Goal: Task Accomplishment & Management: Use online tool/utility

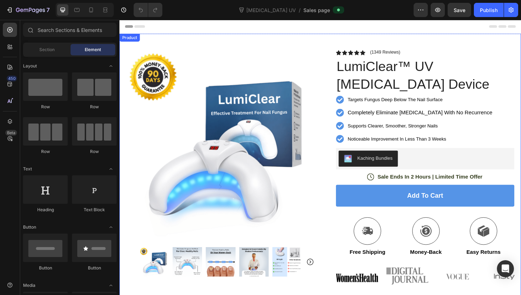
click at [272, 40] on div "Product Images Image Icon Icon Icon Icon Icon Icon List “This skin cream is a g…" at bounding box center [333, 217] width 426 height 367
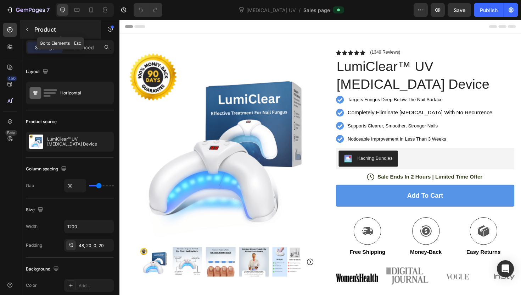
click at [24, 27] on icon "button" at bounding box center [27, 30] width 6 height 6
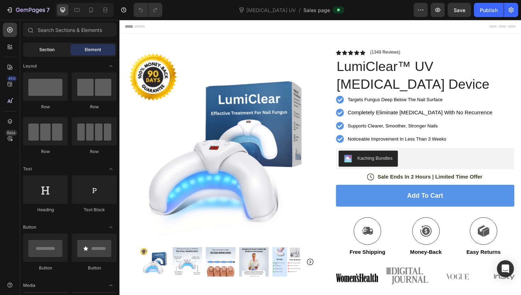
click at [56, 50] on div "Section" at bounding box center [46, 49] width 45 height 11
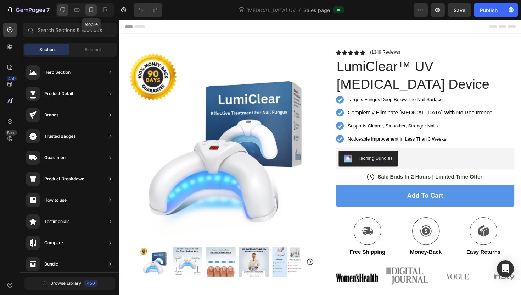
click at [93, 7] on icon at bounding box center [91, 9] width 7 height 7
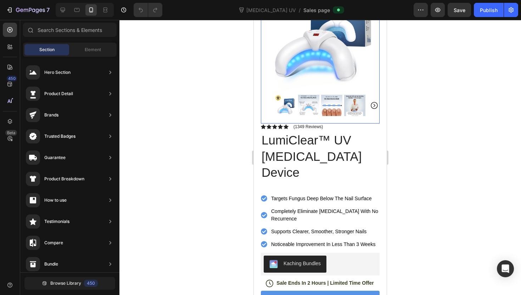
scroll to position [71, 0]
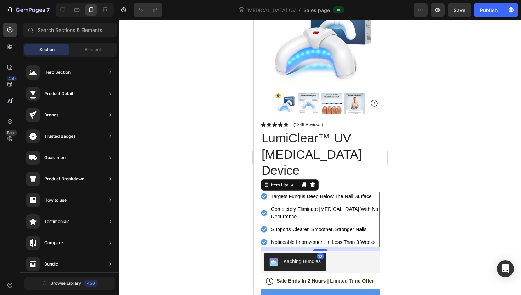
click at [300, 239] on span "Noticeable Improvement In Less Than 3 Weeks" at bounding box center [323, 242] width 104 height 6
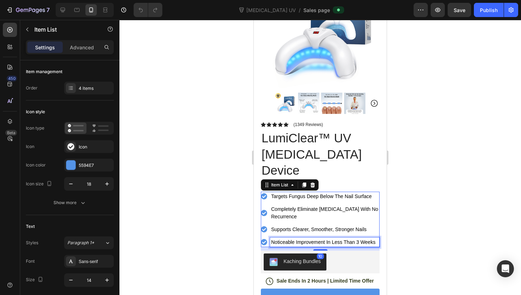
click at [302, 239] on span "Noticeable Improvement In Less Than 3 Weeks" at bounding box center [323, 242] width 104 height 6
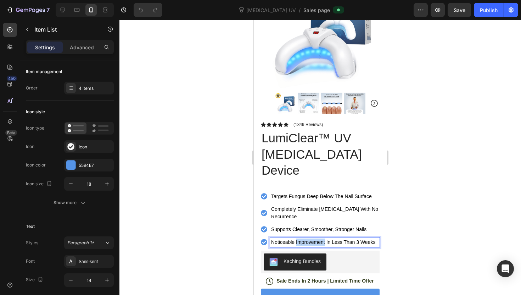
click at [302, 239] on span "Noticeable Improvement In Less Than 3 Weeks" at bounding box center [323, 242] width 104 height 6
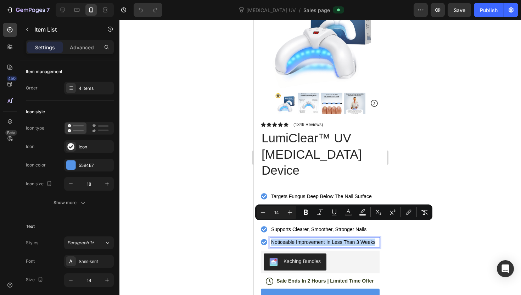
copy span "Noticeable Improvement In Less Than 3 Weeks"
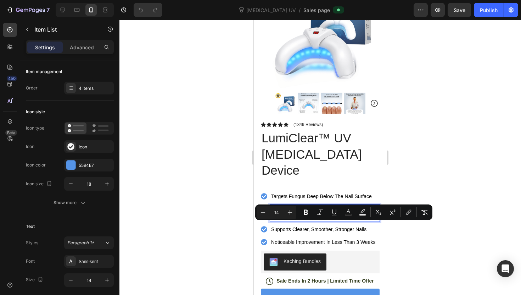
click at [308, 205] on p "Completely Eliminate [MEDICAL_DATA] With No Recurrence" at bounding box center [324, 212] width 107 height 15
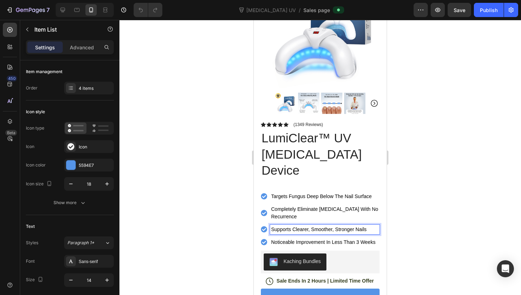
click at [306, 226] on span "Supports Clearer, Smoother, Stronger Nails" at bounding box center [318, 229] width 95 height 6
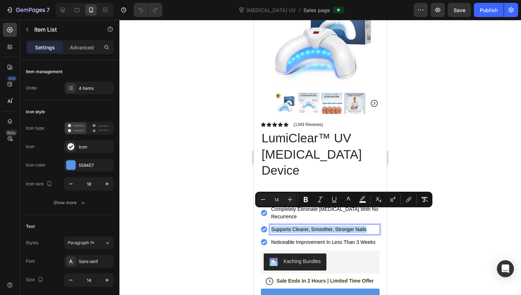
copy span "Supports Clearer, Smoother, Stronger Nails"
click at [294, 193] on span "Targets Fungus Deep Below The Nail Surface" at bounding box center [321, 196] width 101 height 6
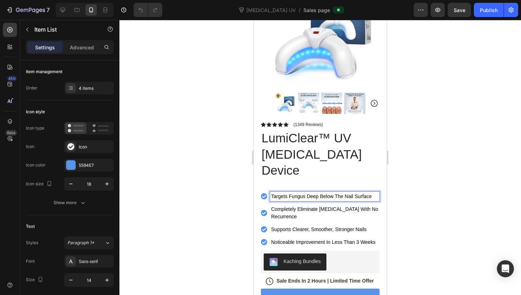
click at [299, 205] on p "Completely Eliminate [MEDICAL_DATA] With No Recurrence" at bounding box center [324, 212] width 107 height 15
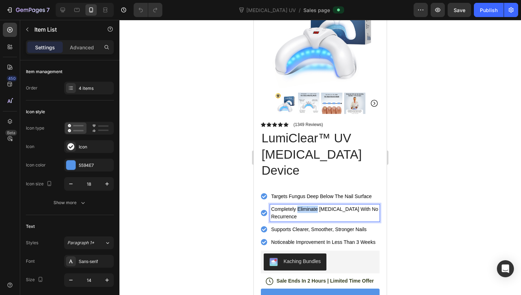
click at [299, 205] on p "Completely Eliminate [MEDICAL_DATA] With No Recurrence" at bounding box center [324, 212] width 107 height 15
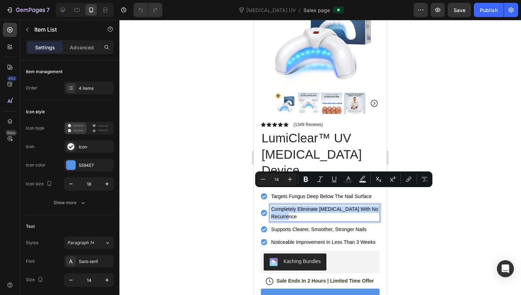
click at [299, 205] on p "Completely Eliminate [MEDICAL_DATA] With No Recurrence" at bounding box center [324, 212] width 107 height 15
copy p "Completely Eliminate [MEDICAL_DATA] With No Recurrence"
click at [237, 170] on div at bounding box center [321, 157] width 402 height 275
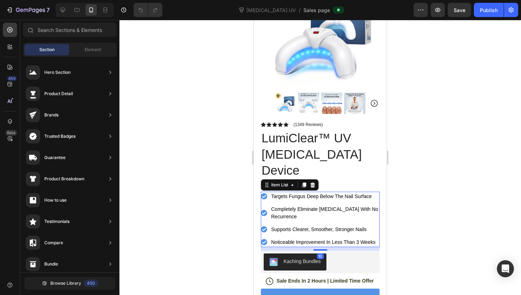
click at [283, 193] on p "Targets Fungus Deep Below The Nail Surface" at bounding box center [324, 196] width 107 height 7
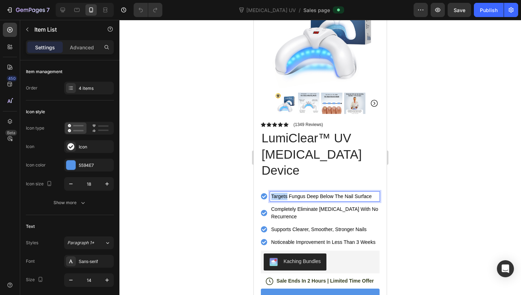
click at [282, 193] on span "Targets Fungus Deep Below The Nail Surface" at bounding box center [321, 196] width 101 height 6
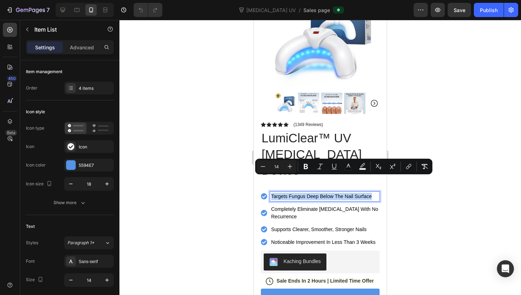
copy span "Targets Fungus Deep Below The Nail Surface"
click at [86, 166] on div "5594E7" at bounding box center [89, 165] width 21 height 6
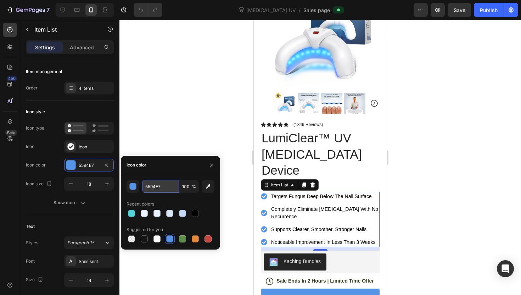
click at [155, 188] on input "5594E7" at bounding box center [160, 186] width 37 height 13
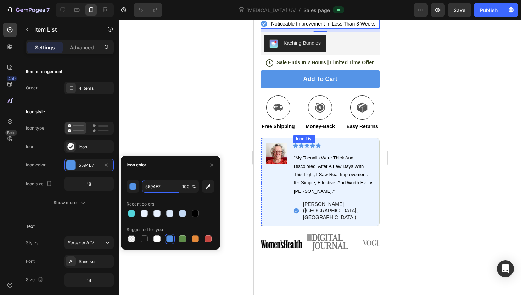
scroll to position [290, 0]
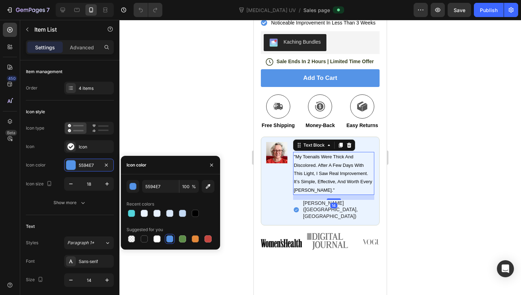
click at [303, 153] on p ""my toenails were thick and discolored. after a few days with this light, i saw…" at bounding box center [334, 174] width 80 height 42
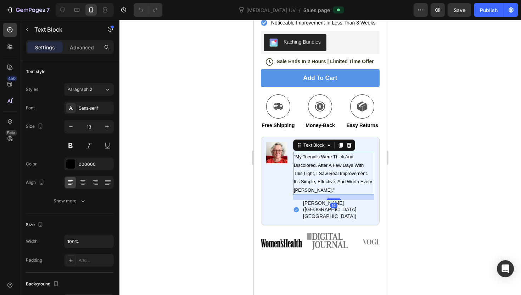
click at [303, 153] on p ""my toenails were thick and discolored. after a few days with this light, i saw…" at bounding box center [334, 174] width 80 height 42
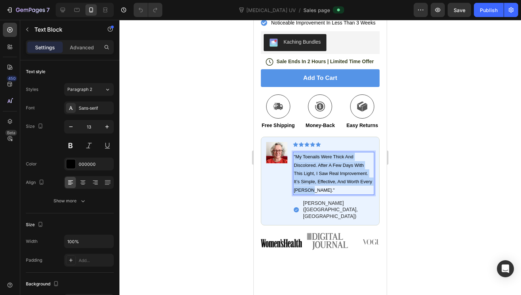
click at [303, 153] on p ""my toenails were thick and discolored. after a few days with this light, i saw…" at bounding box center [334, 174] width 80 height 42
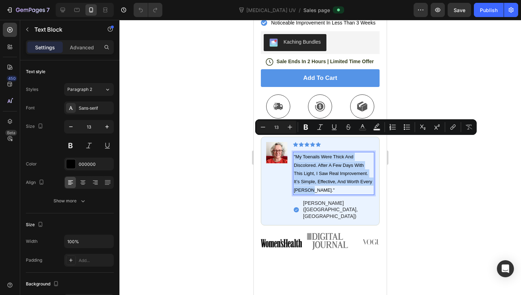
copy p ""my toenails were thick and discolored. after a few days with this light, i saw…"
click at [222, 150] on div at bounding box center [321, 157] width 402 height 275
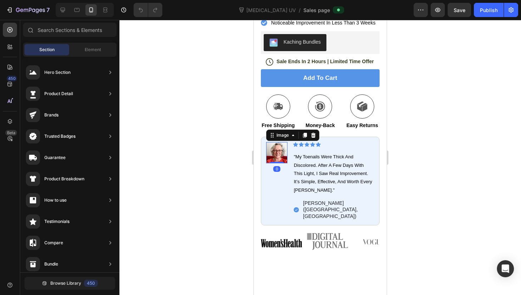
click at [269, 142] on img at bounding box center [276, 152] width 21 height 21
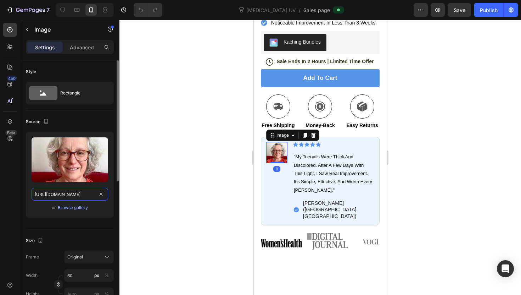
click at [79, 194] on input "https://cdn.shopify.com/s/files/1/0814/3303/5053/files/gempages_518785439750947…" at bounding box center [70, 194] width 77 height 13
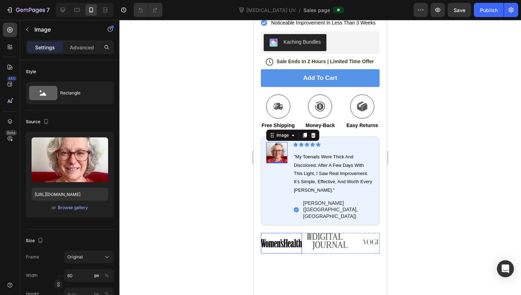
click at [287, 233] on img at bounding box center [281, 243] width 41 height 21
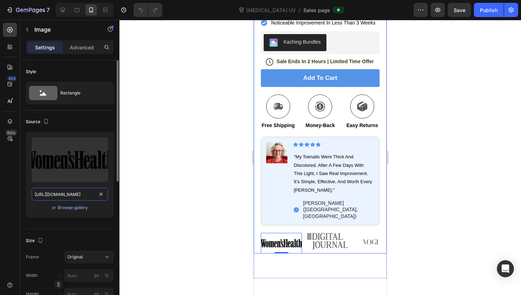
click at [79, 196] on input "https://cdn.shopify.com/s/files/1/0814/3303/5053/files/gempages_518785439750947…" at bounding box center [70, 194] width 77 height 13
click at [77, 198] on input "https://cdn.shopify.com/s/files/1/0814/3303/5053/files/gempages_518785439750947…" at bounding box center [70, 194] width 77 height 13
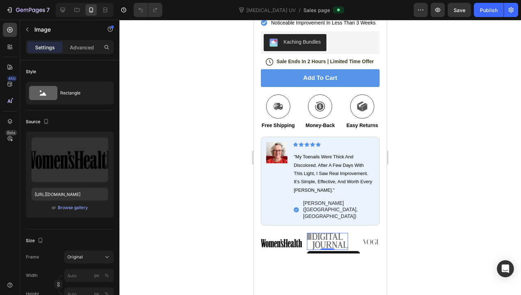
click at [325, 233] on img at bounding box center [327, 241] width 41 height 17
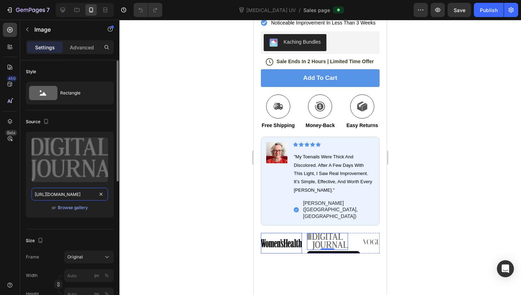
click at [74, 197] on input "https://cdn.shopify.com/s/files/1/0814/3303/5053/files/gempages_518785439750947…" at bounding box center [70, 194] width 77 height 13
click at [75, 196] on input "https://cdn.shopify.com/s/files/1/0814/3303/5053/files/gempages_518785439750947…" at bounding box center [70, 194] width 77 height 13
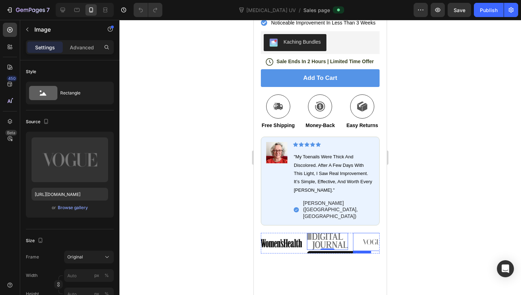
click at [362, 233] on img at bounding box center [373, 242] width 41 height 18
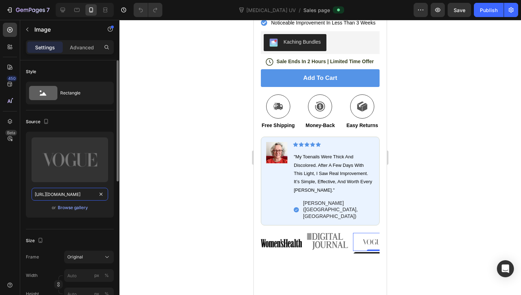
click at [78, 193] on input "https://cdn.shopify.com/s/files/1/0814/3303/5053/files/gempages_518785439750947…" at bounding box center [70, 194] width 77 height 13
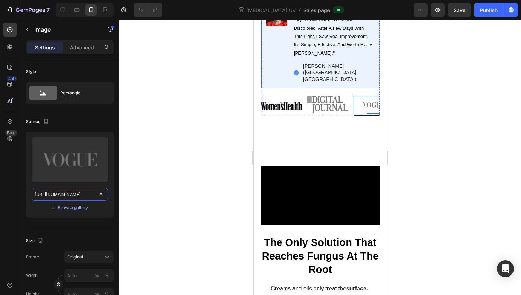
scroll to position [476, 0]
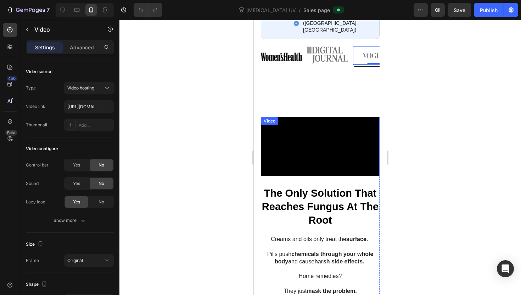
click at [284, 160] on video at bounding box center [320, 147] width 119 height 60
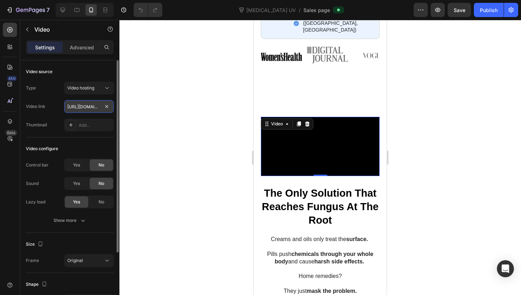
click at [92, 104] on input "https://cdn.shopify.com/videos/c/o/v/964abba505a544a9a33df26a64aa0a53.mov" at bounding box center [89, 106] width 50 height 13
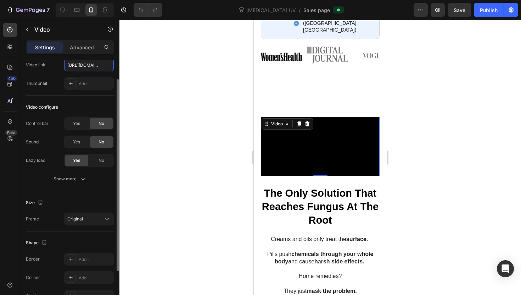
scroll to position [69, 0]
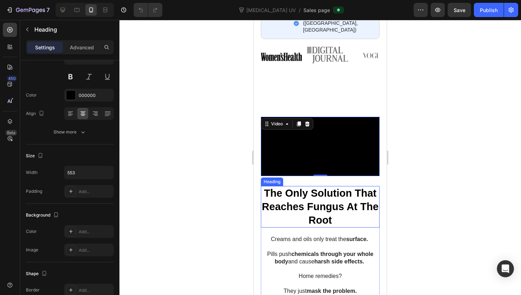
click at [296, 205] on strong "The Only Solution That Reaches Fungus At The Root" at bounding box center [320, 206] width 117 height 38
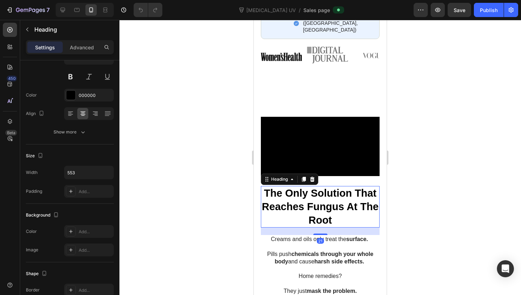
scroll to position [0, 0]
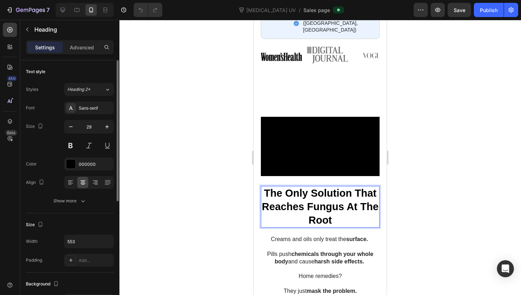
click at [295, 205] on strong "The Only Solution That Reaches Fungus At The Root" at bounding box center [320, 206] width 117 height 38
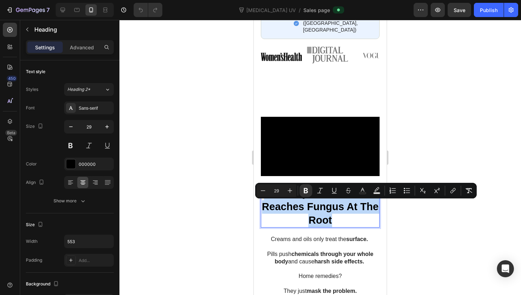
click at [295, 205] on strong "The Only Solution That Reaches Fungus At The Root" at bounding box center [320, 206] width 117 height 38
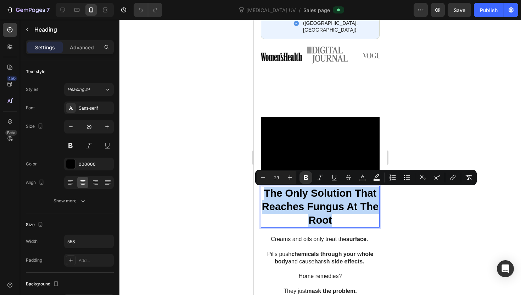
copy strong "The Only Solution That Reaches Fungus At The Root"
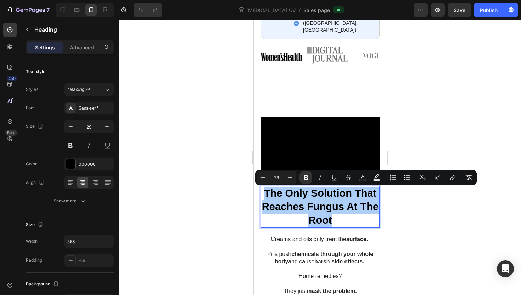
click at [229, 165] on div at bounding box center [321, 157] width 402 height 275
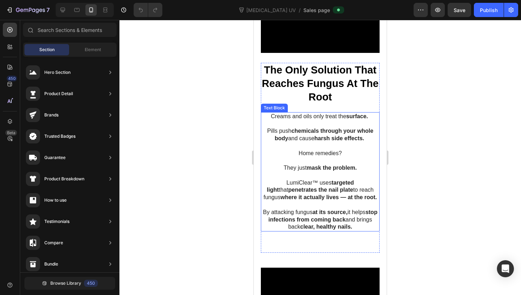
scroll to position [571, 0]
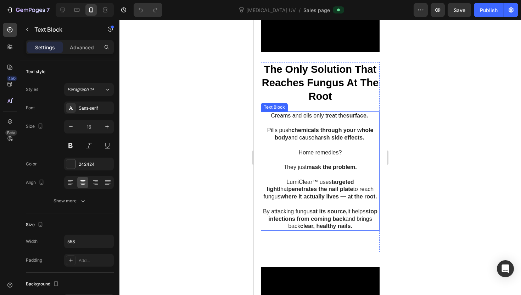
click at [294, 156] on p "Home remedies?" at bounding box center [320, 152] width 117 height 7
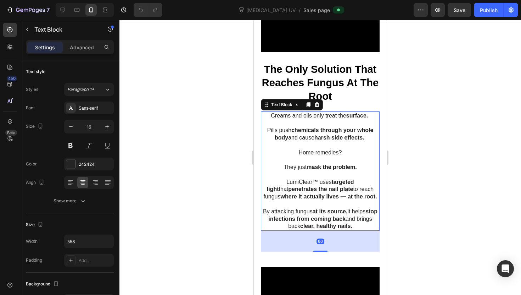
click at [325, 192] on strong "targeted light" at bounding box center [310, 185] width 87 height 13
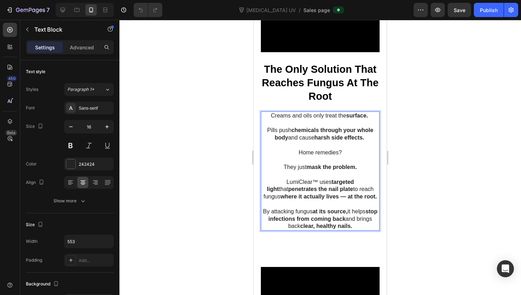
click at [367, 230] on p "By attacking fungus at its source, it helps stop infections from coming back an…" at bounding box center [320, 219] width 117 height 22
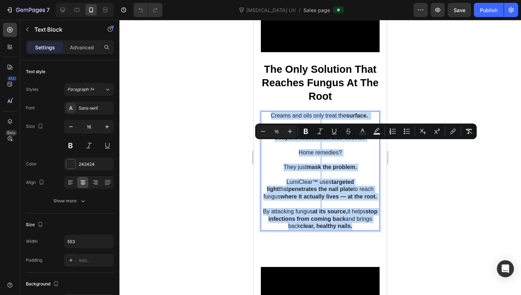
drag, startPoint x: 364, startPoint y: 257, endPoint x: 269, endPoint y: 146, distance: 145.6
click at [269, 146] on div "Creams and oils only treat the surface. Pills push chemicals through your whole…" at bounding box center [320, 171] width 119 height 120
copy div "Creams and oils only treat the surface. Pills push chemicals through your whole…"
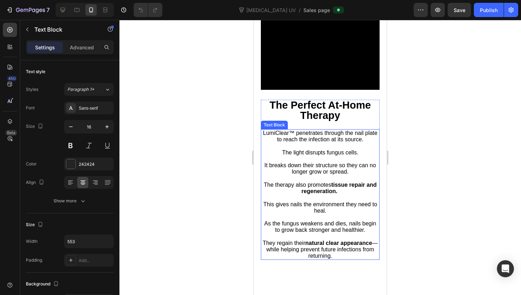
scroll to position [866, 0]
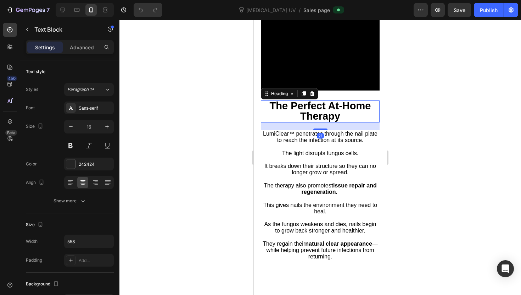
click at [316, 122] on strong "The Perfect At-Home Therapy" at bounding box center [320, 111] width 101 height 22
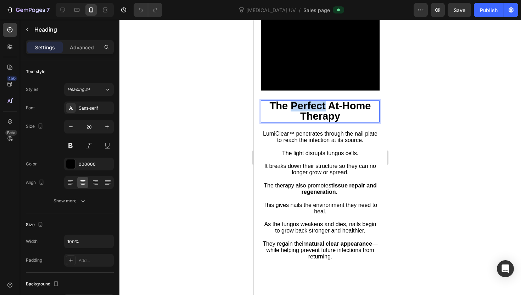
click at [316, 122] on strong "The Perfect At-Home Therapy" at bounding box center [320, 111] width 101 height 22
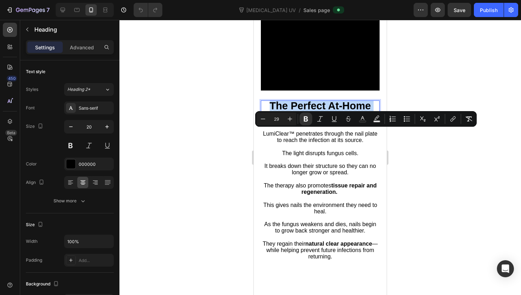
copy strong "The Perfect At-Home Therapy"
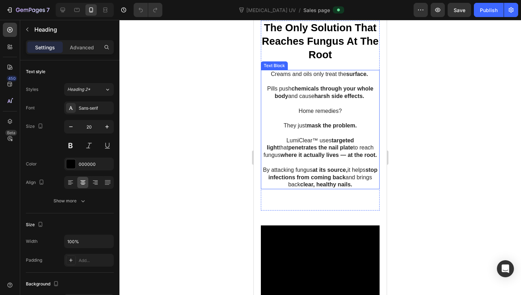
scroll to position [769, 0]
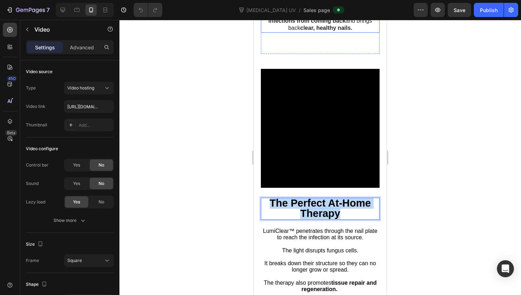
click at [302, 188] on video at bounding box center [320, 128] width 119 height 119
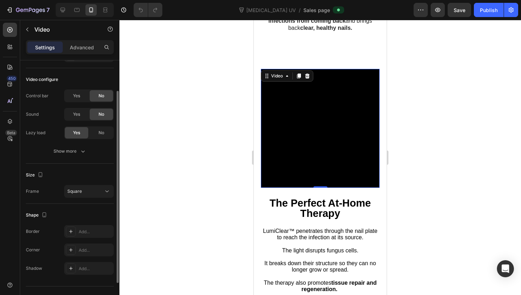
scroll to position [0, 0]
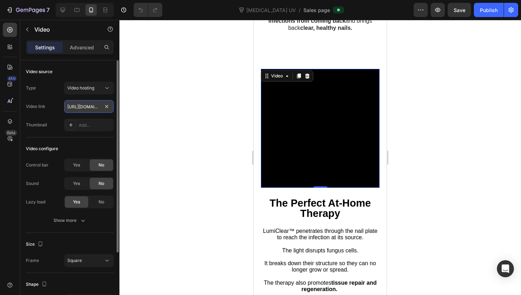
click at [88, 107] on input "https://cdn.shopify.com/videos/c/o/v/e5bb0bd59d3b4739bf6fb7709838edf4.mov" at bounding box center [89, 106] width 50 height 13
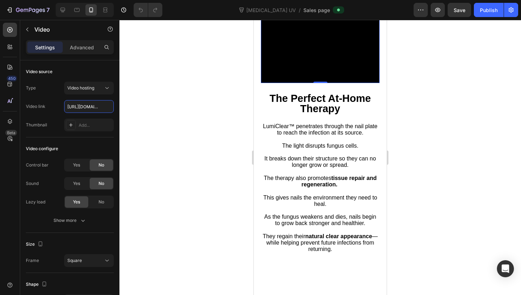
scroll to position [881, 0]
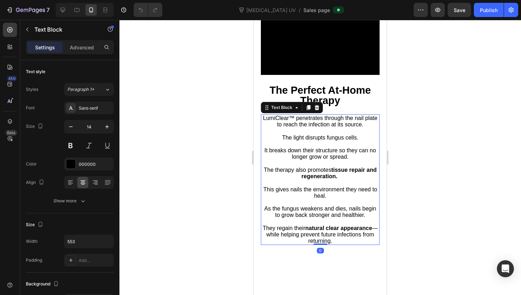
click at [282, 160] on p "It breaks down their structure so they can no longer grow or spread." at bounding box center [320, 153] width 117 height 13
click at [333, 244] on p "They regain their natural clear appearance — while helping prevent future infec…" at bounding box center [320, 235] width 117 height 20
drag, startPoint x: 333, startPoint y: 272, endPoint x: 264, endPoint y: 146, distance: 144.1
click at [264, 146] on div "LumiClear™ penetrates through the nail plate to reach the infection at its sour…" at bounding box center [320, 179] width 119 height 131
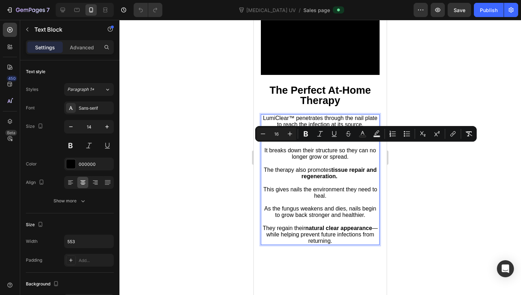
copy div "LumiClear™ penetrates through the nail plate to reach the infection at its sour…"
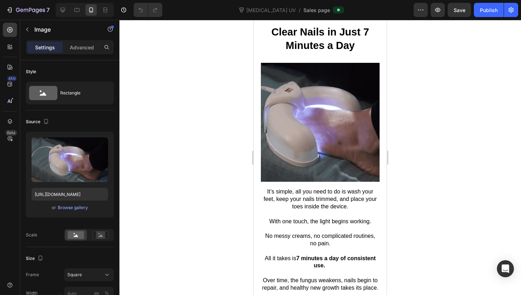
click at [307, 153] on img at bounding box center [320, 122] width 119 height 119
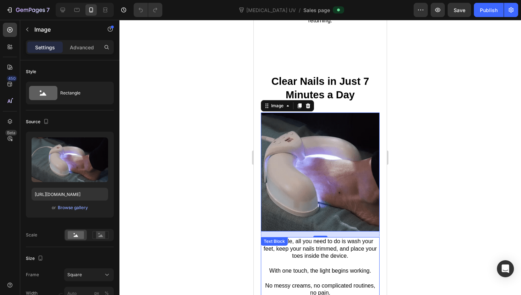
scroll to position [1098, 0]
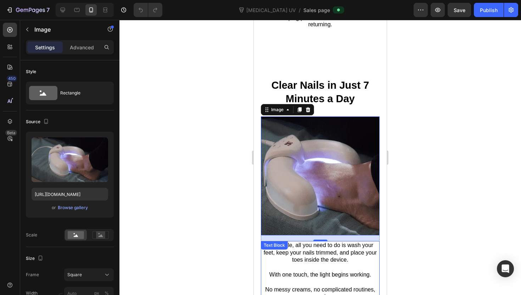
click at [273, 163] on img at bounding box center [320, 175] width 119 height 119
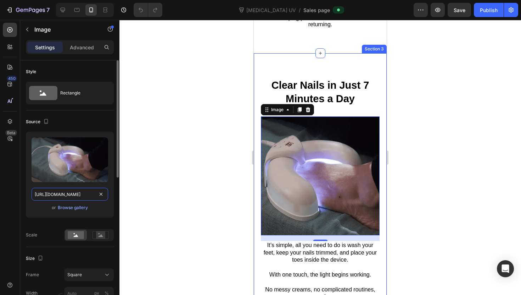
click at [84, 197] on input "https://cdn.shopify.com/s/files/1/0814/3303/5053/files/gempages_518785439750947…" at bounding box center [70, 194] width 77 height 13
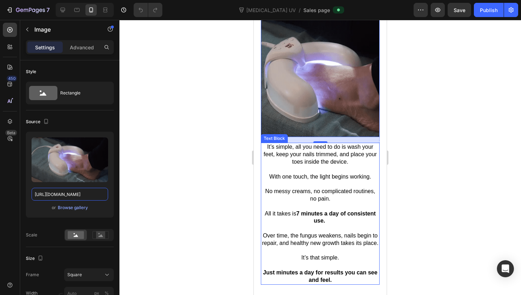
scroll to position [1291, 0]
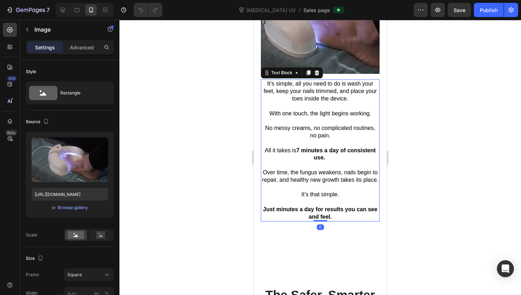
click at [287, 123] on p at bounding box center [320, 120] width 117 height 7
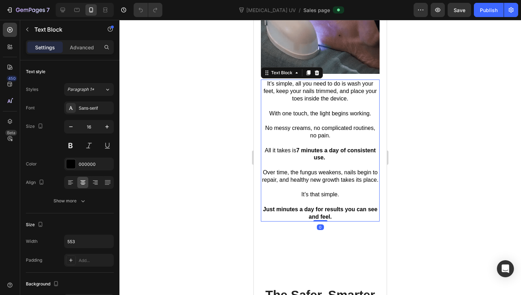
click at [332, 210] on strong "Just minutes a day for results you can see and feel." at bounding box center [320, 212] width 115 height 13
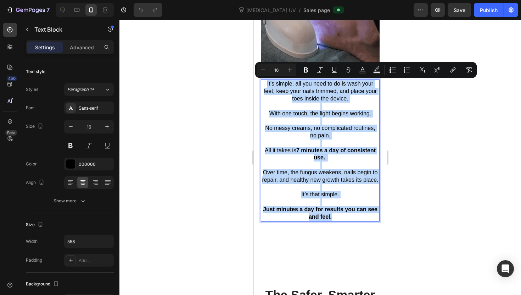
drag, startPoint x: 332, startPoint y: 215, endPoint x: 267, endPoint y: 80, distance: 150.2
click at [267, 80] on div "It’s simple, all you need to do is wash your feet, keep your nails trimmed, and…" at bounding box center [320, 150] width 119 height 142
copy div "It’s simple, all you need to do is wash your feet, keep your nails trimmed, and…"
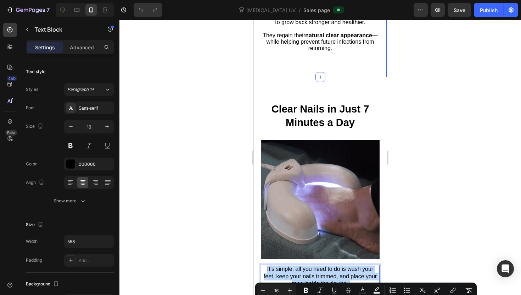
scroll to position [1075, 0]
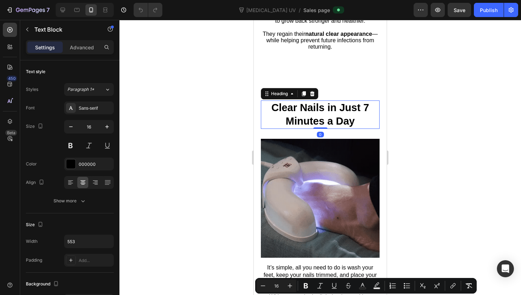
click at [295, 127] on strong "Clear Nails in Just 7 Minutes a Day" at bounding box center [321, 114] width 98 height 25
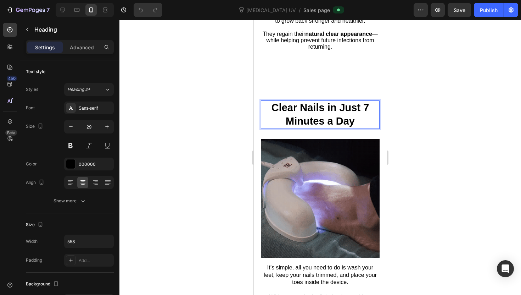
click at [294, 127] on strong "Clear Nails in Just 7 Minutes a Day" at bounding box center [321, 114] width 98 height 25
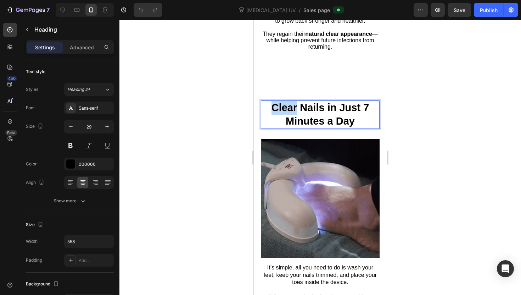
click at [294, 127] on strong "Clear Nails in Just 7 Minutes a Day" at bounding box center [321, 114] width 98 height 25
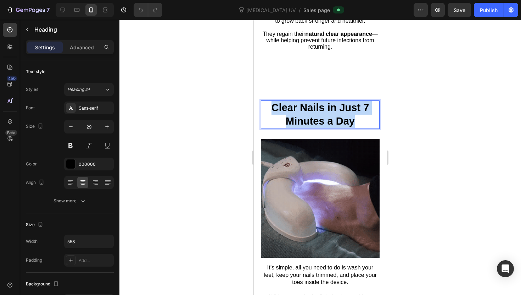
click at [294, 127] on strong "Clear Nails in Just 7 Minutes a Day" at bounding box center [321, 114] width 98 height 25
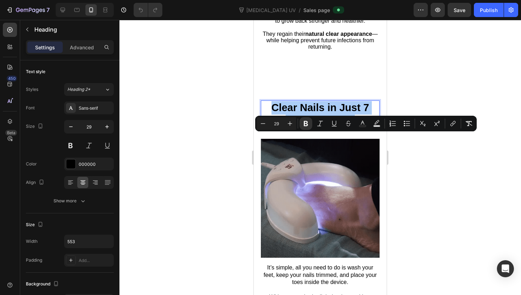
click at [185, 130] on div at bounding box center [321, 157] width 402 height 275
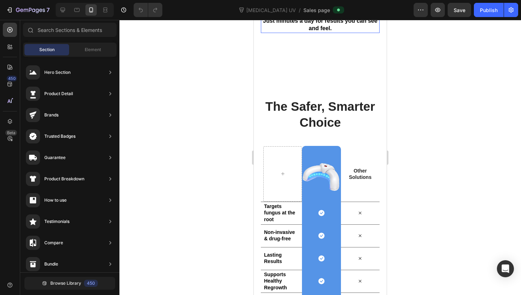
scroll to position [1490, 0]
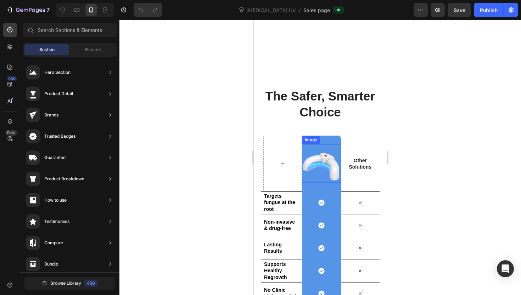
click at [316, 172] on img at bounding box center [321, 163] width 39 height 39
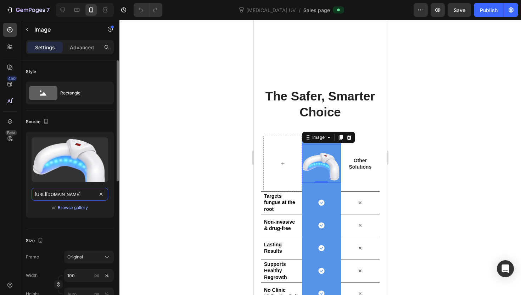
click at [67, 192] on input "https://cdn.shopify.com/s/files/1/0814/3303/5053/files/gempages_518785439750947…" at bounding box center [70, 194] width 77 height 13
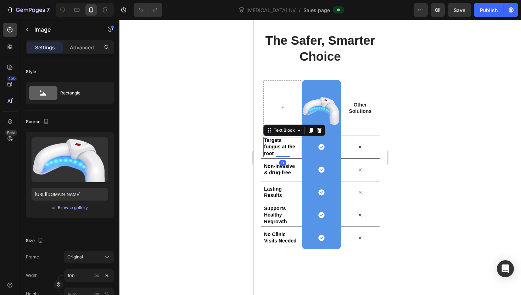
click at [273, 148] on strong "Targets fungus at the root" at bounding box center [279, 146] width 31 height 18
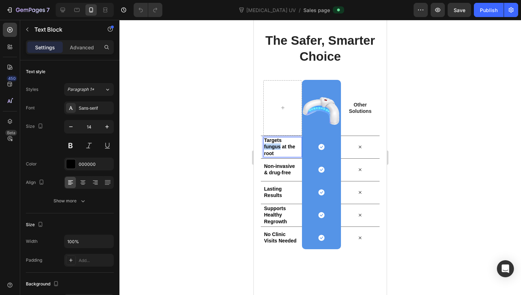
click at [273, 148] on strong "Targets fungus at the root" at bounding box center [279, 146] width 31 height 18
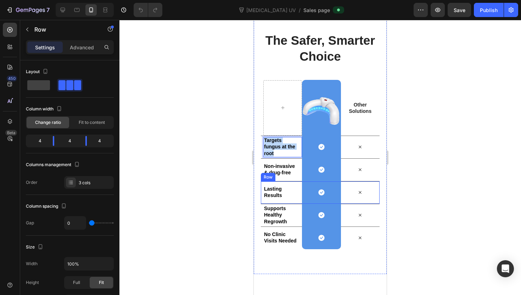
click at [271, 175] on div "Row" at bounding box center [268, 177] width 12 height 6
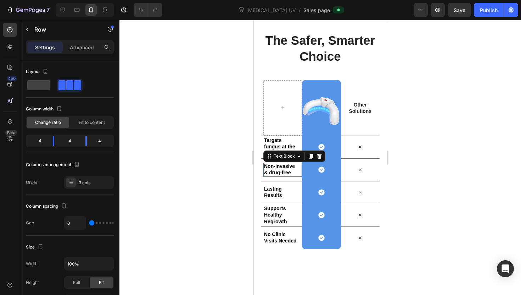
click at [288, 166] on strong "Non-invasive & drug-free" at bounding box center [279, 169] width 31 height 12
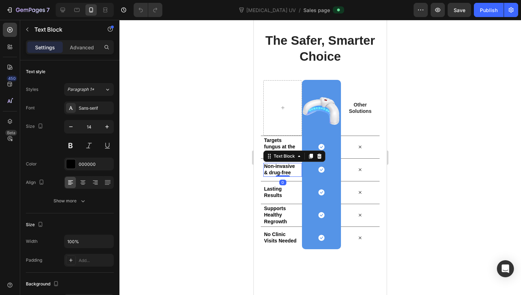
click at [277, 173] on strong "Non-invasive & drug-free" at bounding box center [279, 169] width 31 height 12
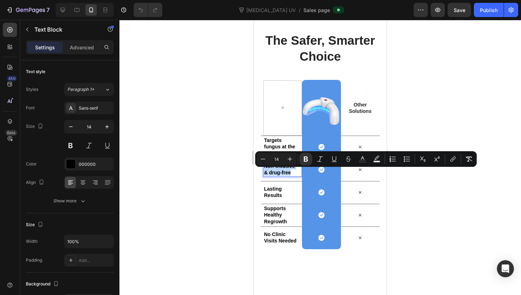
click at [277, 173] on strong "Non-invasive & drug-free" at bounding box center [279, 169] width 31 height 12
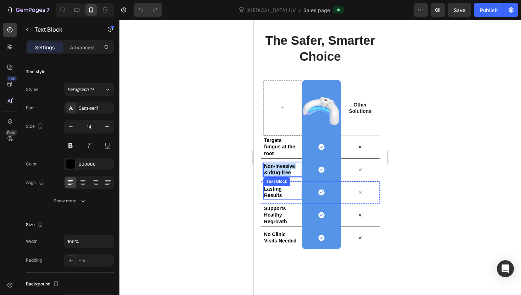
click at [271, 193] on strong "Lasting Results" at bounding box center [273, 192] width 18 height 12
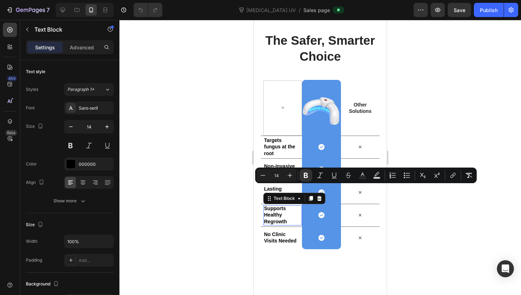
click at [275, 210] on strong "Supports Healthy Regrowth" at bounding box center [275, 214] width 23 height 18
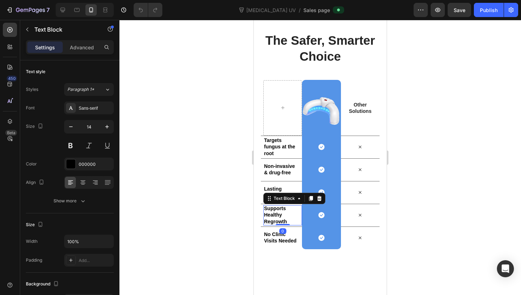
click at [275, 210] on strong "Supports Healthy Regrowth" at bounding box center [275, 214] width 23 height 18
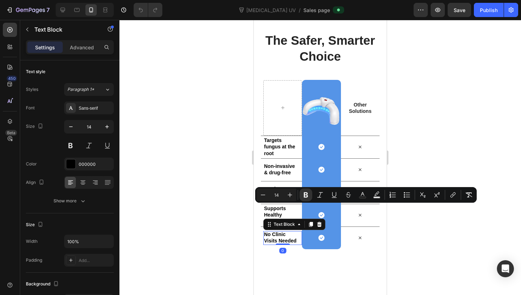
click at [284, 240] on strong "No Clinic Visits Needed" at bounding box center [280, 237] width 33 height 12
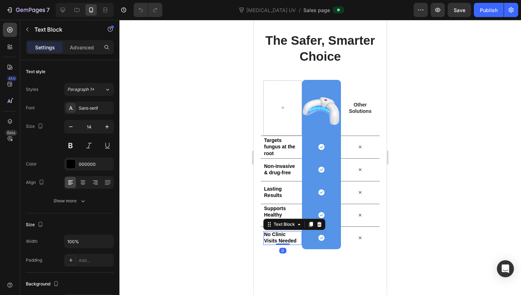
click at [284, 240] on strong "No Clinic Visits Needed" at bounding box center [280, 237] width 33 height 12
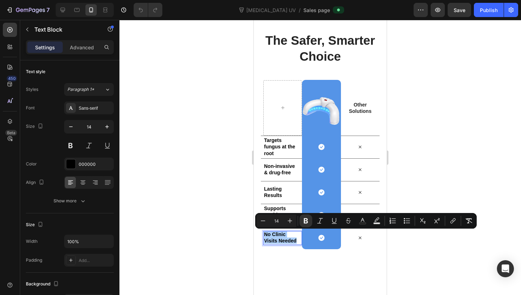
click at [199, 268] on div at bounding box center [321, 157] width 402 height 275
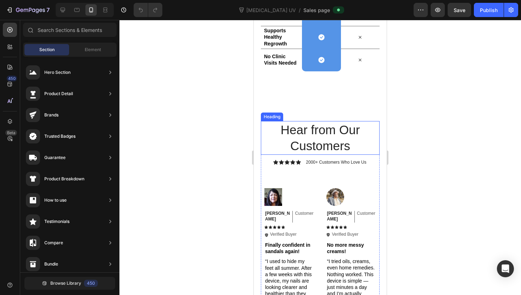
scroll to position [1723, 0]
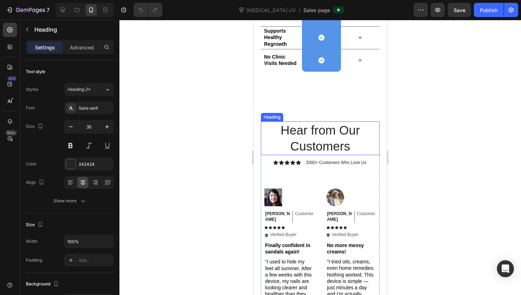
click at [263, 146] on h2 "Hear from Our Customers" at bounding box center [320, 138] width 119 height 34
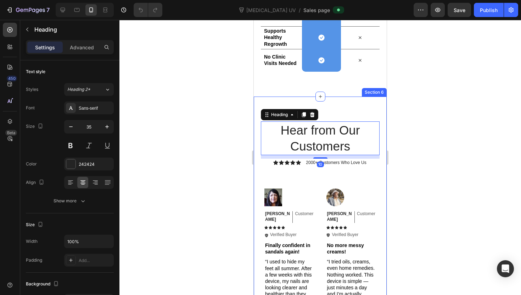
click at [256, 148] on div "Hear from Our Customers Heading 10 Icon Icon Icon Icon Icon Icon List 2000+ Cus…" at bounding box center [320, 277] width 133 height 362
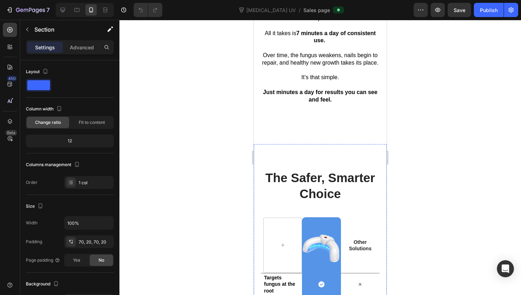
scroll to position [1386, 0]
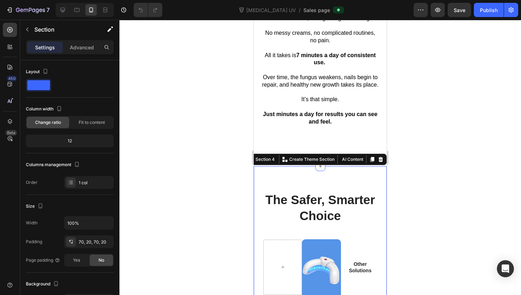
click at [301, 172] on div "The Safer, Smarter Choice Heading Row Image Row Other Solutions Text Block Row …" at bounding box center [320, 299] width 133 height 267
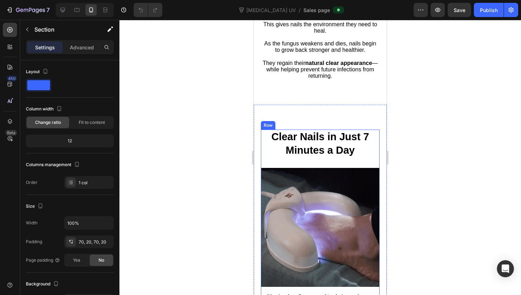
scroll to position [1043, 0]
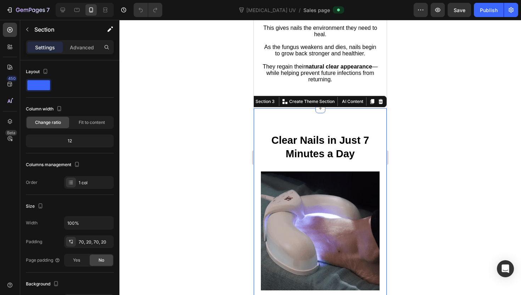
click at [311, 147] on div "Image It’s simple, all you need to do is wash your feet, keep your nails trimme…" at bounding box center [320, 292] width 133 height 369
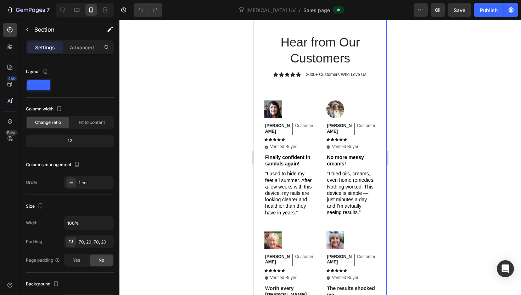
scroll to position [1814, 0]
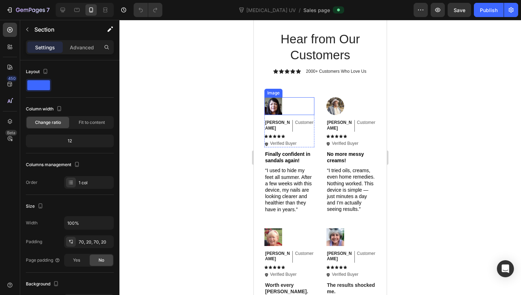
click at [266, 105] on img at bounding box center [274, 106] width 18 height 18
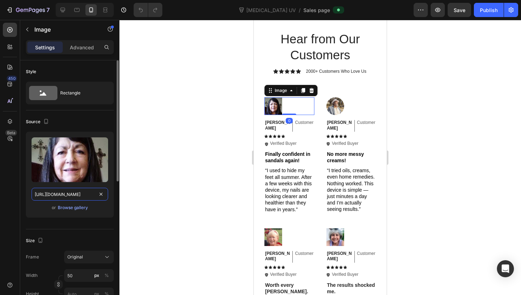
click at [63, 195] on input "[URL][DOMAIN_NAME]" at bounding box center [70, 194] width 77 height 13
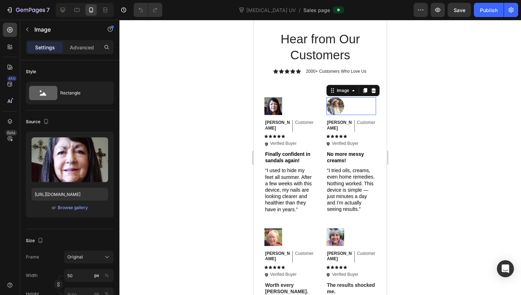
click at [338, 107] on img at bounding box center [336, 106] width 18 height 18
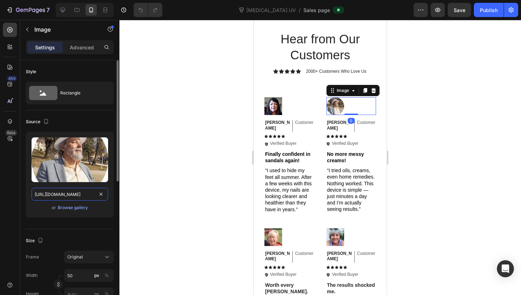
click at [79, 198] on input "https://cdn.shopify.com/s/files/1/0814/3303/5053/files/gempages_518785439750947…" at bounding box center [70, 194] width 77 height 13
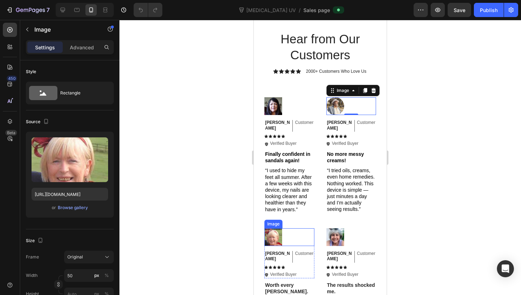
click at [277, 228] on img at bounding box center [274, 237] width 18 height 18
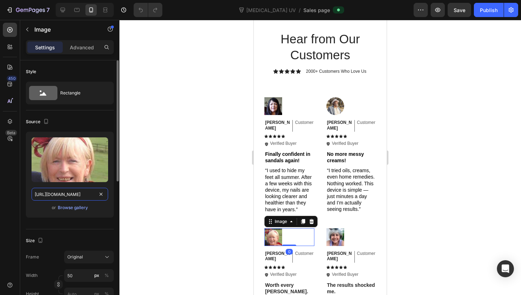
click at [81, 194] on input "[URL][DOMAIN_NAME]" at bounding box center [70, 194] width 77 height 13
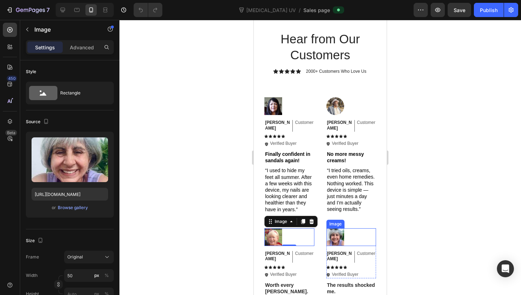
click at [341, 230] on img at bounding box center [336, 237] width 18 height 18
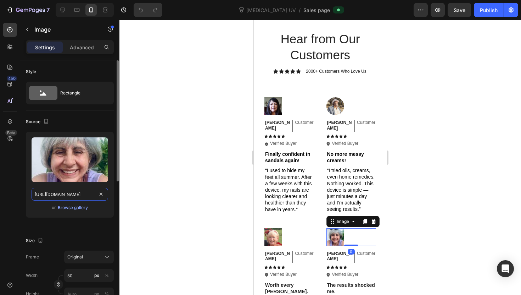
click at [69, 198] on input "[URL][DOMAIN_NAME]" at bounding box center [70, 194] width 77 height 13
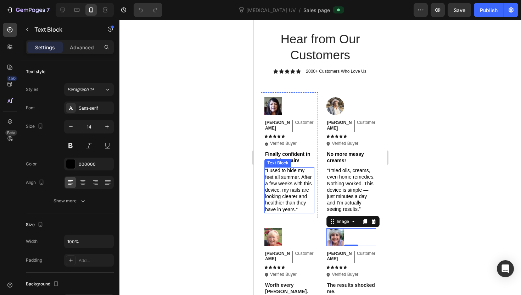
click at [273, 183] on p "“I used to hide my feet all summer. After a few weeks with this device, my nail…" at bounding box center [289, 189] width 49 height 45
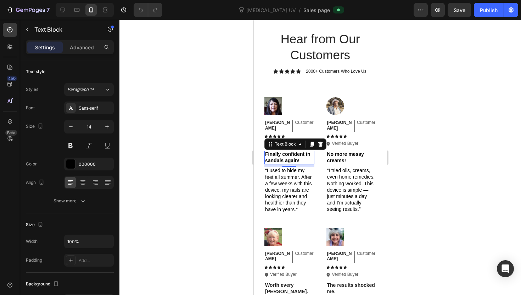
click at [281, 151] on p "Finally confident in sandals again!" at bounding box center [289, 157] width 49 height 13
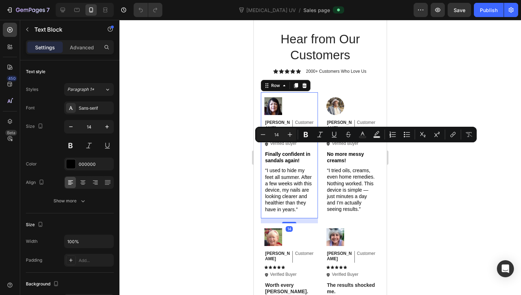
click at [261, 184] on div "Image Emily Text Block Customer Text Block Row Icon Icon Icon Icon Icon Icon Li…" at bounding box center [289, 155] width 57 height 126
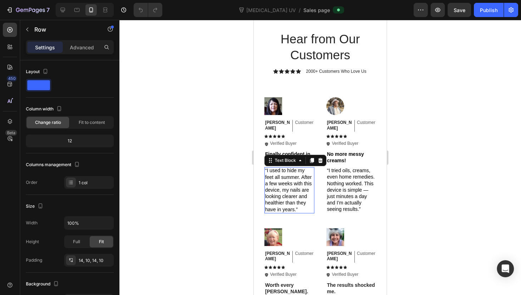
click at [265, 184] on p "“I used to hide my feet all summer. After a few weeks with this device, my nail…" at bounding box center [289, 189] width 49 height 45
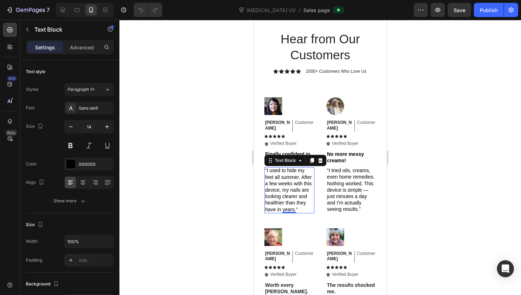
click at [281, 176] on p "“I used to hide my feet all summer. After a few weeks with this device, my nail…" at bounding box center [289, 189] width 49 height 45
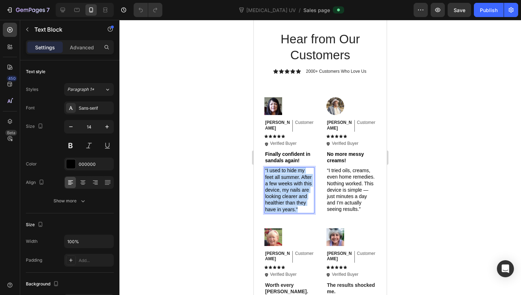
click at [281, 176] on p "“I used to hide my feet all summer. After a few weeks with this device, my nail…" at bounding box center [289, 189] width 49 height 45
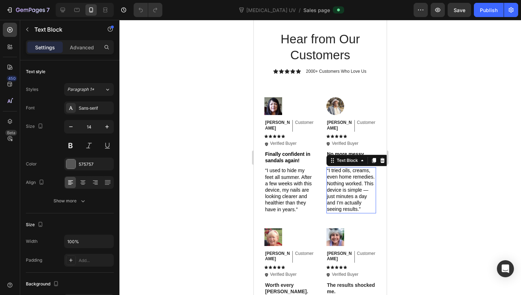
click at [355, 195] on span "“I tried oils, creams, even home remedies. Nothing worked. This device is simpl…" at bounding box center [351, 189] width 48 height 44
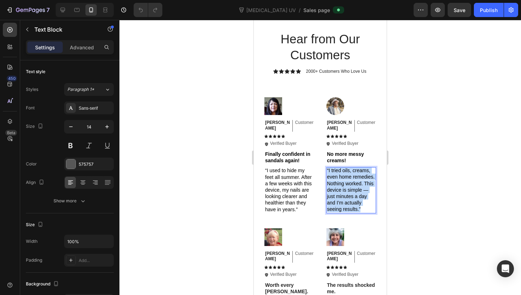
click at [355, 195] on span "“I tried oils, creams, even home remedies. Nothing worked. This device is simpl…" at bounding box center [351, 189] width 48 height 44
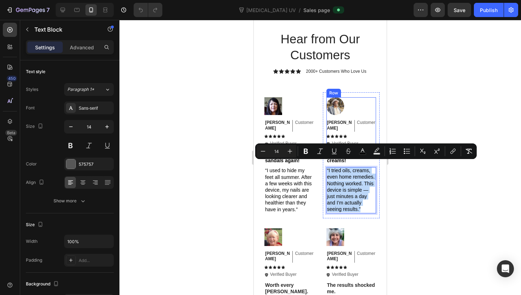
click at [328, 127] on div "Michael Text Block Customer Text Block Row Icon Icon Icon Icon Icon Icon List I…" at bounding box center [352, 131] width 50 height 32
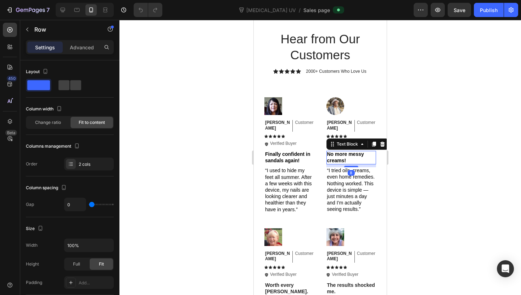
click at [341, 151] on p "No more messy creams!" at bounding box center [351, 157] width 49 height 13
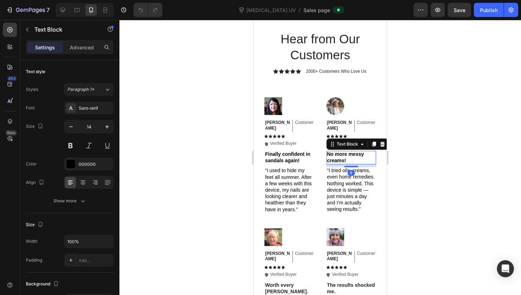
click at [341, 151] on p "No more messy creams!" at bounding box center [351, 157] width 49 height 13
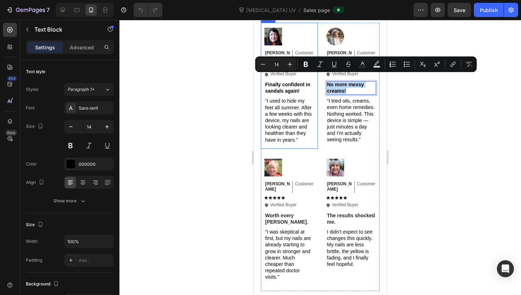
scroll to position [1884, 0]
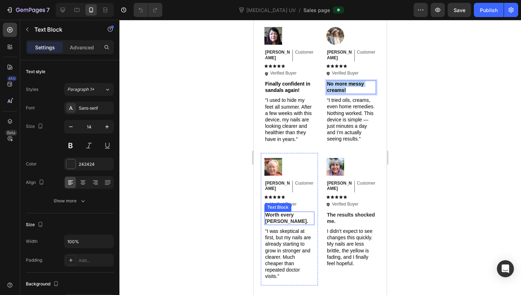
click at [294, 211] on p "Worth every [PERSON_NAME]." at bounding box center [289, 217] width 49 height 13
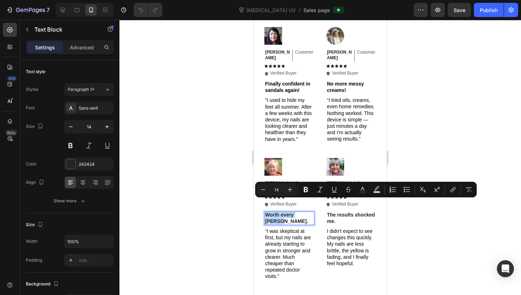
click at [294, 211] on p "Worth every [PERSON_NAME]." at bounding box center [289, 217] width 49 height 13
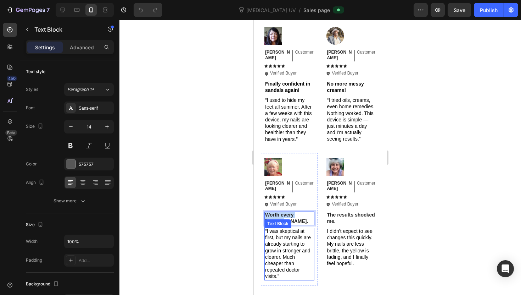
click at [272, 228] on span "“I was skeptical at first, but my nails are already starting to grow in stronge…" at bounding box center [288, 253] width 46 height 51
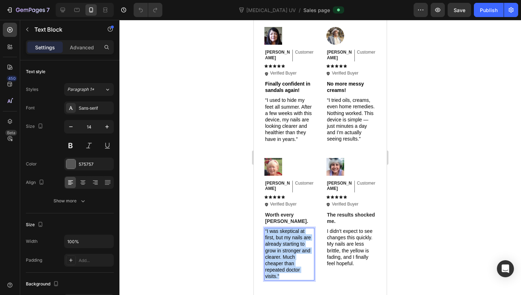
click at [272, 228] on span "“I was skeptical at first, but my nails are already starting to grow in stronge…" at bounding box center [288, 253] width 46 height 51
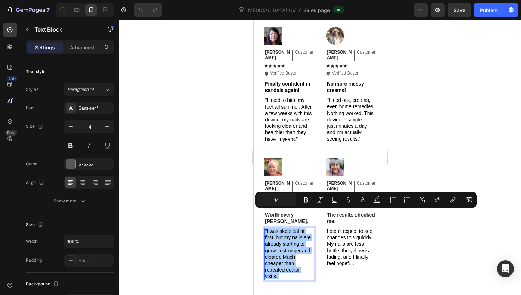
click at [232, 163] on div at bounding box center [321, 157] width 402 height 275
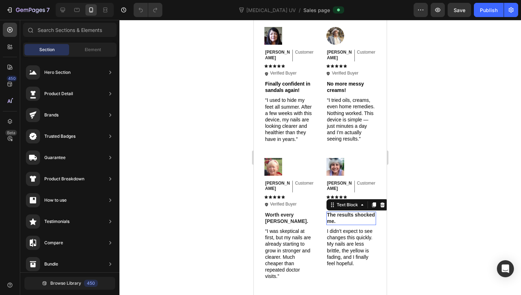
click at [350, 211] on p "The results shocked me." at bounding box center [351, 217] width 49 height 13
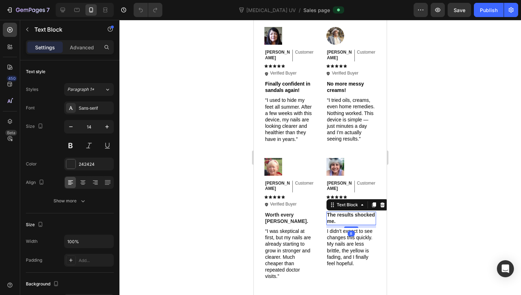
click at [350, 211] on p "The results shocked me." at bounding box center [351, 217] width 49 height 13
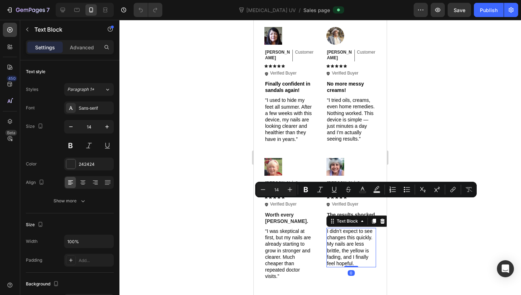
click at [351, 233] on span "I didn’t expect to see changes this quickly. My nails are less brittle, the yel…" at bounding box center [349, 247] width 45 height 38
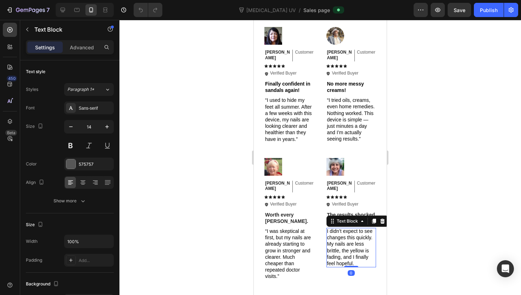
click at [351, 233] on span "I didn’t expect to see changes this quickly. My nails are less brittle, the yel…" at bounding box center [349, 247] width 45 height 38
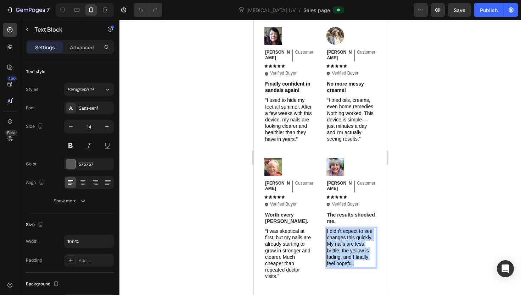
click at [351, 233] on span "I didn’t expect to see changes this quickly. My nails are less brittle, the yel…" at bounding box center [349, 247] width 45 height 38
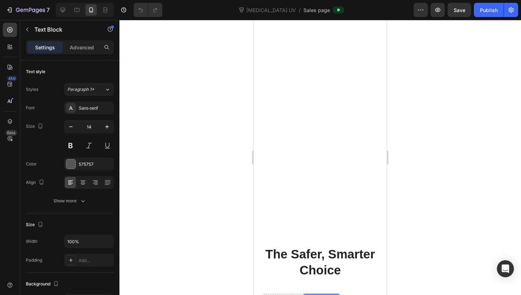
type input "16"
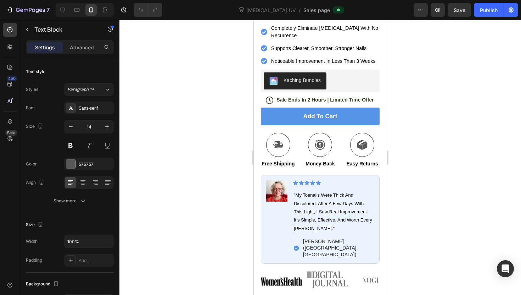
scroll to position [294, 0]
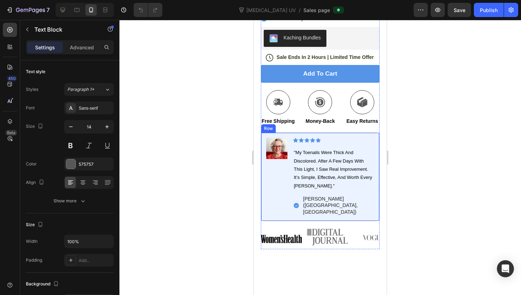
click at [277, 169] on div "Image" at bounding box center [276, 177] width 21 height 78
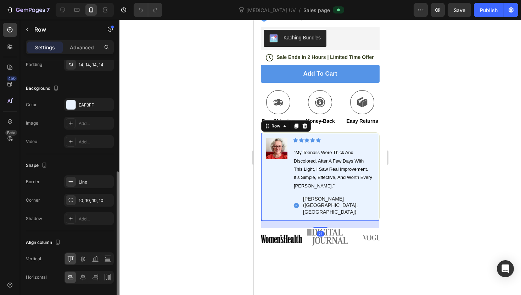
scroll to position [218, 0]
click at [83, 105] on div "EAF3FF" at bounding box center [89, 105] width 21 height 6
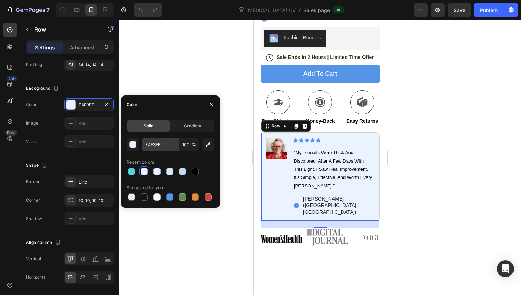
click at [155, 146] on input "EAF3FF" at bounding box center [160, 144] width 37 height 13
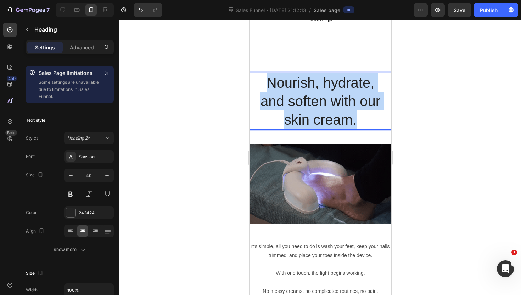
click at [323, 129] on p "Nourish, hydrate, and soften with our skin cream." at bounding box center [320, 100] width 126 height 55
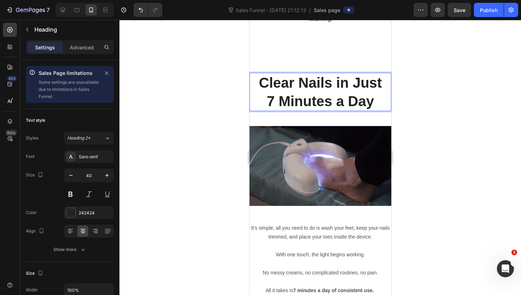
click at [323, 110] on p "Clear Nails in Just 7 Minutes a Day" at bounding box center [320, 91] width 126 height 37
click at [271, 109] on strong "Clear Nails in Just 7 Minutes a Day" at bounding box center [320, 92] width 123 height 34
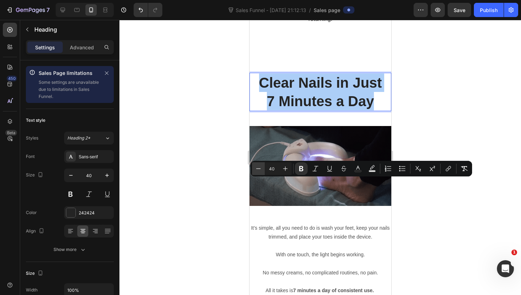
click at [259, 172] on icon "Editor contextual toolbar" at bounding box center [258, 168] width 7 height 7
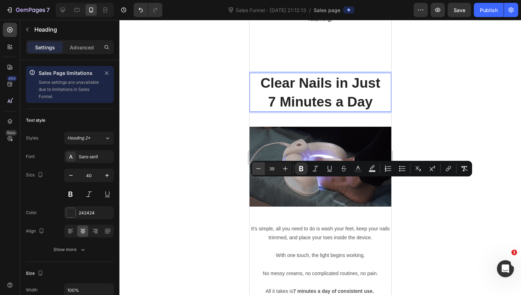
click at [259, 172] on icon "Editor contextual toolbar" at bounding box center [258, 168] width 7 height 7
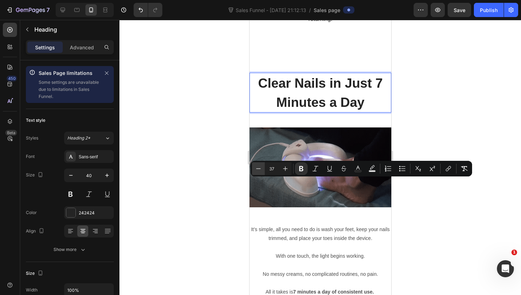
click at [259, 172] on icon "Editor contextual toolbar" at bounding box center [258, 168] width 7 height 7
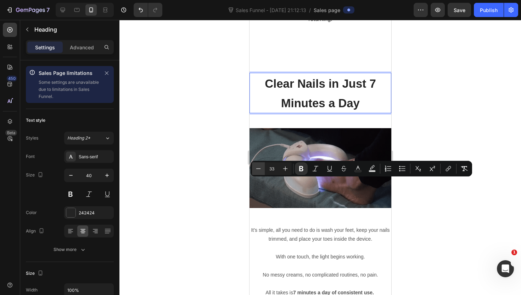
click at [259, 172] on icon "Editor contextual toolbar" at bounding box center [258, 168] width 7 height 7
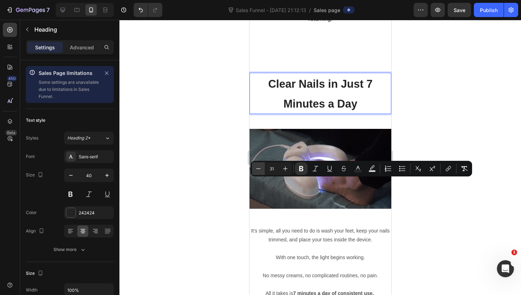
click at [259, 172] on icon "Editor contextual toolbar" at bounding box center [258, 168] width 7 height 7
click at [286, 170] on icon "Editor contextual toolbar" at bounding box center [285, 168] width 7 height 7
type input "30"
click at [221, 201] on div at bounding box center [321, 157] width 402 height 275
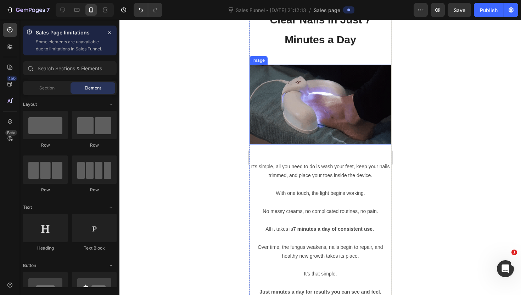
scroll to position [1078, 0]
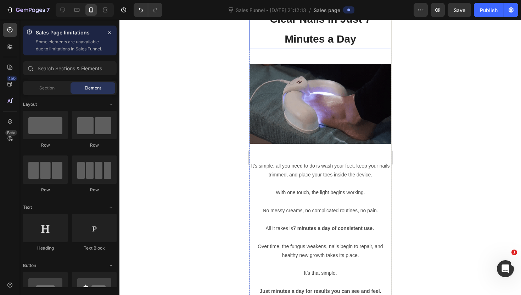
click at [316, 48] on p "⁠⁠⁠⁠⁠⁠⁠ Clear Nails in Just 7 Minutes a Day" at bounding box center [320, 29] width 126 height 40
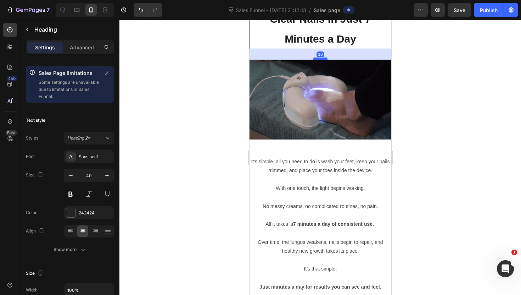
drag, startPoint x: 320, startPoint y: 166, endPoint x: 321, endPoint y: 162, distance: 4.3
click at [321, 60] on div at bounding box center [320, 58] width 14 height 2
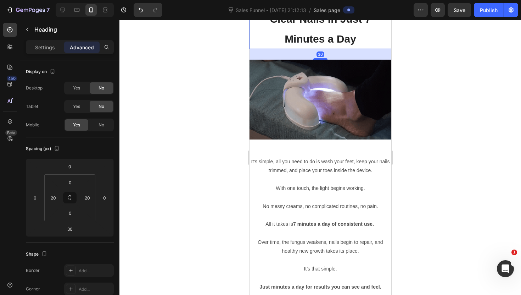
click at [219, 176] on div at bounding box center [321, 157] width 402 height 275
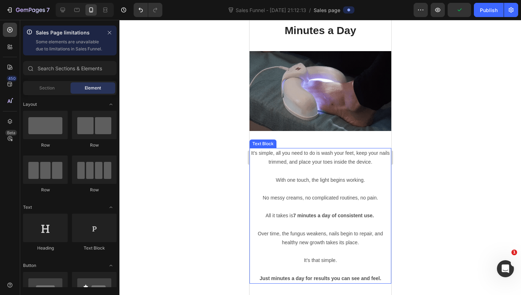
scroll to position [1182, 0]
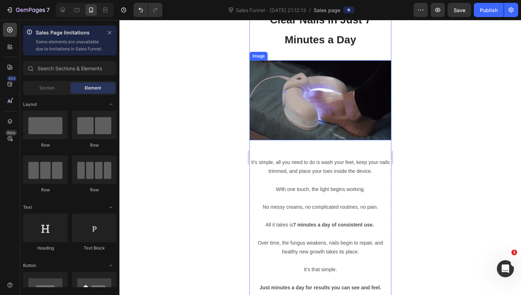
click at [300, 137] on img at bounding box center [320, 100] width 142 height 80
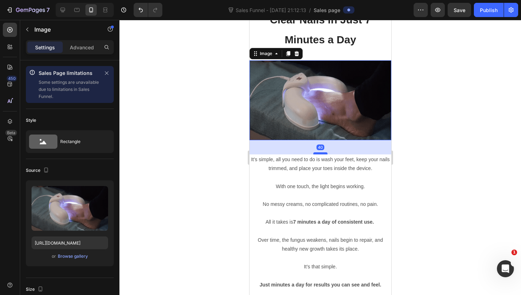
click at [322, 153] on div at bounding box center [320, 153] width 14 height 2
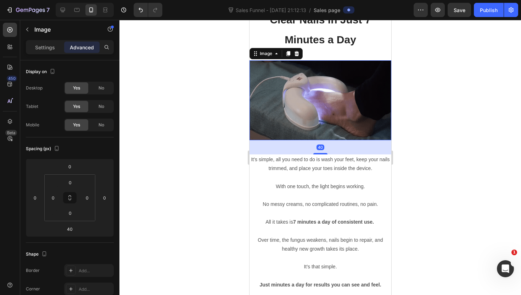
click at [209, 163] on div at bounding box center [321, 157] width 402 height 275
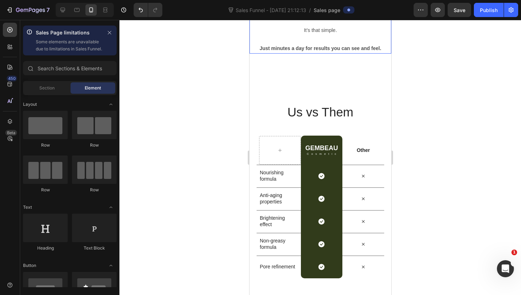
scroll to position [1470, 0]
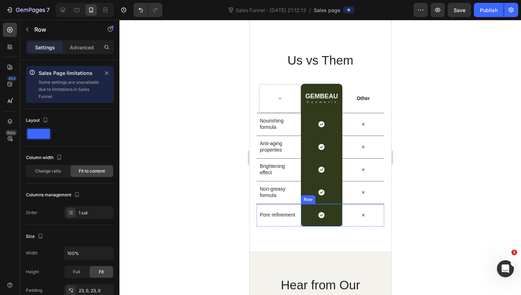
click at [303, 226] on div "Icon Row" at bounding box center [322, 215] width 42 height 23
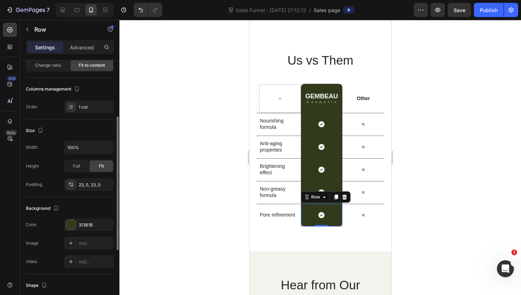
scroll to position [106, 0]
click at [88, 223] on div "313B1B" at bounding box center [89, 224] width 21 height 6
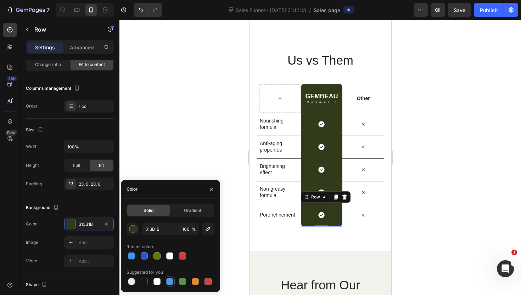
click at [172, 277] on div at bounding box center [170, 281] width 9 height 9
type input "5594E7"
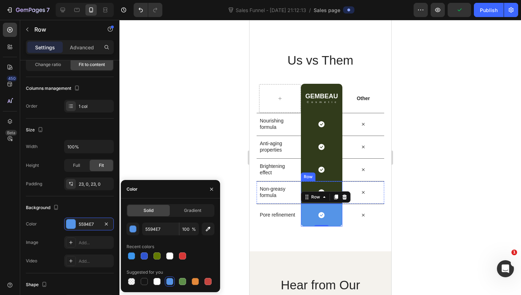
click at [306, 185] on div "Icon Row" at bounding box center [322, 192] width 42 height 23
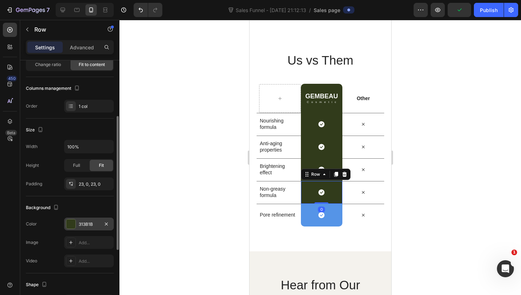
click at [88, 217] on div "313B1B" at bounding box center [89, 223] width 50 height 13
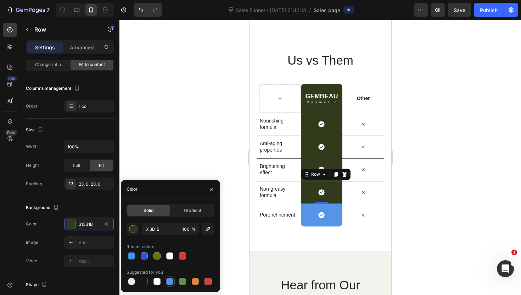
click at [169, 276] on div at bounding box center [170, 281] width 10 height 10
type input "5594E7"
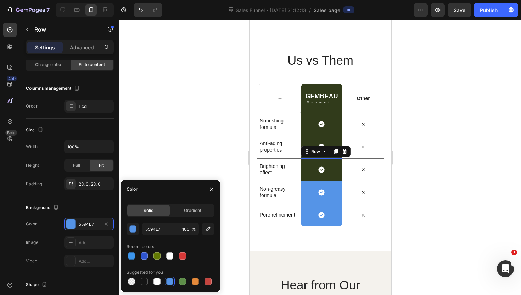
click at [307, 159] on div "Icon Row 0" at bounding box center [322, 169] width 42 height 23
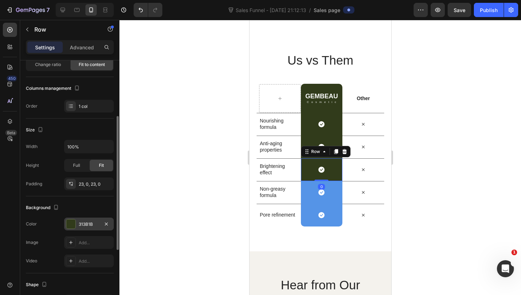
click at [92, 223] on div "313B1B" at bounding box center [89, 224] width 21 height 6
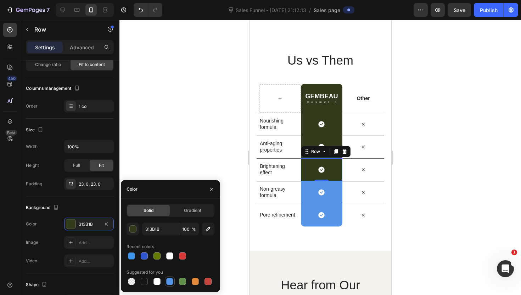
click at [172, 281] on div at bounding box center [169, 281] width 7 height 7
type input "5594E7"
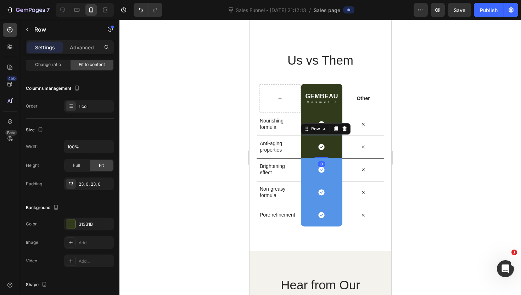
click at [303, 138] on div "Icon Row 0" at bounding box center [322, 146] width 42 height 23
click at [88, 223] on div "313B1B" at bounding box center [89, 224] width 21 height 6
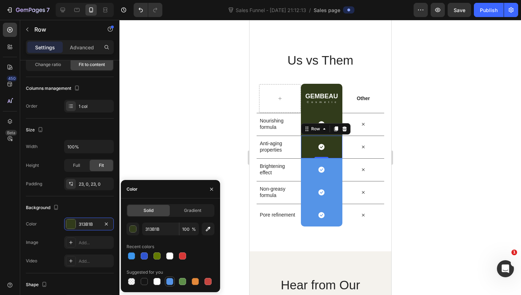
click at [170, 281] on div at bounding box center [169, 281] width 7 height 7
type input "5594E7"
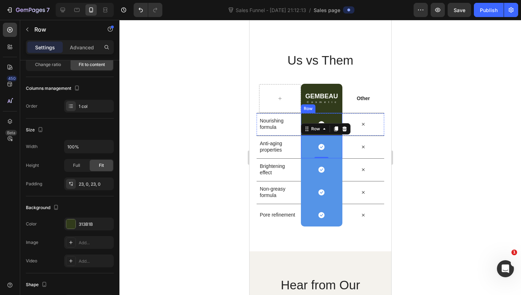
click at [305, 114] on div "Icon Row" at bounding box center [322, 124] width 42 height 23
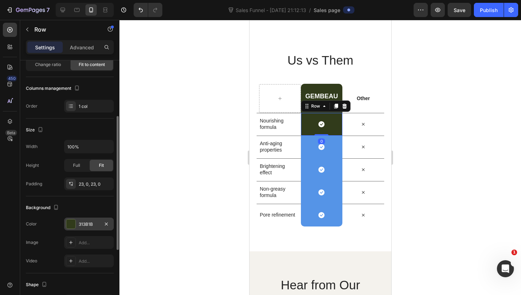
click at [83, 223] on div "313B1B" at bounding box center [89, 224] width 21 height 6
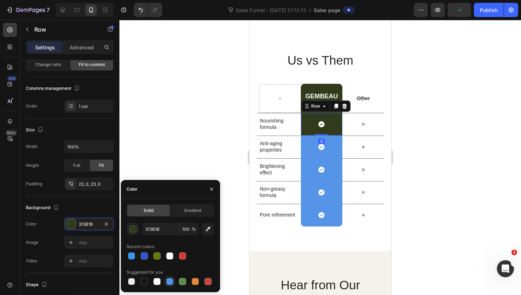
click at [171, 278] on div at bounding box center [169, 281] width 7 height 7
type input "5594E7"
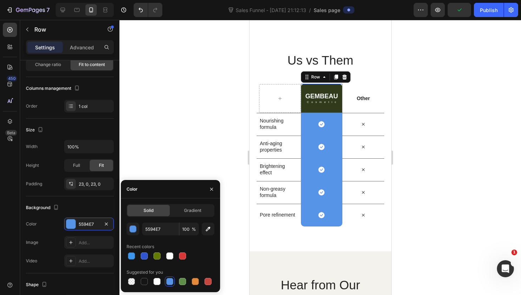
drag, startPoint x: 305, startPoint y: 88, endPoint x: 281, endPoint y: 107, distance: 30.5
click at [305, 88] on div "GEMBEAU Heading Cosmetic Text Block Row 0" at bounding box center [322, 98] width 42 height 29
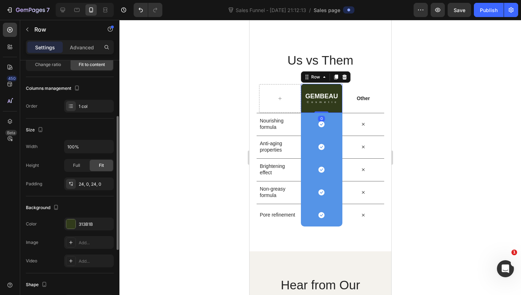
drag, startPoint x: 85, startPoint y: 227, endPoint x: 88, endPoint y: 231, distance: 4.5
click at [85, 228] on div "313B1B" at bounding box center [89, 223] width 50 height 13
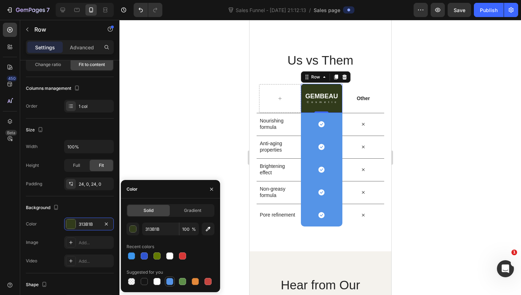
click at [169, 278] on div at bounding box center [169, 281] width 7 height 7
type input "5594E7"
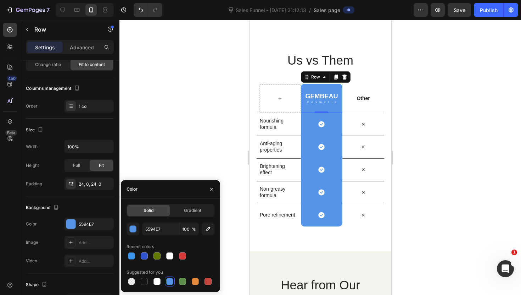
click at [191, 151] on div at bounding box center [321, 157] width 402 height 275
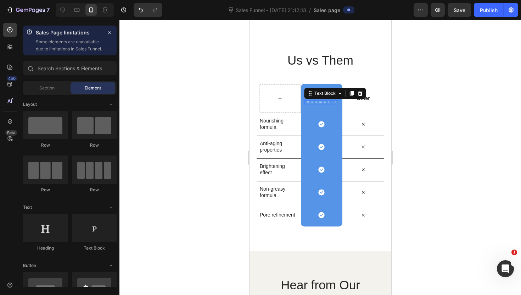
click at [319, 101] on p "Cosmetic" at bounding box center [323, 102] width 32 height 3
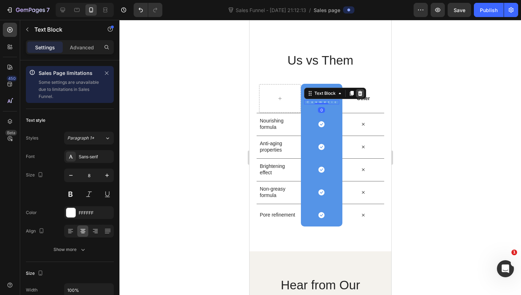
click at [358, 94] on icon at bounding box center [360, 92] width 5 height 5
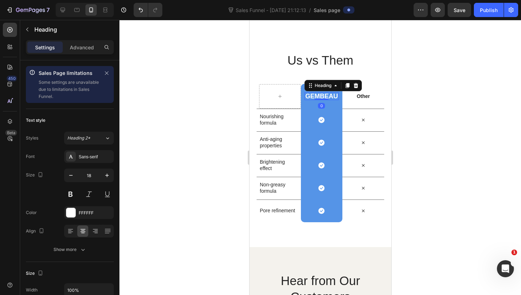
click at [322, 99] on div "GEMBEAU Heading 0" at bounding box center [321, 96] width 34 height 8
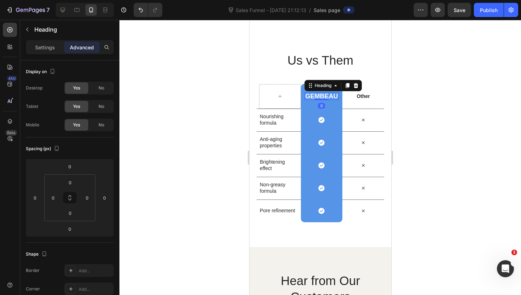
click at [355, 87] on icon at bounding box center [356, 85] width 5 height 5
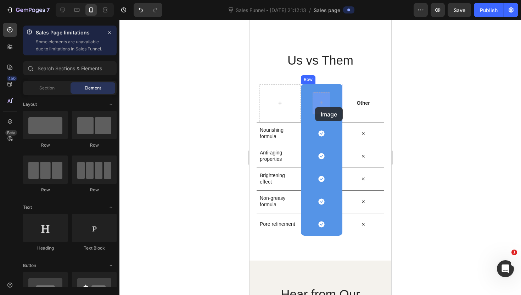
drag, startPoint x: 305, startPoint y: 222, endPoint x: 315, endPoint y: 107, distance: 115.0
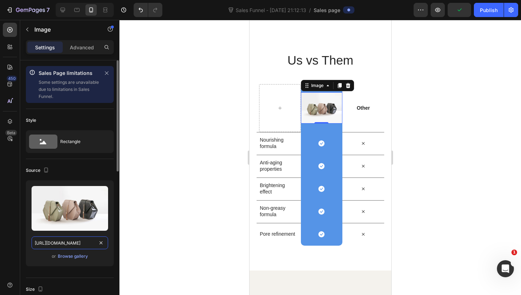
click at [73, 245] on input "https://cdn.shopify.com/s/files/1/2005/9307/files/image_demo.jpg" at bounding box center [70, 242] width 77 height 13
paste input "0814/3303/5053/files/gempages_518785439750947622-dbb2d1e9-3d12-4e4d-8d61-32f040…"
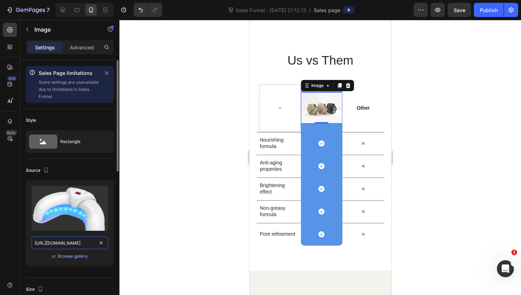
scroll to position [0, 218]
type input "https://cdn.shopify.com/s/files/1/0814/3303/5053/files/gempages_518785439750947…"
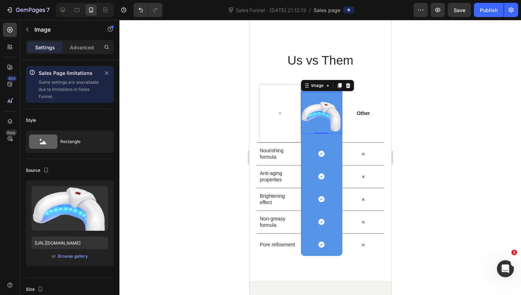
scroll to position [0, 0]
click at [165, 234] on div at bounding box center [321, 157] width 402 height 275
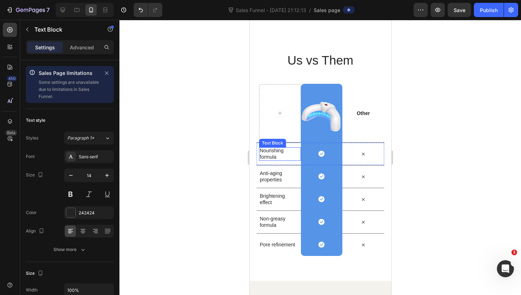
click at [269, 155] on p "Nourishing formula" at bounding box center [279, 153] width 38 height 13
click at [267, 149] on p "Nourishing formula" at bounding box center [279, 153] width 38 height 13
click at [231, 160] on div at bounding box center [321, 157] width 402 height 275
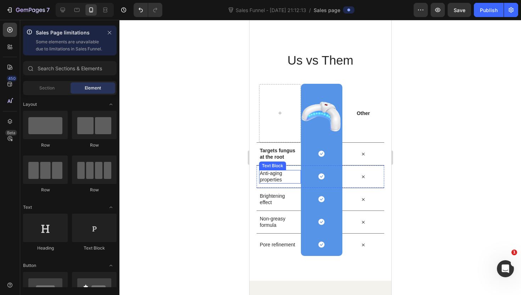
click at [272, 180] on p "Anti-aging properties" at bounding box center [279, 176] width 38 height 13
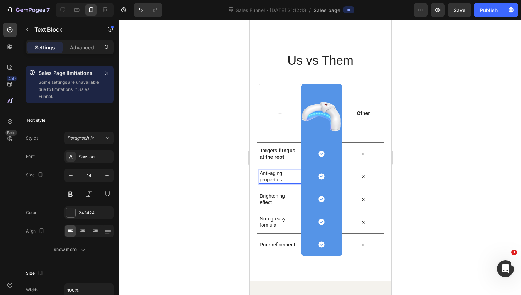
click at [269, 181] on p "Anti-aging properties" at bounding box center [279, 176] width 38 height 13
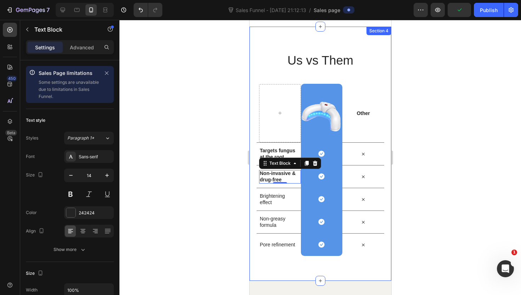
click at [220, 187] on div at bounding box center [321, 157] width 402 height 275
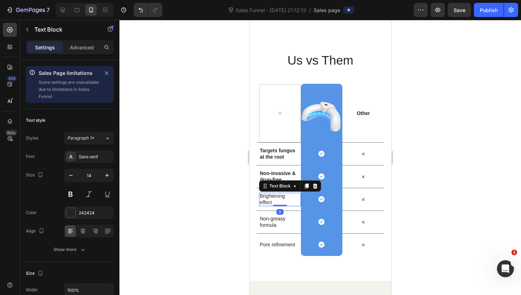
click at [272, 198] on p "Brightening effect" at bounding box center [279, 199] width 38 height 13
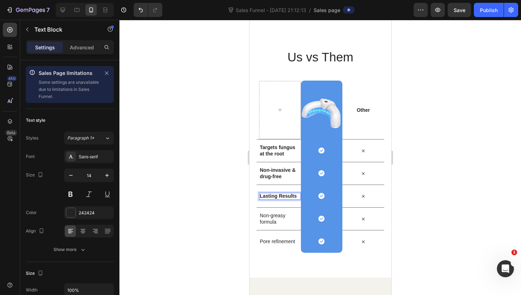
click at [227, 196] on div at bounding box center [321, 157] width 402 height 275
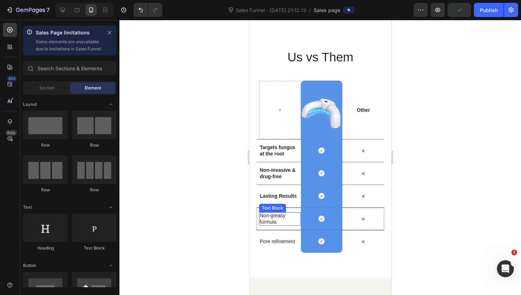
click at [269, 216] on p "Non-greasy formula" at bounding box center [279, 218] width 38 height 13
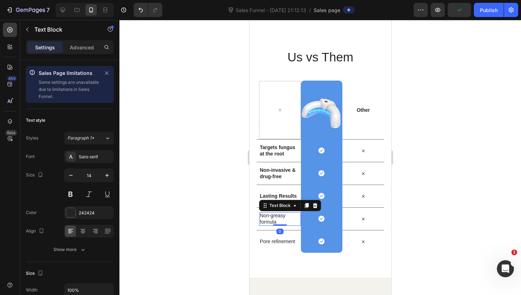
click at [269, 216] on p "Non-greasy formula" at bounding box center [279, 218] width 38 height 13
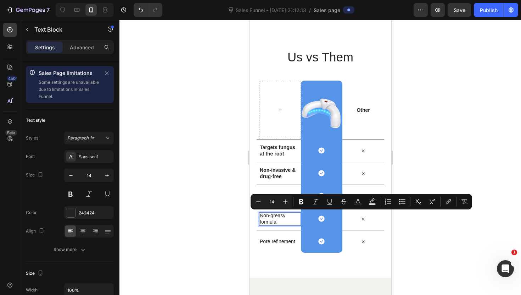
scroll to position [1470, 0]
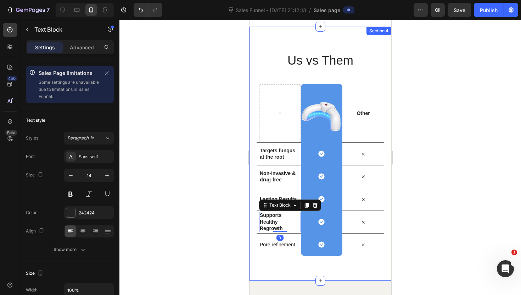
click at [217, 208] on div at bounding box center [321, 157] width 402 height 275
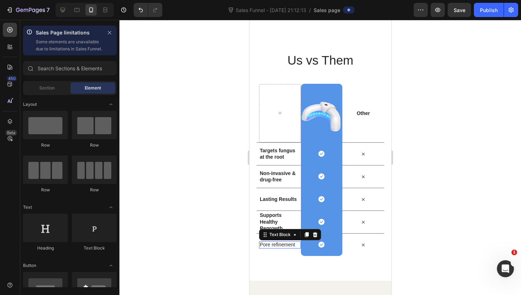
click at [280, 242] on p "Pore refinement" at bounding box center [279, 244] width 38 height 6
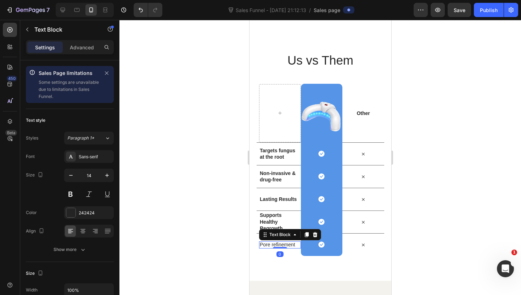
click at [280, 242] on p "Pore refinement" at bounding box center [279, 244] width 38 height 6
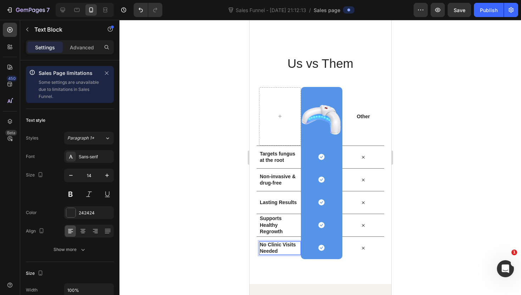
click at [238, 239] on div at bounding box center [321, 157] width 402 height 275
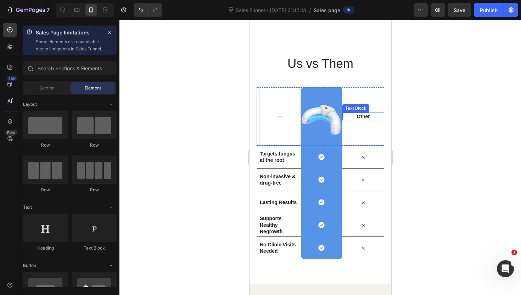
click at [356, 115] on p "Other" at bounding box center [363, 116] width 40 height 6
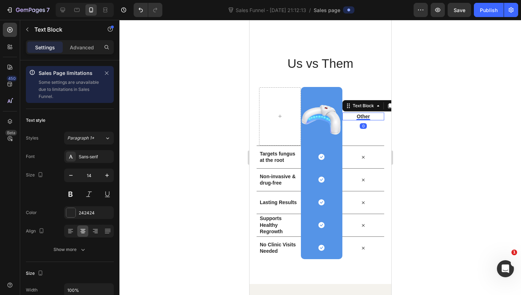
click at [365, 118] on p "Other" at bounding box center [363, 116] width 40 height 6
click at [369, 117] on p "Other" at bounding box center [363, 116] width 40 height 6
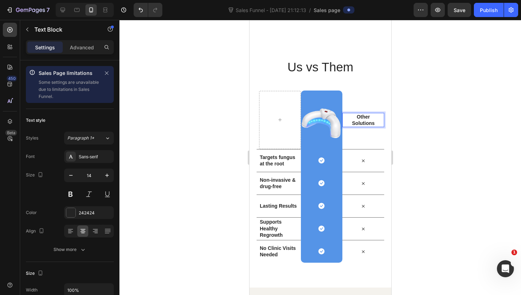
scroll to position [1463, 0]
click at [427, 136] on div at bounding box center [321, 157] width 402 height 275
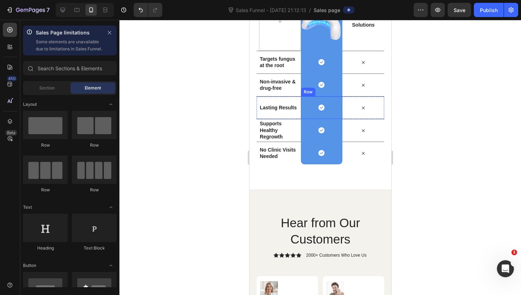
scroll to position [1560, 0]
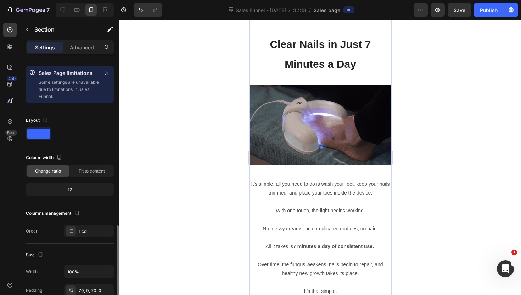
scroll to position [106, 0]
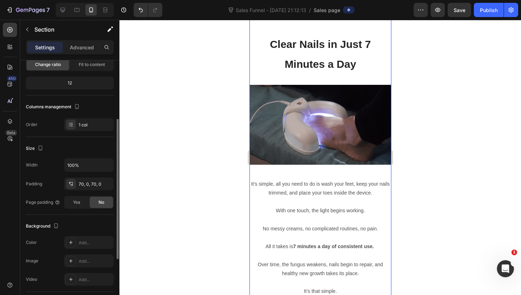
click at [261, 125] on div "Clear Nails in Just 7 Minutes a Day Heading Image Nourish, hydrate, and soften …" at bounding box center [320, 173] width 142 height 331
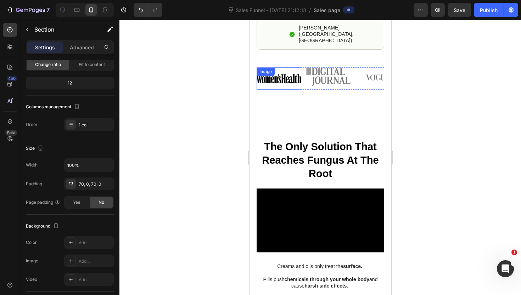
scroll to position [460, 0]
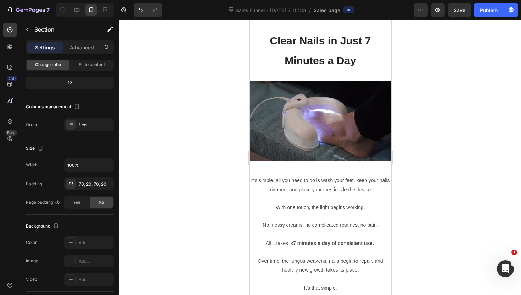
scroll to position [1068, 0]
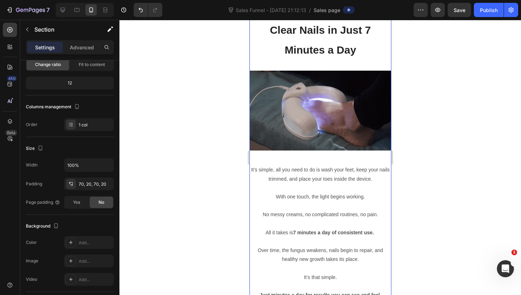
click at [336, 116] on div "Clear Nails in Just 7 Minutes a Day Heading Image Nourish, hydrate, and soften …" at bounding box center [320, 159] width 142 height 331
click at [336, 60] on h2 "Clear Nails in Just 7 Minutes a Day" at bounding box center [320, 39] width 128 height 41
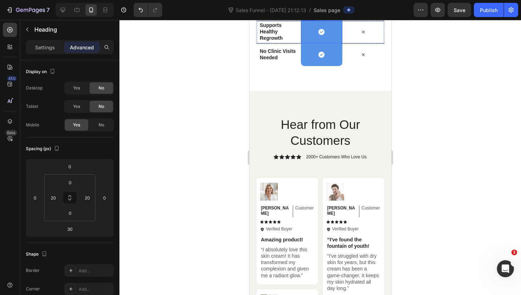
scroll to position [1663, 0]
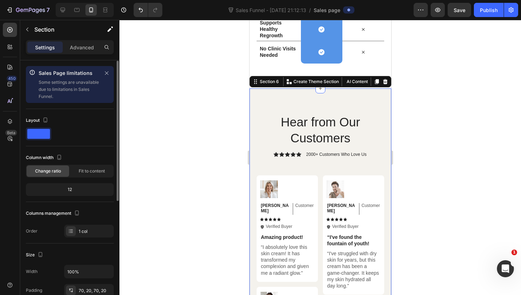
scroll to position [208, 0]
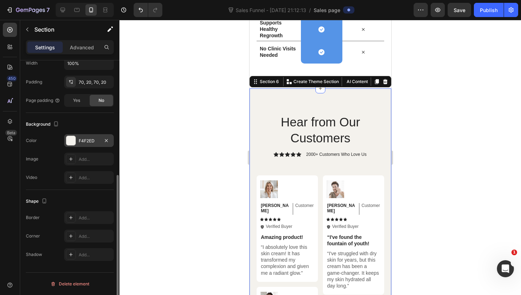
click at [81, 144] on div "F4F2ED" at bounding box center [89, 140] width 50 height 13
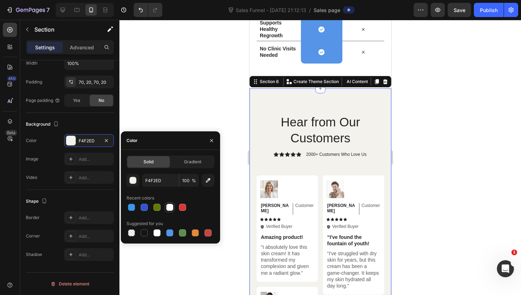
click at [166, 211] on div at bounding box center [170, 207] width 10 height 10
type input "FFFFFF"
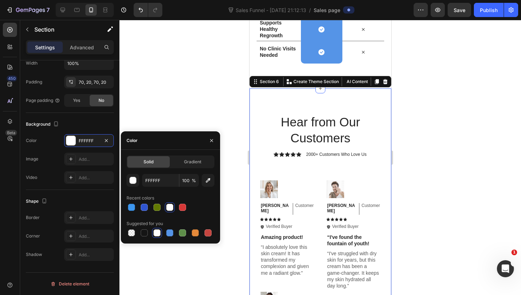
drag, startPoint x: 173, startPoint y: 81, endPoint x: 176, endPoint y: 85, distance: 5.6
click at [173, 82] on div at bounding box center [321, 157] width 402 height 275
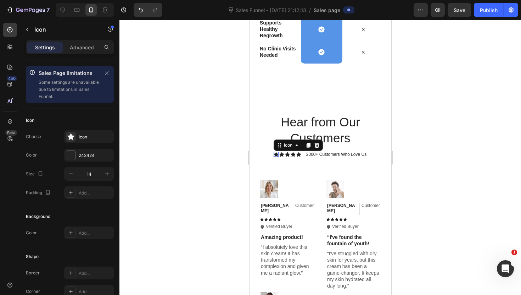
click at [276, 154] on div "Icon 0" at bounding box center [275, 154] width 5 height 5
click at [82, 154] on div "242424" at bounding box center [89, 155] width 21 height 6
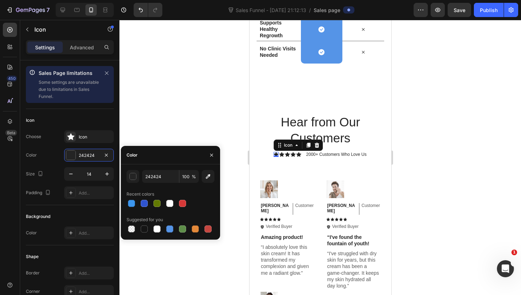
drag, startPoint x: 169, startPoint y: 230, endPoint x: 204, endPoint y: 214, distance: 38.9
click at [170, 230] on div at bounding box center [169, 228] width 7 height 7
type input "5594E7"
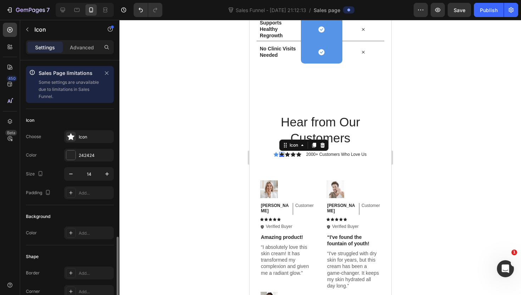
click at [283, 155] on div "Icon 0" at bounding box center [281, 154] width 5 height 5
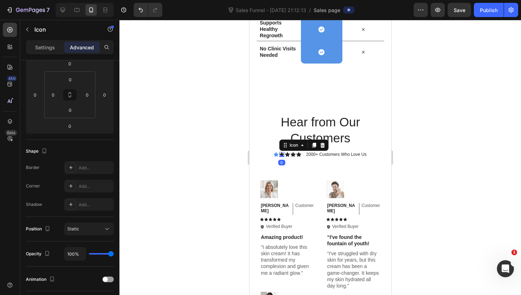
click at [283, 154] on icon at bounding box center [281, 154] width 5 height 5
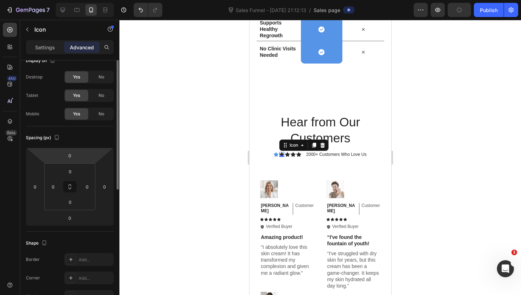
scroll to position [0, 0]
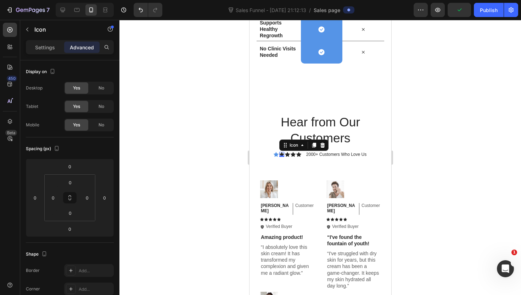
click at [42, 51] on div "Settings" at bounding box center [44, 47] width 35 height 11
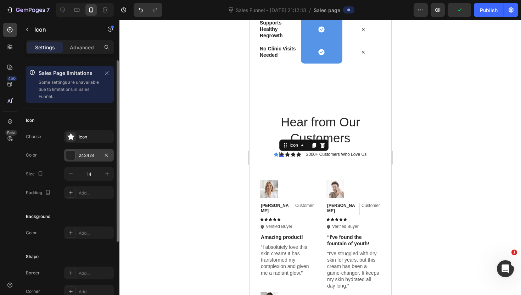
click at [74, 156] on div at bounding box center [70, 154] width 9 height 9
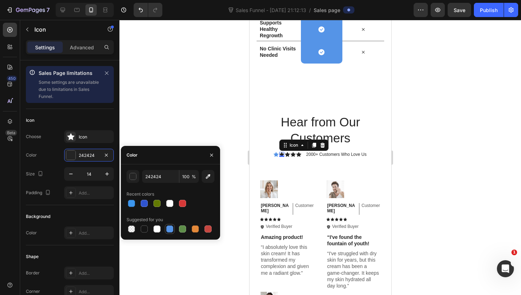
drag, startPoint x: 176, startPoint y: 229, endPoint x: 172, endPoint y: 228, distance: 4.0
click at [175, 229] on div at bounding box center [171, 229] width 88 height 10
click at [171, 228] on div at bounding box center [169, 228] width 7 height 7
type input "5594E7"
click at [300, 155] on div "Icon" at bounding box center [298, 154] width 5 height 5
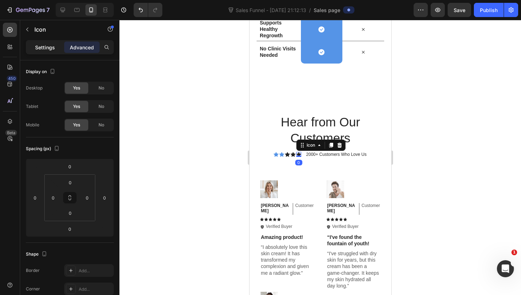
click at [50, 48] on p "Settings" at bounding box center [45, 47] width 20 height 7
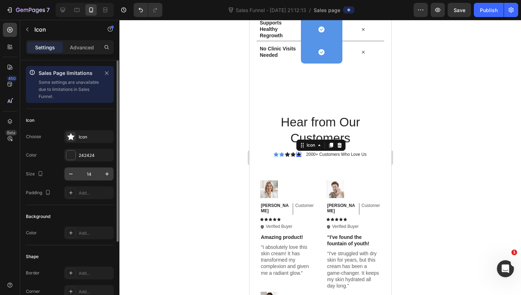
drag, startPoint x: 92, startPoint y: 158, endPoint x: 93, endPoint y: 167, distance: 8.6
click at [92, 159] on div "242424" at bounding box center [89, 155] width 50 height 13
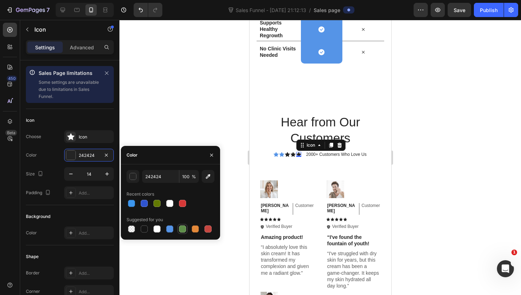
drag, startPoint x: 168, startPoint y: 229, endPoint x: 183, endPoint y: 226, distance: 15.7
click at [168, 229] on div at bounding box center [169, 228] width 7 height 7
type input "5594E7"
click at [291, 153] on div "Icon" at bounding box center [293, 154] width 5 height 5
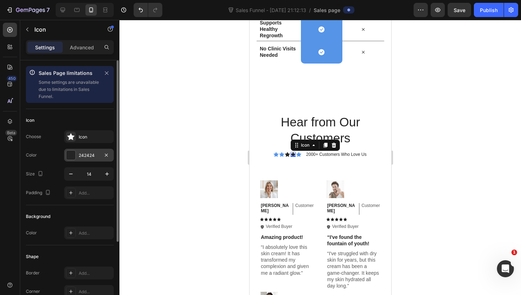
click at [92, 154] on div "242424" at bounding box center [89, 155] width 21 height 6
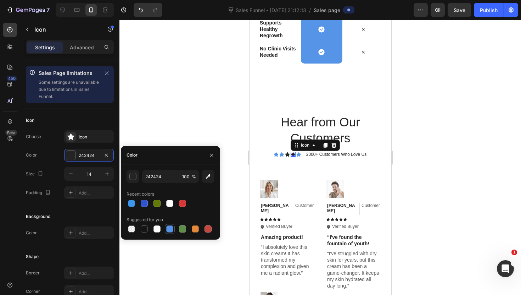
click at [173, 229] on div at bounding box center [169, 228] width 7 height 7
type input "5594E7"
click at [287, 154] on div "Icon" at bounding box center [287, 154] width 5 height 5
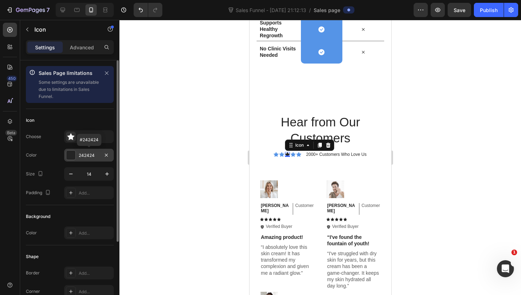
drag, startPoint x: 104, startPoint y: 157, endPoint x: 98, endPoint y: 158, distance: 6.5
click at [98, 158] on div "242424" at bounding box center [89, 155] width 50 height 13
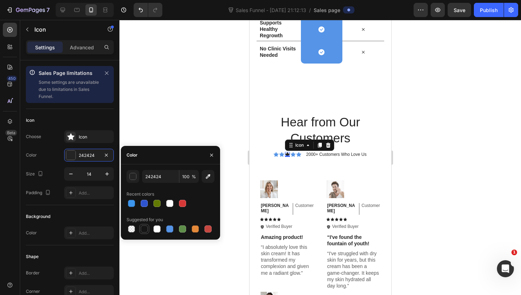
click at [145, 228] on div at bounding box center [144, 228] width 7 height 7
click at [170, 228] on div at bounding box center [169, 228] width 7 height 7
type input "5594E7"
click at [213, 89] on div at bounding box center [321, 157] width 402 height 275
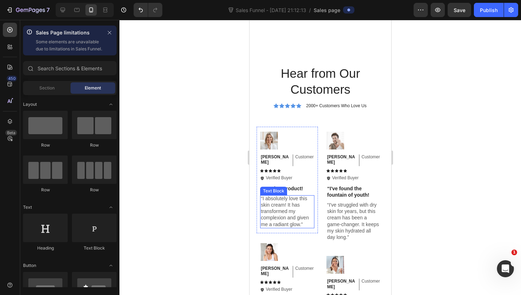
scroll to position [1714, 0]
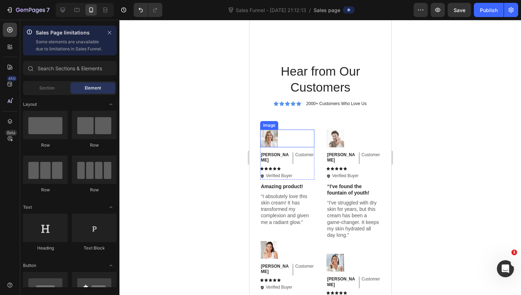
click at [271, 142] on img at bounding box center [269, 138] width 18 height 18
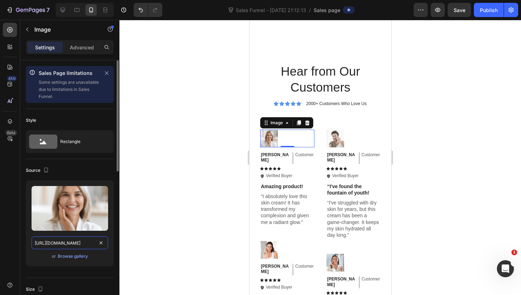
click at [52, 242] on input "https://cdn.shopify.com/s/files/1/0897/1606/4555/files/gempages_531347566760035…" at bounding box center [70, 242] width 77 height 13
click at [53, 242] on input "https://cdn.shopify.com/s/files/1/0897/1606/4555/files/gempages_531347566760035…" at bounding box center [70, 242] width 77 height 13
paste input "14/3303/5053/files/gempages_518785439750947622-4662ca1d-0337-4ad7-b082-a406b7d8…"
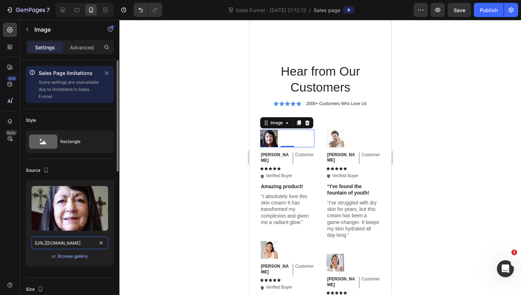
scroll to position [0, 217]
type input "[URL][DOMAIN_NAME]"
click at [139, 224] on div at bounding box center [321, 157] width 402 height 275
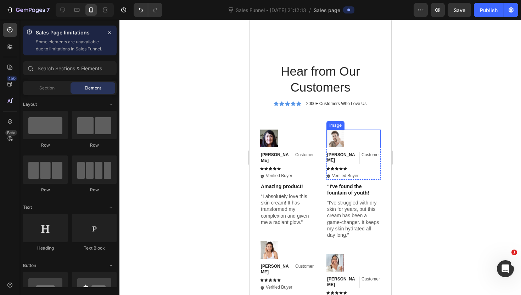
click at [331, 134] on img at bounding box center [335, 138] width 18 height 18
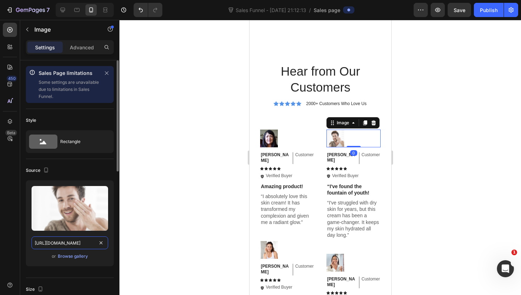
click at [62, 244] on input "https://cdn.shopify.com/s/files/1/0897/1606/4555/files/gempages_531347566760035…" at bounding box center [70, 242] width 77 height 13
paste input "14/3303/5053/files/gempages_518785439750947622-f358f0ff-0dc2-4ea4-bb0d-8082915f…"
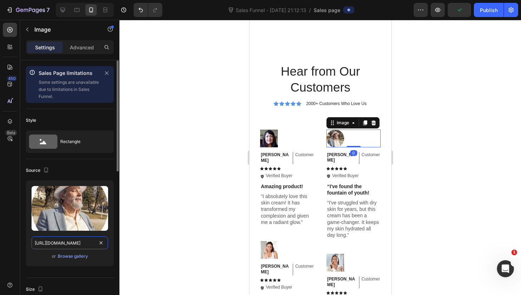
scroll to position [0, 215]
type input "https://cdn.shopify.com/s/files/1/0814/3303/5053/files/gempages_518785439750947…"
click at [198, 212] on div at bounding box center [321, 157] width 402 height 275
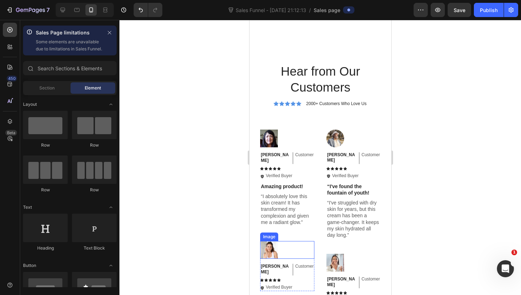
click at [265, 241] on img at bounding box center [269, 250] width 18 height 18
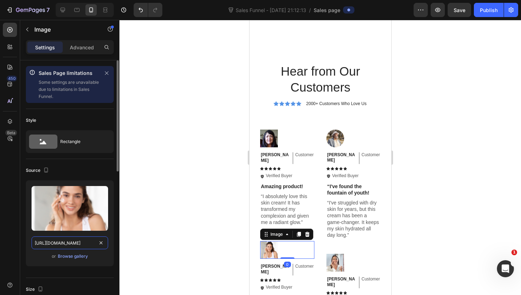
click at [72, 245] on input "https://cdn.shopify.com/s/files/1/0897/1606/4555/files/gempages_531347566760035…" at bounding box center [70, 242] width 77 height 13
paste input "14/3303/5053/files/gempages_518785439750947622-5ce2e097-0461-4a26-a980-b4627024…"
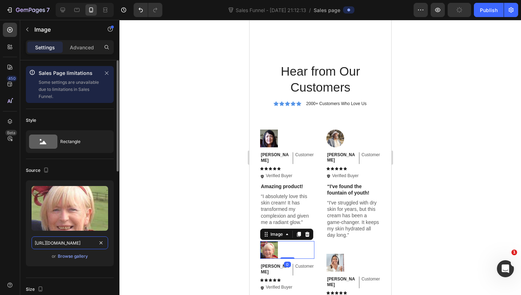
scroll to position [0, 220]
type input "[URL][DOMAIN_NAME]"
click at [190, 226] on div at bounding box center [321, 157] width 402 height 275
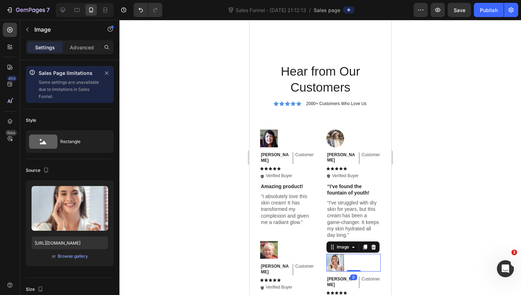
click at [330, 254] on img at bounding box center [335, 263] width 18 height 18
click at [75, 243] on input "https://cdn.shopify.com/s/files/1/0897/1606/4555/files/gempages_531347566760035…" at bounding box center [70, 242] width 77 height 13
paste input "14/3303/5053/files/gempages_518785439750947622-037a64df-962f-407e-8f1b-a41f4323…"
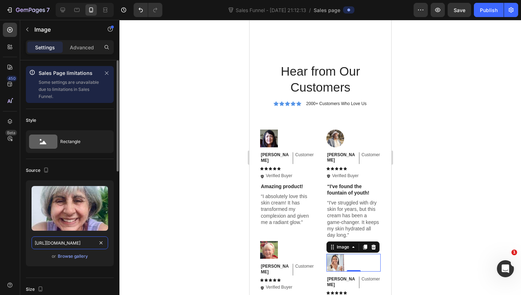
scroll to position [0, 215]
type input "[URL][DOMAIN_NAME]"
click at [193, 233] on div at bounding box center [321, 157] width 402 height 275
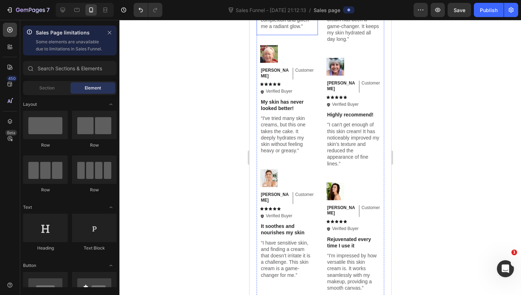
scroll to position [1910, 0]
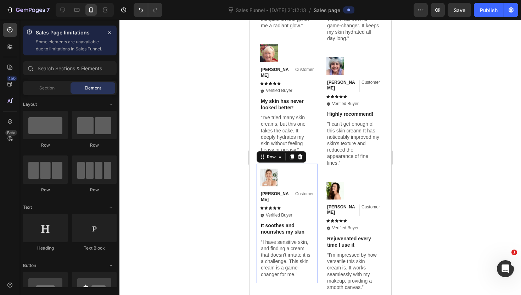
click at [308, 164] on div "Image Ken K Text Block Customer Text Block Row Icon Icon Icon Icon Icon Icon Li…" at bounding box center [286, 223] width 61 height 119
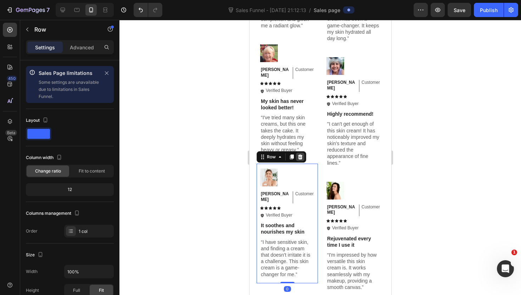
click at [303, 153] on div at bounding box center [300, 157] width 9 height 9
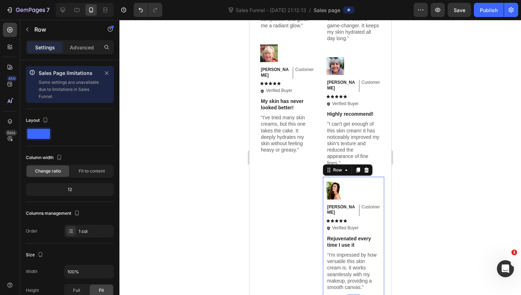
click at [374, 177] on div "Image Olivia Text Block Customer Text Block Row Icon Icon Icon Icon Icon Icon L…" at bounding box center [353, 236] width 61 height 119
click at [367, 167] on icon at bounding box center [366, 169] width 5 height 5
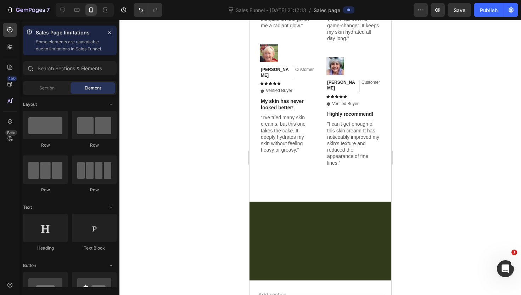
click at [341, 227] on div at bounding box center [320, 241] width 128 height 50
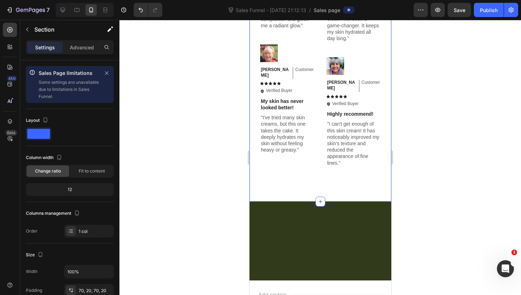
click at [335, 177] on div "Hear from Our Customers Heading Icon Icon Icon Icon Icon Icon List 2000+ Custom…" at bounding box center [320, 21] width 142 height 360
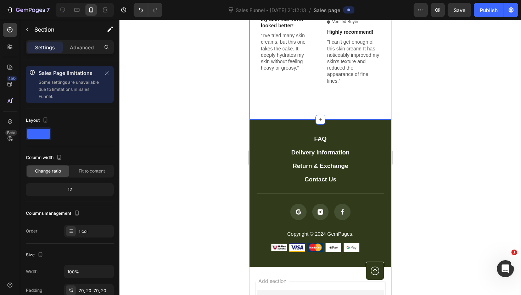
scroll to position [1993, 0]
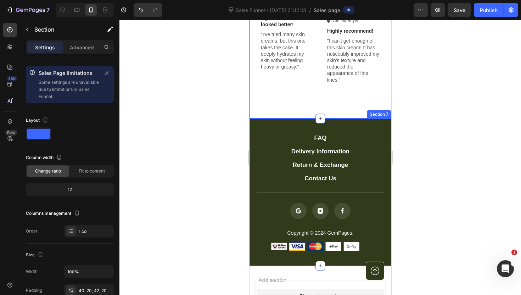
click at [375, 118] on div "FAQ Button Delivery Information Button Return & Exchange Button Contact Us Butt…" at bounding box center [320, 192] width 142 height 148
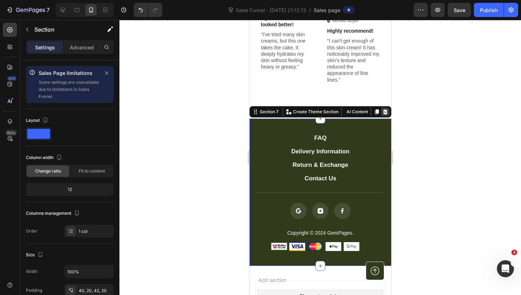
click at [385, 109] on icon at bounding box center [385, 111] width 5 height 5
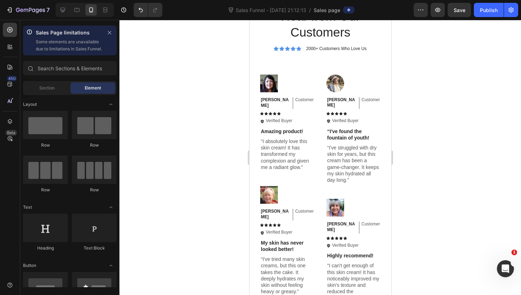
scroll to position [1767, 0]
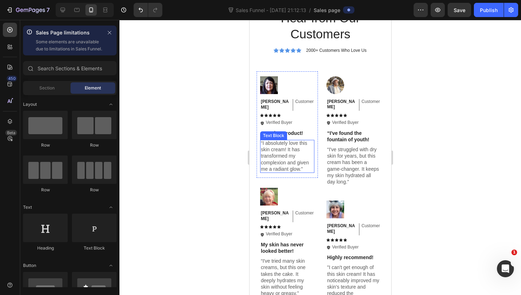
click at [276, 144] on p "“I absolutely love this skin cream! It has transformed my complexion and given …" at bounding box center [287, 156] width 53 height 32
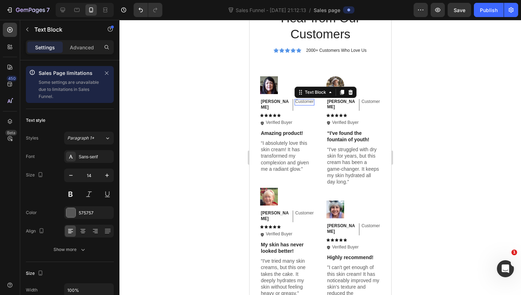
click at [294, 104] on div "Customer Text Block 0" at bounding box center [304, 102] width 20 height 6
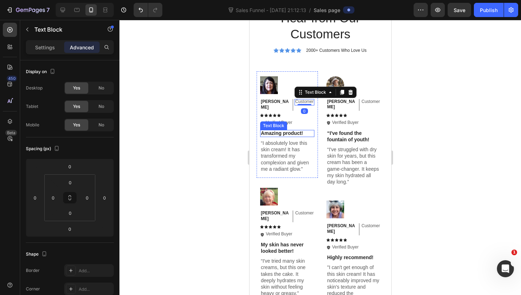
click at [281, 130] on p "Amazing product!" at bounding box center [287, 133] width 53 height 6
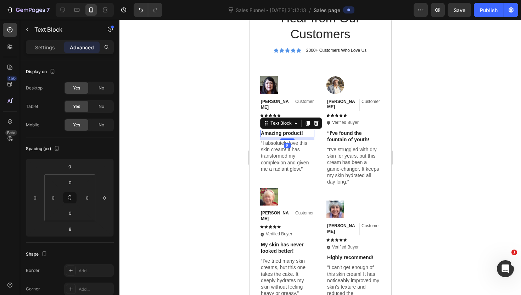
click at [281, 130] on p "Amazing product!" at bounding box center [287, 133] width 53 height 6
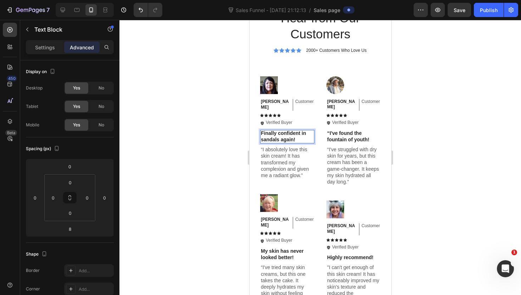
click at [285, 168] on p "“I absolutely love this skin cream! It has transformed my complexion and given …" at bounding box center [287, 162] width 53 height 32
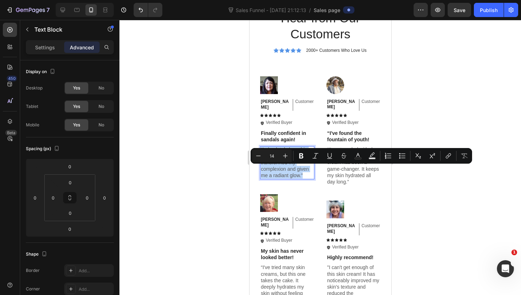
click at [285, 168] on p "“I absolutely love this skin cream! It has transformed my complexion and given …" at bounding box center [287, 162] width 53 height 32
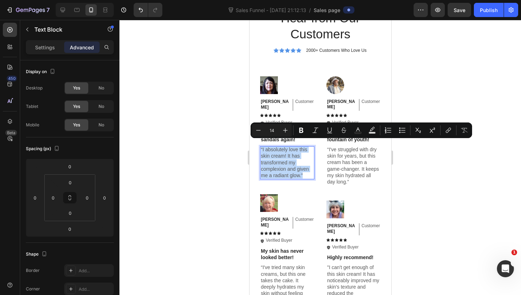
copy p "“I absolutely love this skin cream! It has transformed my complexion and given …"
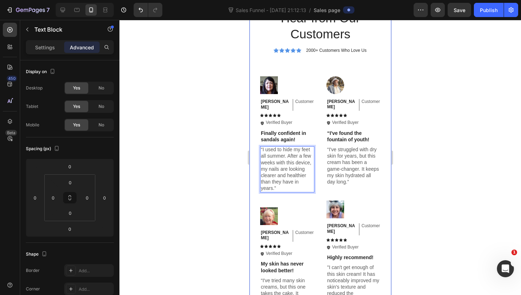
click at [221, 155] on div at bounding box center [321, 157] width 402 height 275
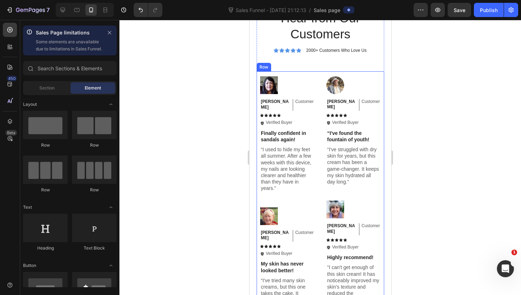
click at [333, 154] on p "“I've struggled with dry skin for years, but this cream has been a game-changer…" at bounding box center [353, 165] width 53 height 39
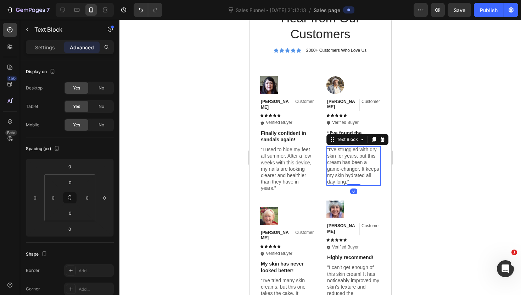
click at [333, 154] on p "“I've struggled with dry skin for years, but this cream has been a game-changer…" at bounding box center [353, 165] width 53 height 39
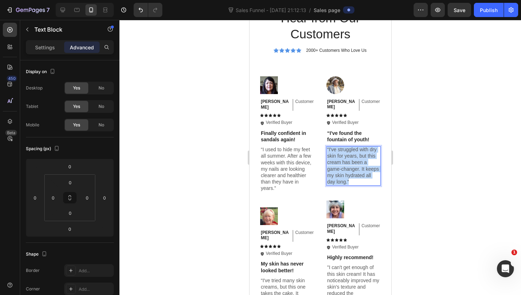
click at [333, 154] on p "“I've struggled with dry skin for years, but this cream has been a game-changer…" at bounding box center [353, 165] width 53 height 39
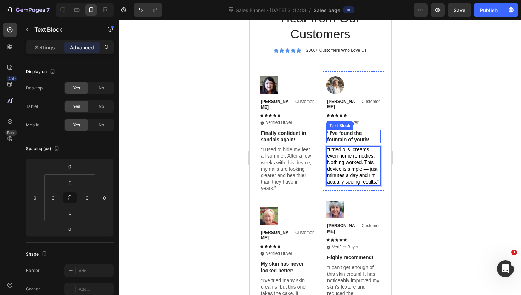
click at [338, 133] on p "“I've found the fountain of youth!" at bounding box center [353, 136] width 53 height 13
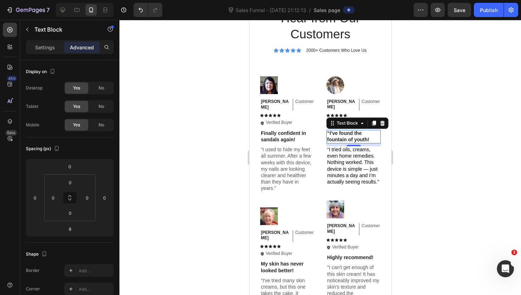
click at [348, 132] on p "“I've found the fountain of youth!" at bounding box center [353, 136] width 53 height 13
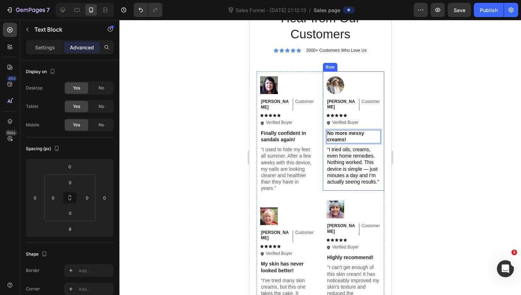
click at [410, 167] on div at bounding box center [321, 157] width 402 height 275
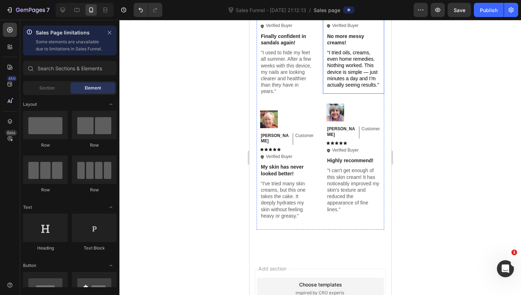
scroll to position [1867, 0]
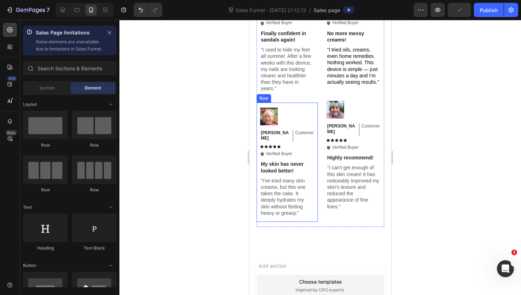
click at [274, 161] on p "My skin has never looked better!" at bounding box center [287, 167] width 53 height 13
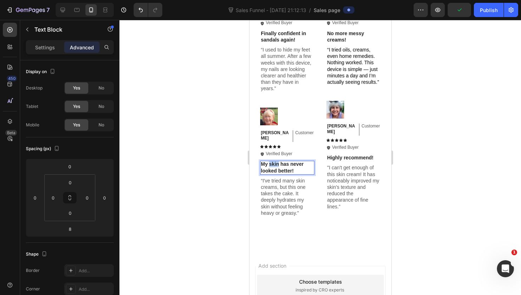
click at [274, 161] on p "My skin has never looked better!" at bounding box center [287, 167] width 53 height 13
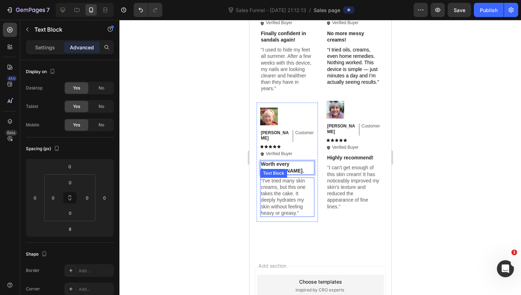
click at [277, 177] on p "“I've tried many skin creams, but this one takes the cake. It deeply hydrates m…" at bounding box center [287, 196] width 53 height 39
click at [270, 182] on p "“I've tried many skin creams, but this one takes the cake. It deeply hydrates m…" at bounding box center [287, 196] width 53 height 39
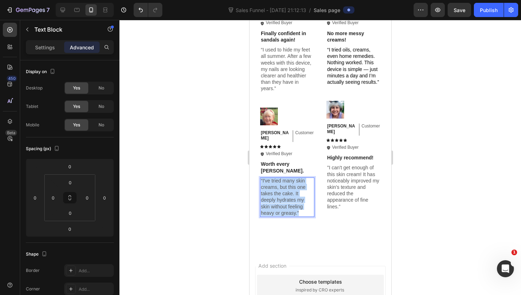
click at [270, 182] on p "“I've tried many skin creams, but this one takes the cake. It deeply hydrates m…" at bounding box center [287, 196] width 53 height 39
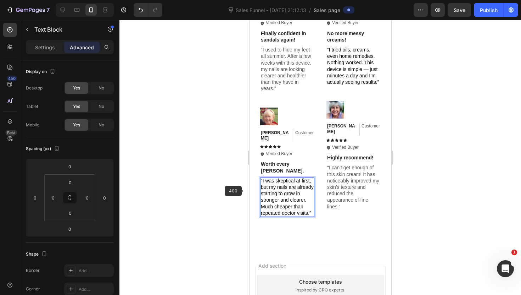
click at [233, 187] on div at bounding box center [321, 157] width 402 height 275
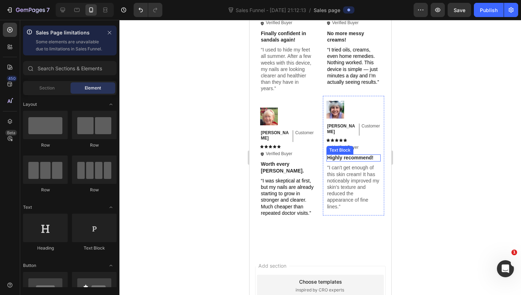
click at [334, 154] on p "Highly recommend!" at bounding box center [353, 157] width 53 height 6
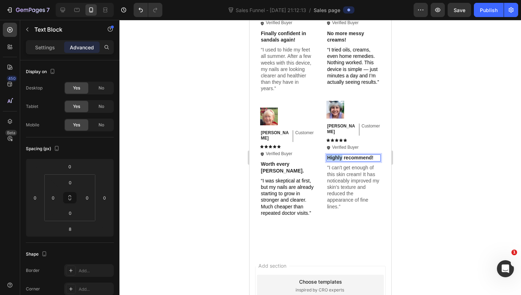
click at [334, 154] on p "Highly recommend!" at bounding box center [353, 157] width 53 height 6
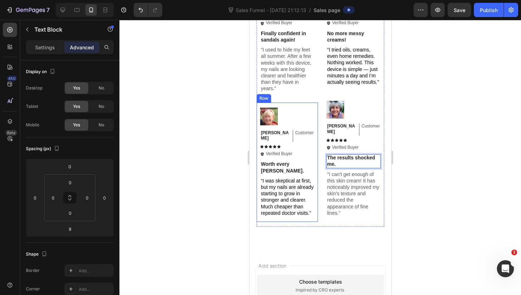
click at [223, 194] on div at bounding box center [321, 157] width 402 height 275
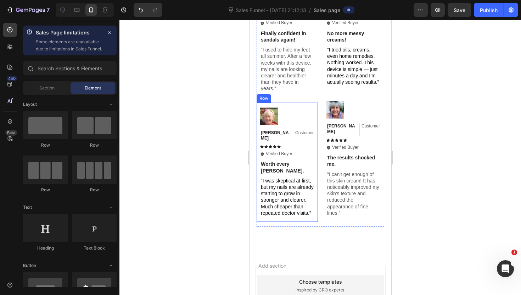
click at [183, 61] on div at bounding box center [321, 157] width 402 height 275
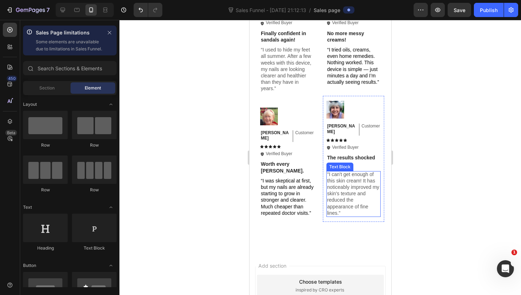
click at [349, 200] on p ""I can't get enough of this skin cream! It has noticeably improved my skin's te…" at bounding box center [353, 193] width 53 height 45
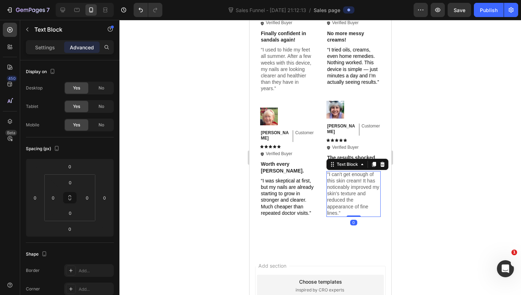
click at [349, 200] on p ""I can't get enough of this skin cream! It has noticeably improved my skin's te…" at bounding box center [353, 193] width 53 height 45
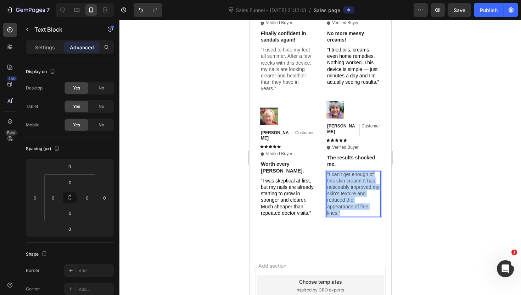
click at [349, 200] on p ""I can't get enough of this skin cream! It has noticeably improved my skin's te…" at bounding box center [353, 193] width 53 height 45
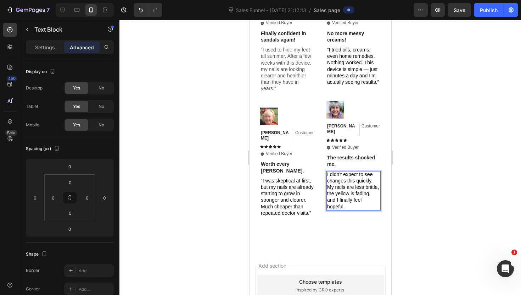
click at [399, 190] on div at bounding box center [321, 157] width 402 height 275
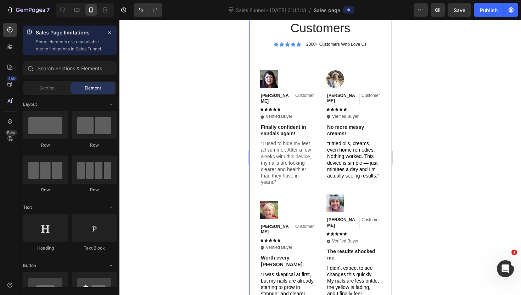
scroll to position [1762, 0]
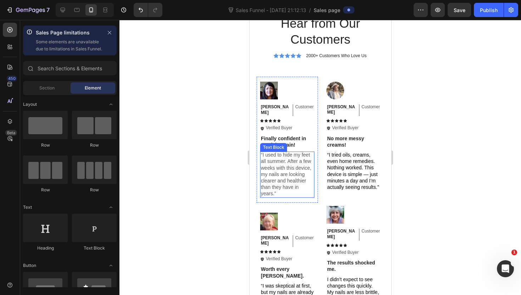
click at [297, 175] on p "“I used to hide my feet all summer. After a few weeks with this device, my nail…" at bounding box center [287, 173] width 53 height 45
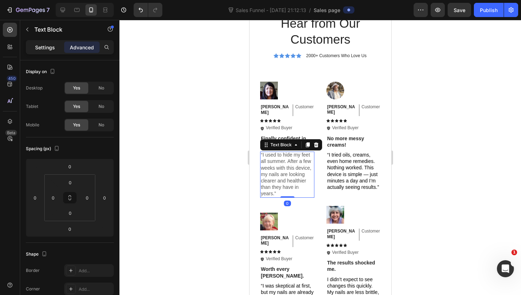
click at [51, 48] on p "Settings" at bounding box center [45, 47] width 20 height 7
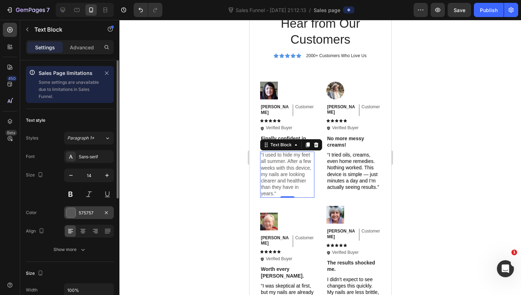
click at [83, 206] on div "575757" at bounding box center [89, 212] width 50 height 13
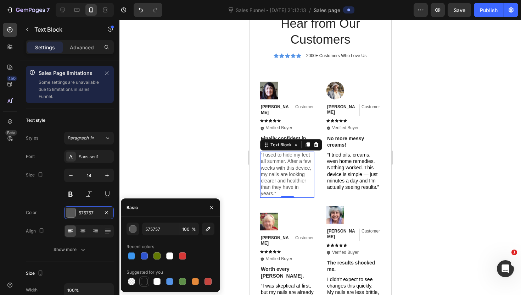
click at [142, 280] on div at bounding box center [144, 281] width 7 height 7
click at [136, 227] on div "button" at bounding box center [133, 229] width 7 height 7
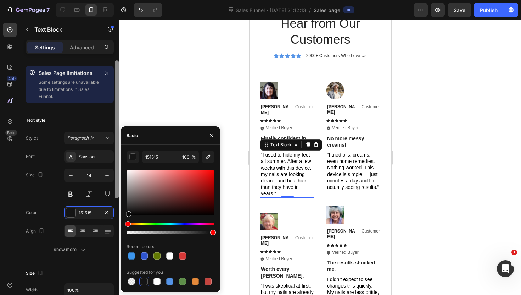
drag, startPoint x: 128, startPoint y: 213, endPoint x: 116, endPoint y: 228, distance: 19.7
click at [116, 228] on div "450 Beta Sales Page limitations Some elements are unavailable due to limitation…" at bounding box center [60, 157] width 120 height 275
type input "000000"
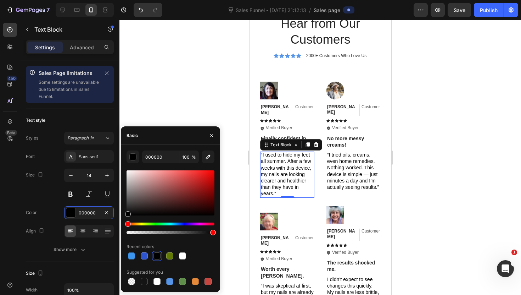
click at [164, 109] on div at bounding box center [321, 157] width 402 height 275
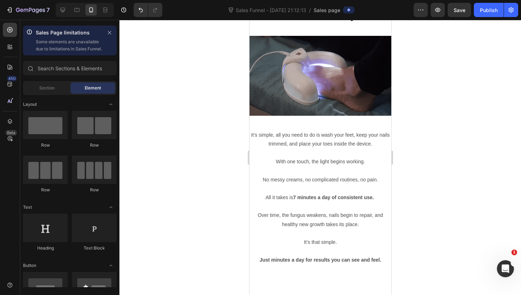
scroll to position [1194, 0]
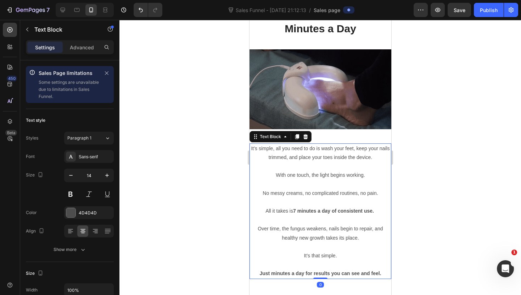
click at [295, 225] on p "Over time, the fungus weakens, nails begin to repair, and healthy new growth ta…" at bounding box center [320, 233] width 140 height 18
click at [72, 209] on div at bounding box center [70, 212] width 9 height 9
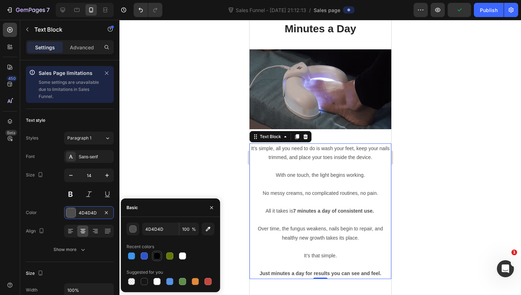
click at [154, 255] on div at bounding box center [157, 255] width 7 height 7
type input "000000"
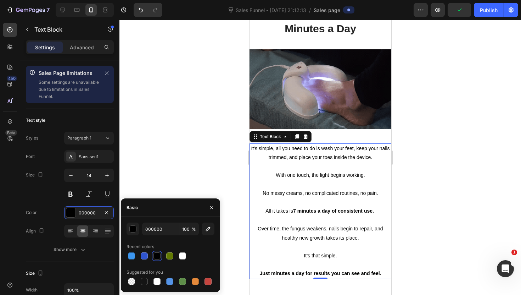
click at [166, 151] on div at bounding box center [321, 157] width 402 height 275
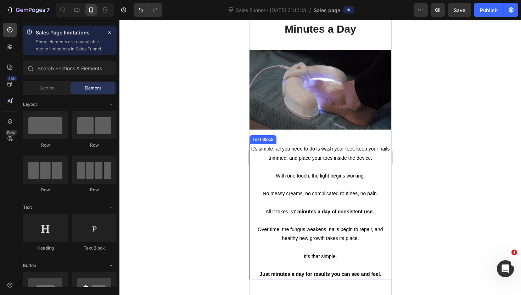
scroll to position [1078, 0]
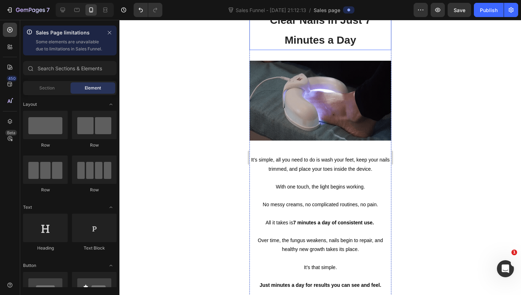
click at [319, 46] on strong "Clear Nails in Just 7 Minutes a Day" at bounding box center [320, 30] width 101 height 32
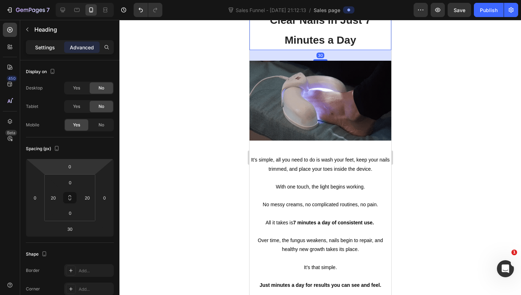
click at [49, 50] on p "Settings" at bounding box center [45, 47] width 20 height 7
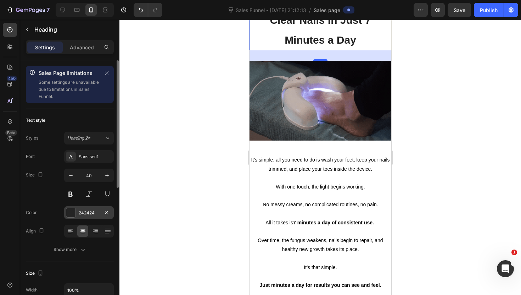
click at [81, 211] on div "242424" at bounding box center [89, 213] width 21 height 6
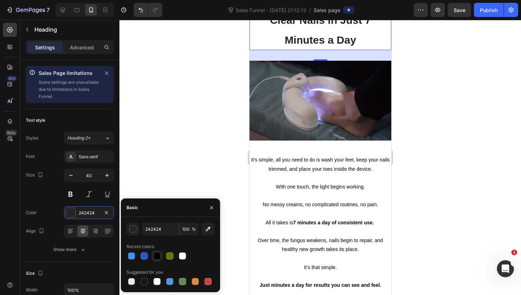
click at [155, 254] on div at bounding box center [157, 255] width 7 height 7
type input "000000"
click at [206, 142] on div at bounding box center [321, 157] width 402 height 275
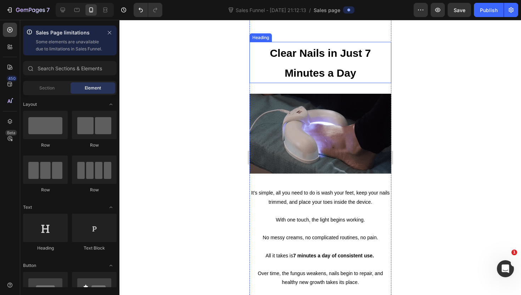
scroll to position [960, 0]
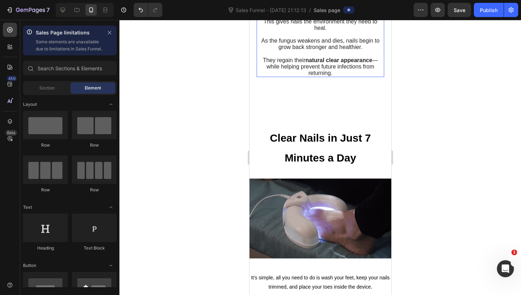
click at [282, 50] on span "As the fungus weakens and dies, nails begin to grow back stronger and healthier." at bounding box center [320, 44] width 118 height 12
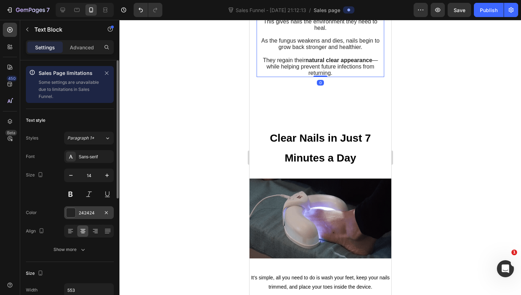
click at [66, 214] on div at bounding box center [71, 213] width 10 height 10
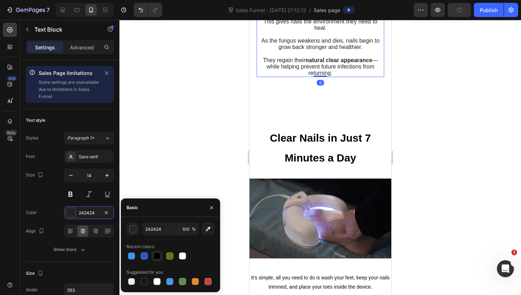
click at [160, 260] on div at bounding box center [157, 256] width 10 height 10
type input "000000"
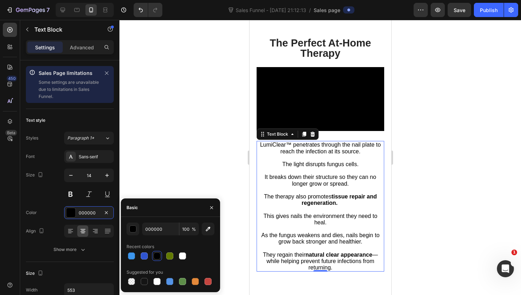
scroll to position [724, 0]
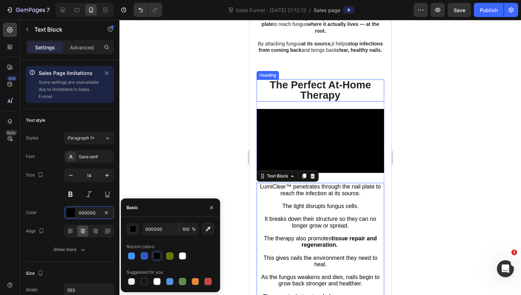
click at [283, 101] on h2 "The Perfect At-Home Therapy" at bounding box center [320, 90] width 128 height 22
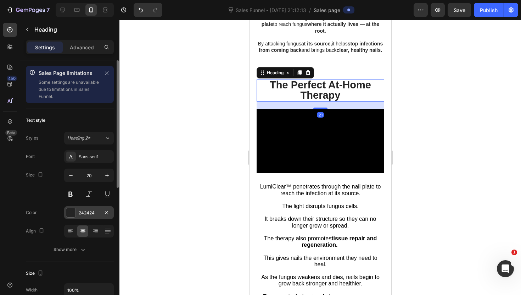
click at [79, 213] on div "242424" at bounding box center [89, 213] width 21 height 6
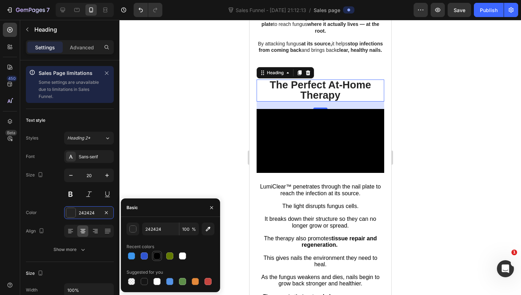
click at [156, 257] on div at bounding box center [157, 255] width 7 height 7
type input "000000"
click at [201, 166] on div at bounding box center [321, 157] width 402 height 275
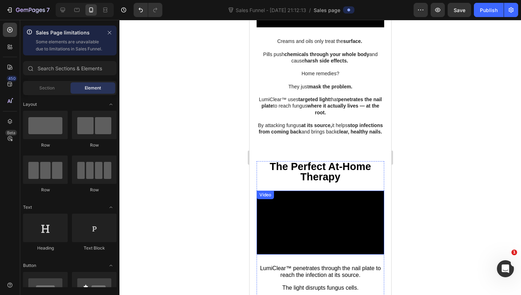
scroll to position [603, 0]
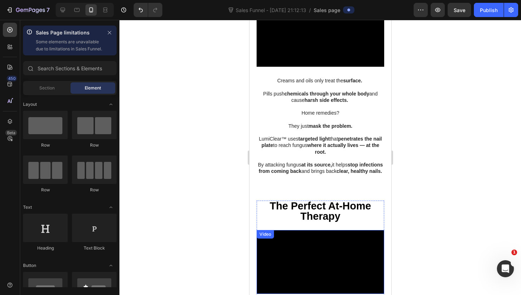
click at [278, 155] on p "LumiClear™ uses targeted light that penetrates the nail plate to reach fungus w…" at bounding box center [320, 145] width 126 height 20
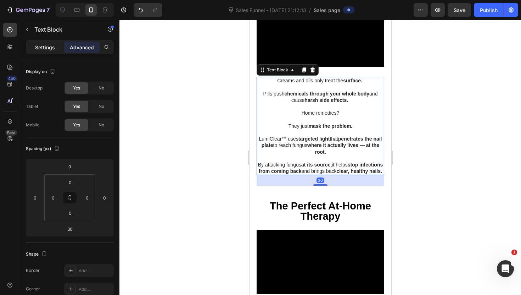
click at [49, 48] on p "Settings" at bounding box center [45, 47] width 20 height 7
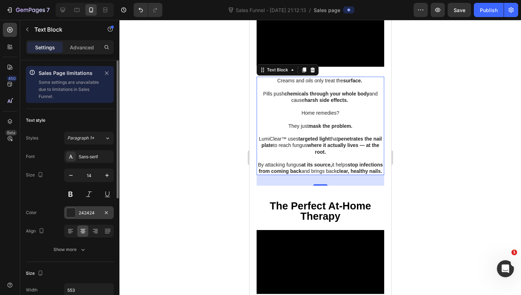
click at [85, 210] on div "242424" at bounding box center [89, 213] width 21 height 6
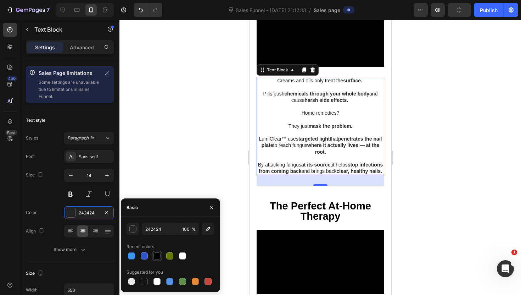
click at [156, 258] on div at bounding box center [157, 255] width 7 height 7
type input "000000"
click at [185, 167] on div at bounding box center [321, 157] width 402 height 275
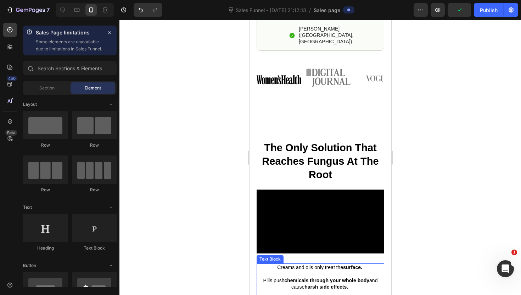
scroll to position [431, 0]
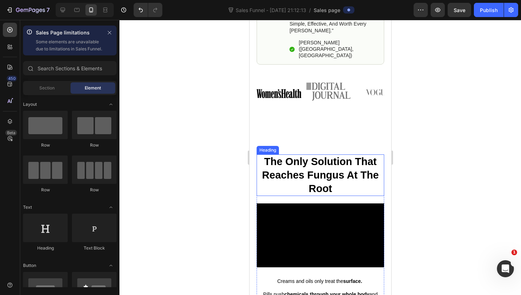
click at [294, 156] on strong "The Only Solution That Reaches Fungus At The Root" at bounding box center [320, 175] width 117 height 38
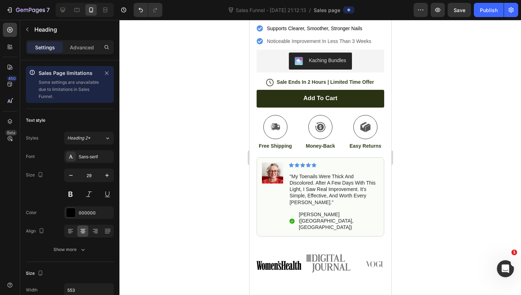
scroll to position [285, 0]
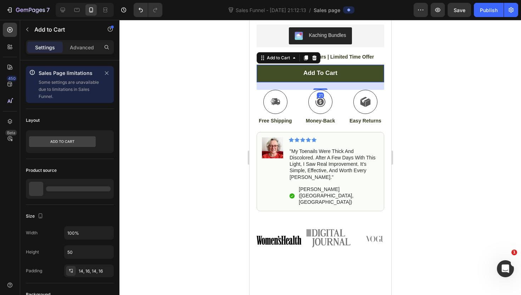
click at [264, 65] on button "Add to cart" at bounding box center [320, 74] width 128 height 18
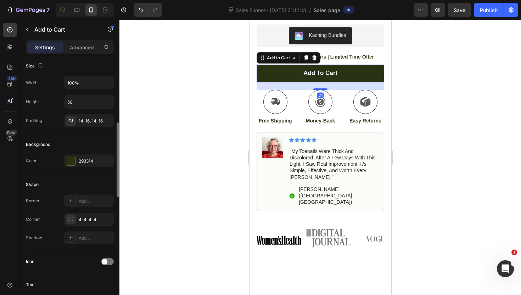
scroll to position [145, 0]
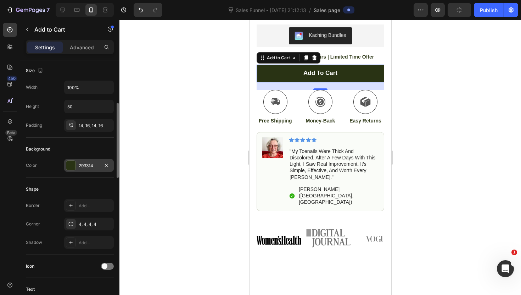
click at [84, 166] on div "293314" at bounding box center [89, 165] width 21 height 6
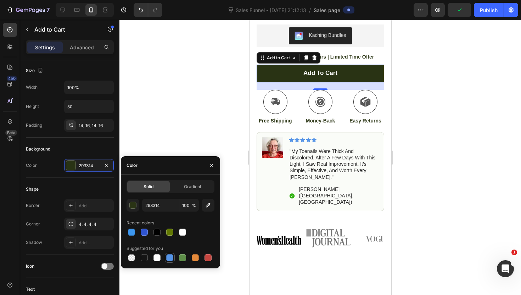
click at [166, 257] on div at bounding box center [169, 257] width 7 height 7
type input "5594E7"
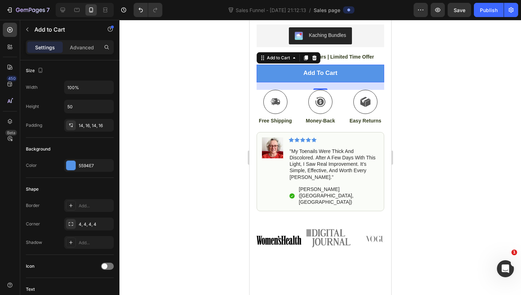
click at [143, 131] on div at bounding box center [321, 157] width 402 height 275
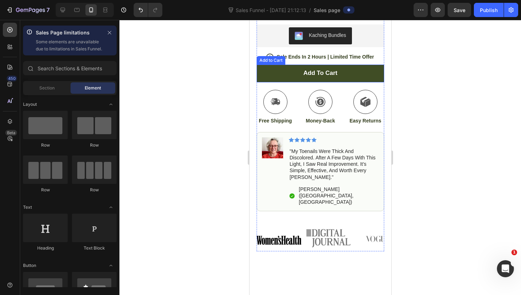
click at [266, 65] on button "Add to cart" at bounding box center [320, 74] width 128 height 18
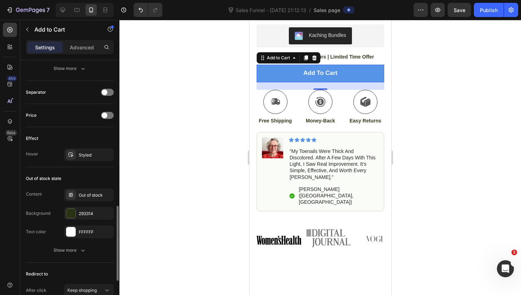
scroll to position [503, 0]
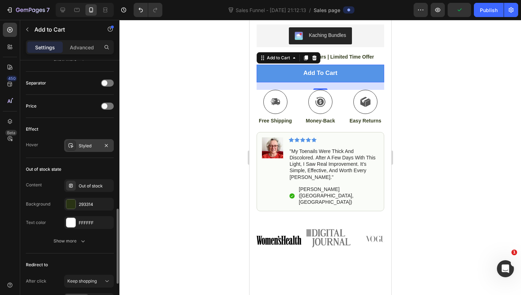
click at [81, 148] on div "Styled" at bounding box center [89, 146] width 21 height 6
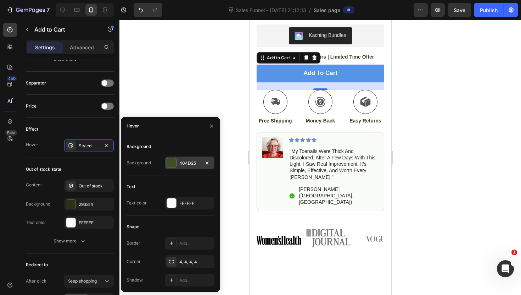
click at [180, 161] on div "404D25" at bounding box center [189, 163] width 21 height 6
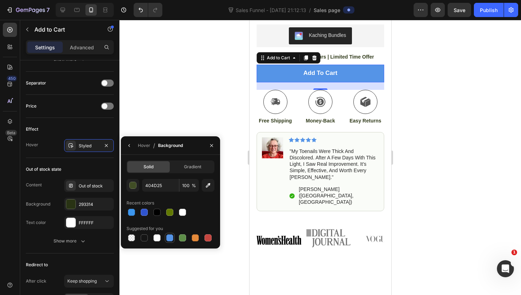
click at [167, 239] on div at bounding box center [169, 237] width 7 height 7
type input "5594E7"
click at [190, 87] on div at bounding box center [321, 157] width 402 height 275
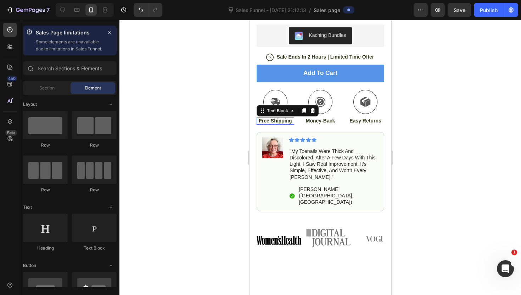
click at [264, 117] on p "Free Shipping" at bounding box center [275, 120] width 36 height 6
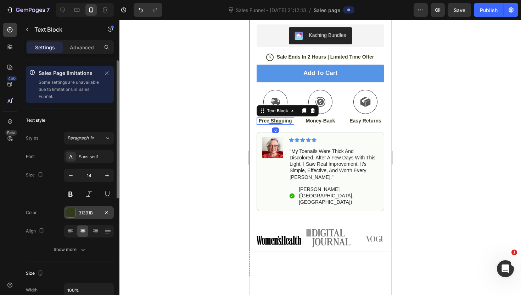
click at [82, 212] on div "313B1B" at bounding box center [89, 213] width 21 height 6
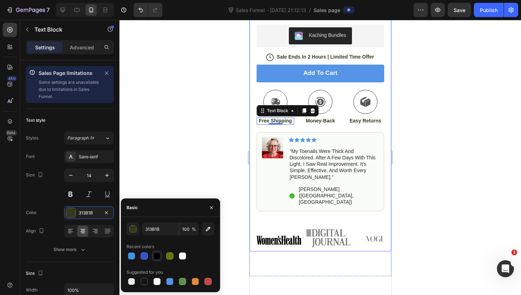
click at [157, 254] on div at bounding box center [157, 255] width 7 height 7
type input "000000"
click at [270, 90] on div at bounding box center [275, 102] width 24 height 24
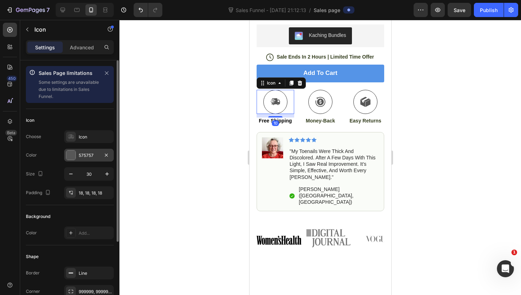
click at [83, 159] on div "575757" at bounding box center [89, 155] width 50 height 13
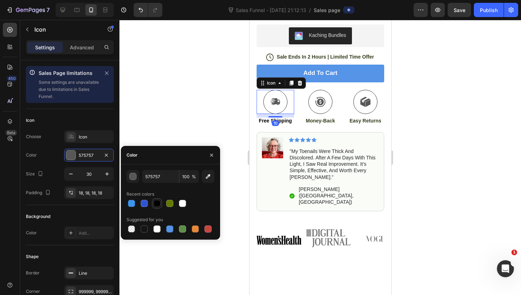
click at [157, 203] on div at bounding box center [157, 203] width 7 height 7
type input "000000"
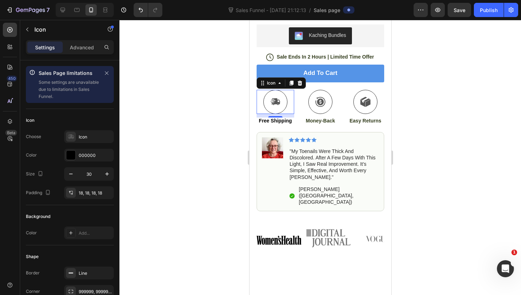
click at [205, 94] on div at bounding box center [321, 157] width 402 height 275
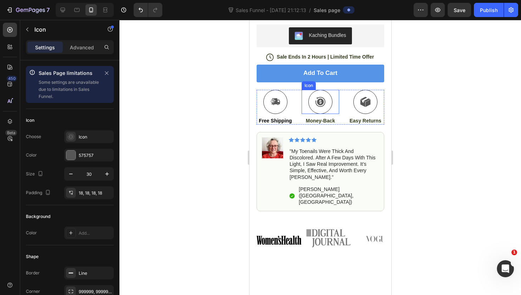
click at [315, 96] on icon at bounding box center [320, 101] width 11 height 11
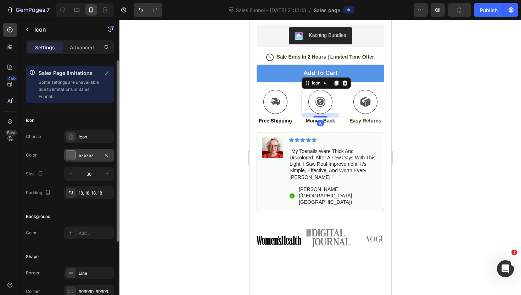
click at [81, 158] on div "575757" at bounding box center [89, 155] width 50 height 13
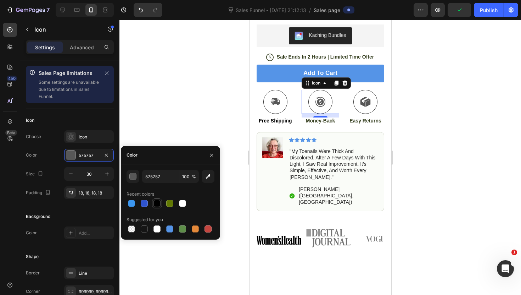
click at [159, 205] on div at bounding box center [157, 203] width 7 height 7
type input "000000"
click at [203, 121] on div at bounding box center [321, 157] width 402 height 275
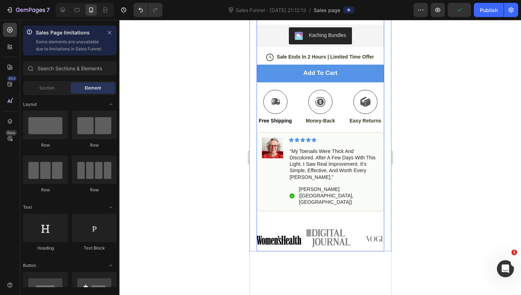
click at [328, 117] on p "Money-Back" at bounding box center [320, 120] width 36 height 6
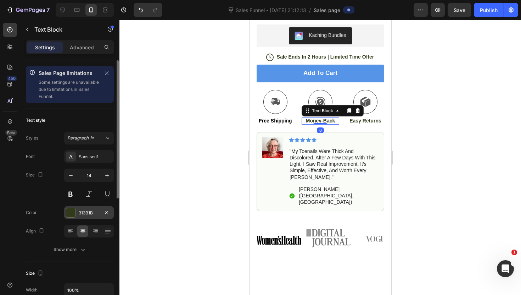
click at [75, 214] on div at bounding box center [70, 212] width 9 height 9
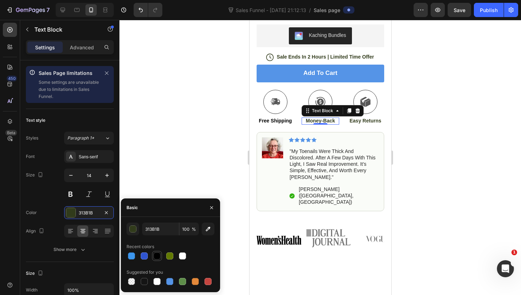
click at [157, 258] on div at bounding box center [157, 255] width 7 height 7
type input "000000"
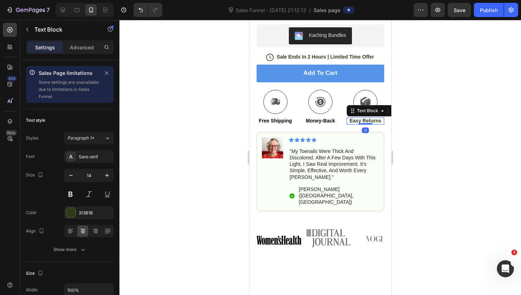
click at [360, 117] on p "Easy Returns" at bounding box center [365, 120] width 36 height 6
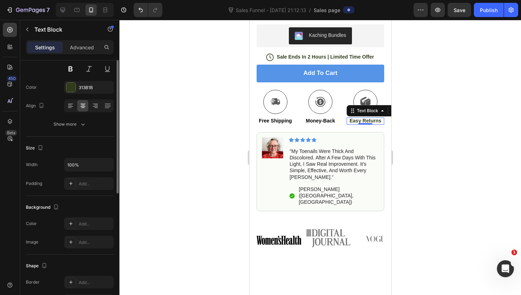
scroll to position [58, 0]
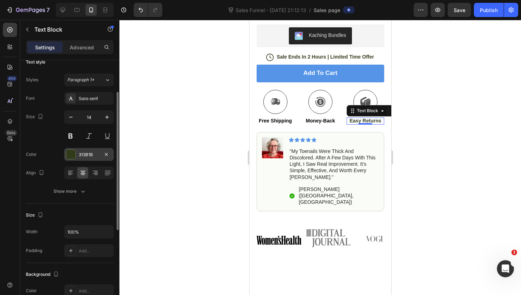
click at [80, 158] on div "313B1B" at bounding box center [89, 154] width 50 height 13
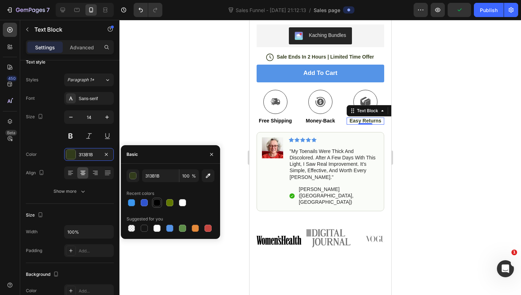
click at [159, 207] on div at bounding box center [157, 203] width 10 height 10
type input "000000"
click at [357, 90] on div at bounding box center [365, 102] width 24 height 24
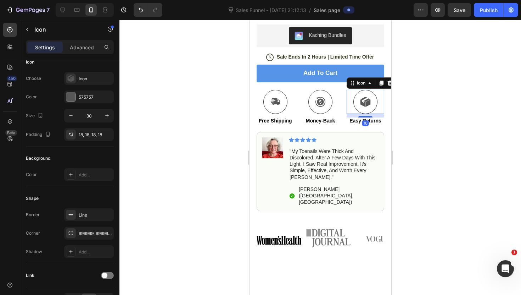
scroll to position [0, 0]
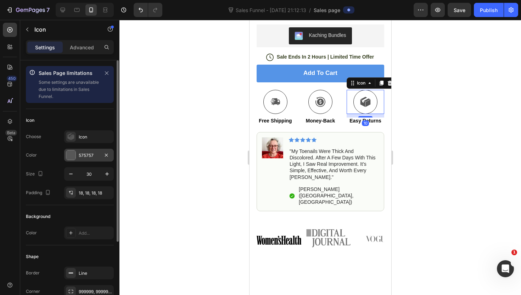
click at [81, 156] on div "575757" at bounding box center [89, 155] width 21 height 6
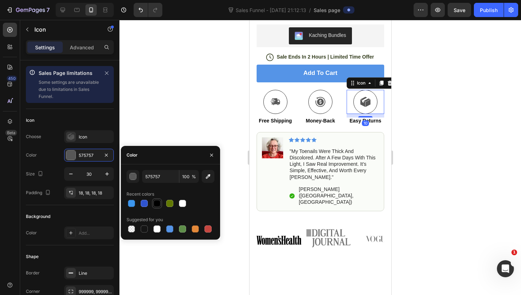
click at [159, 204] on div at bounding box center [157, 203] width 7 height 7
type input "000000"
click at [188, 92] on div at bounding box center [321, 157] width 402 height 275
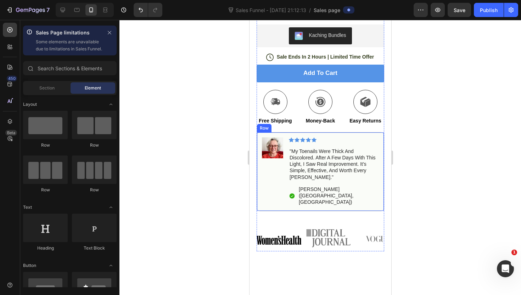
click at [268, 160] on div "Image" at bounding box center [272, 171] width 21 height 69
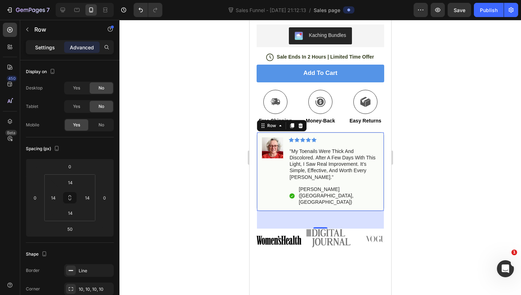
click at [46, 50] on p "Settings" at bounding box center [45, 47] width 20 height 7
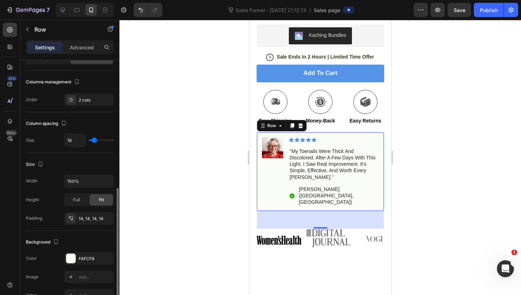
scroll to position [177, 0]
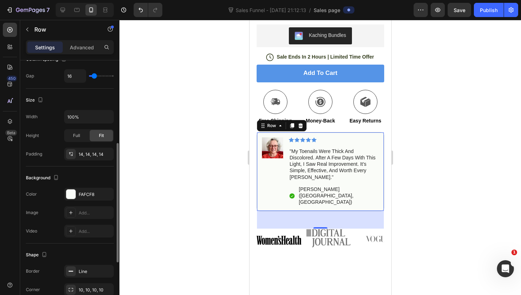
click at [88, 196] on div "FAFCF8" at bounding box center [95, 194] width 33 height 6
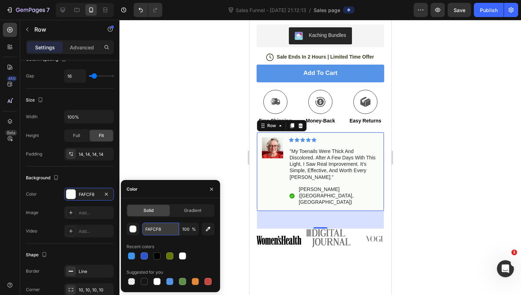
click at [153, 231] on input "FAFCF8" at bounding box center [160, 228] width 37 height 13
paste input "EAF3FF"
type input "EAF3FF"
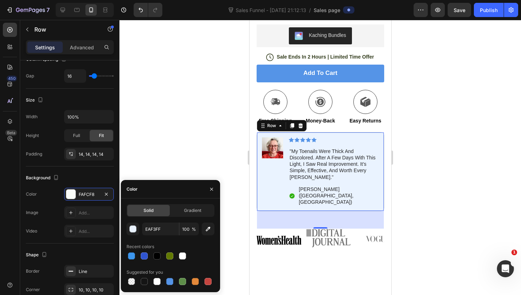
click at [162, 149] on div at bounding box center [321, 157] width 402 height 275
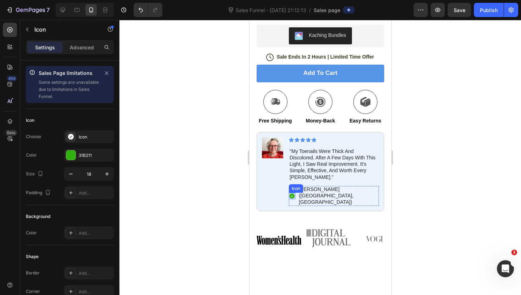
click at [294, 193] on icon at bounding box center [291, 195] width 5 height 5
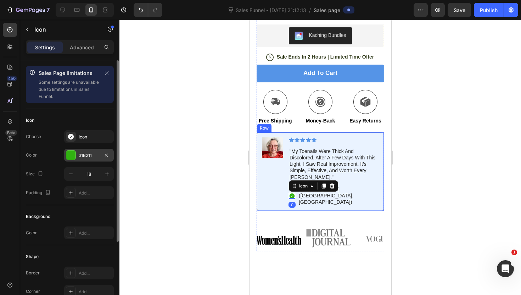
click at [80, 154] on div "31B211" at bounding box center [89, 155] width 21 height 6
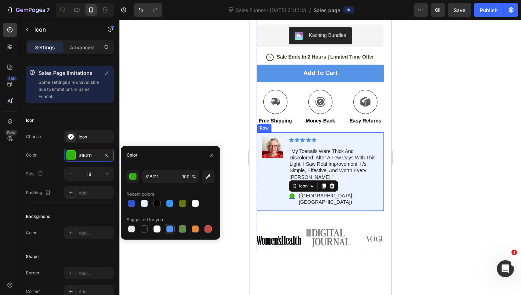
click at [165, 224] on div at bounding box center [170, 229] width 10 height 10
type input "5594E7"
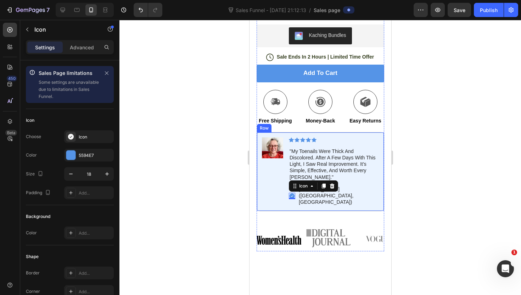
click at [179, 129] on div at bounding box center [321, 157] width 402 height 275
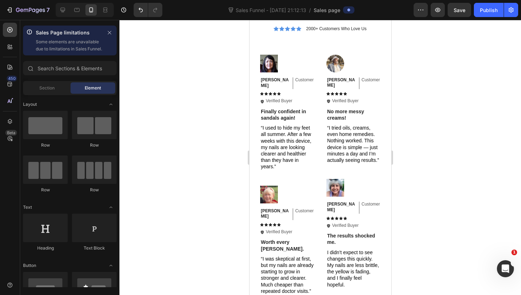
scroll to position [1788, 0]
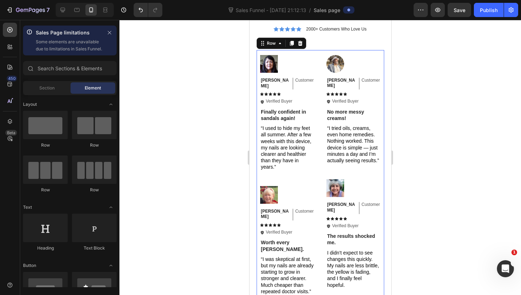
click at [316, 171] on div "Image Emily Text Block Customer Text Block Row Icon Icon Icon Icon Icon Icon Li…" at bounding box center [286, 177] width 61 height 255
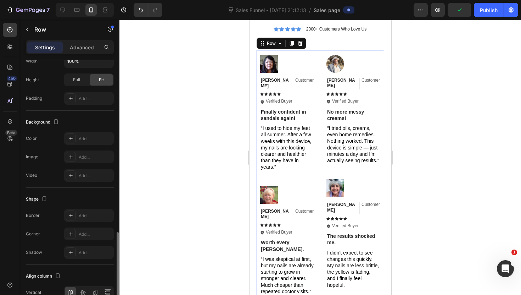
scroll to position [289, 0]
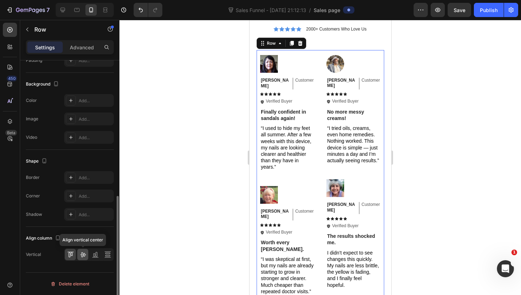
click at [82, 252] on icon at bounding box center [83, 254] width 6 height 5
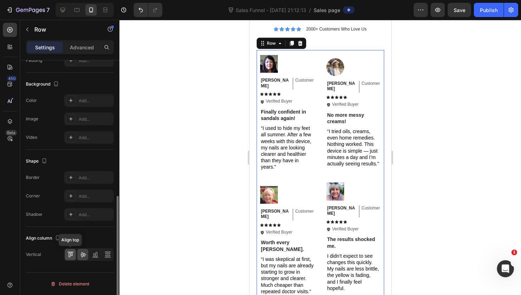
click at [71, 253] on icon at bounding box center [70, 254] width 7 height 7
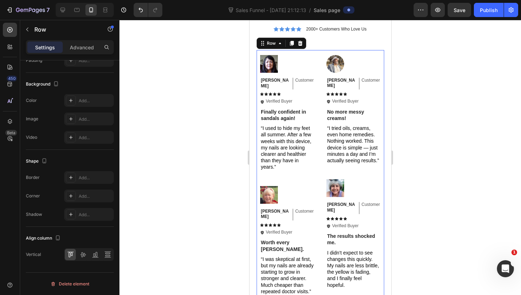
click at [163, 205] on div at bounding box center [321, 157] width 402 height 275
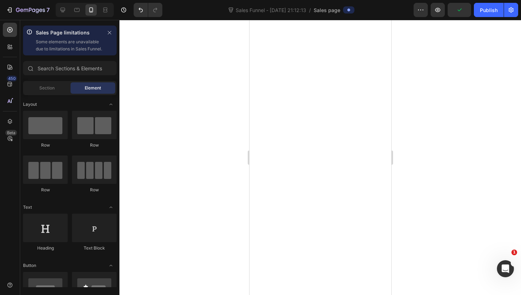
scroll to position [1956, 0]
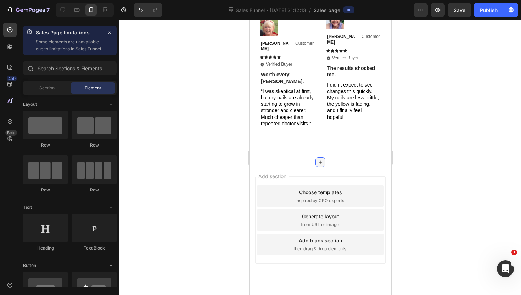
click at [320, 161] on icon at bounding box center [320, 162] width 3 height 3
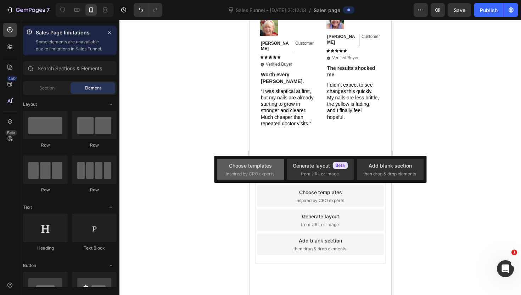
click at [287, 164] on div "Choose templates inspired by CRO experts" at bounding box center [320, 169] width 67 height 21
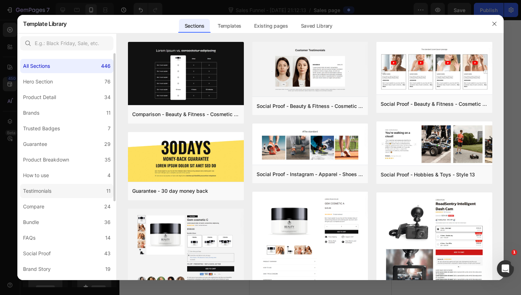
click at [79, 186] on label "Testimonials 11" at bounding box center [66, 191] width 93 height 14
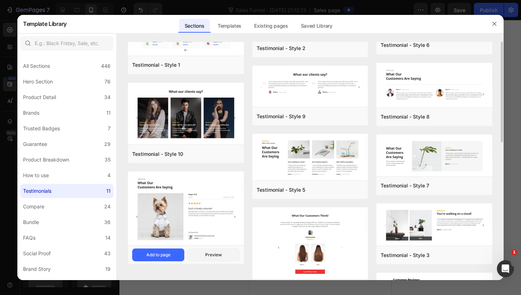
scroll to position [0, 0]
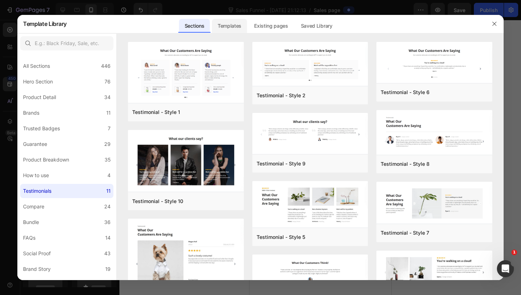
click at [238, 29] on div "Templates" at bounding box center [229, 26] width 35 height 14
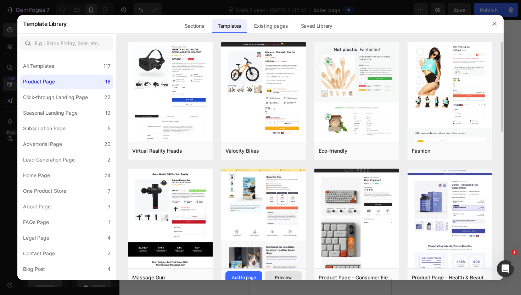
click at [289, 275] on div "Preview" at bounding box center [283, 277] width 17 height 6
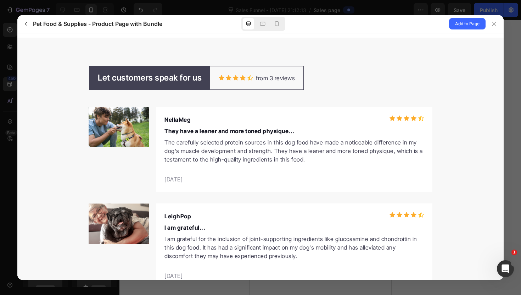
scroll to position [2304, 0]
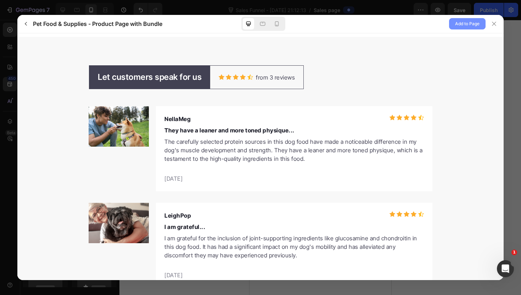
click at [474, 27] on span "Add to Page" at bounding box center [467, 24] width 24 height 9
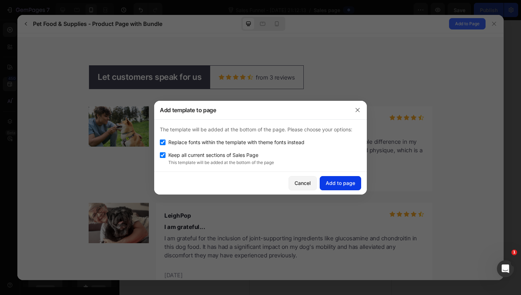
click at [328, 178] on button "Add to page" at bounding box center [341, 183] width 42 height 14
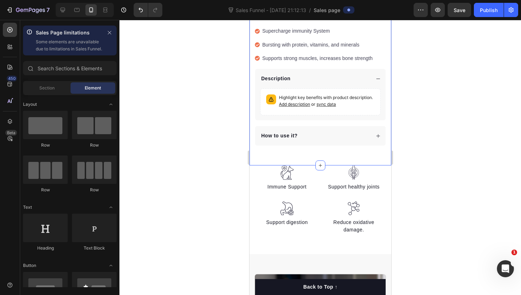
scroll to position [2341, 0]
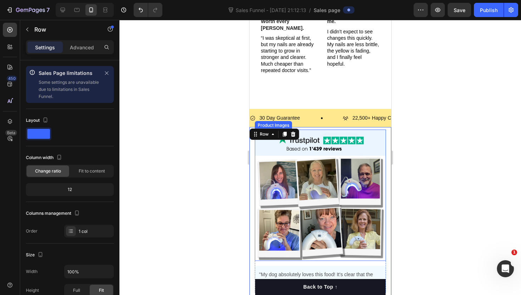
scroll to position [1998, 0]
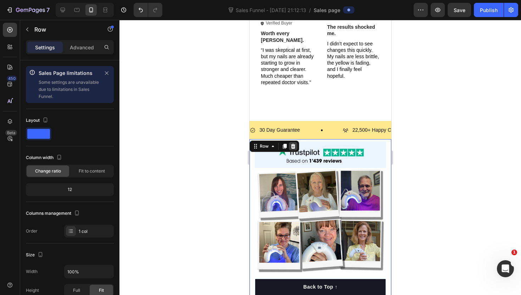
click at [294, 143] on icon at bounding box center [293, 146] width 6 height 6
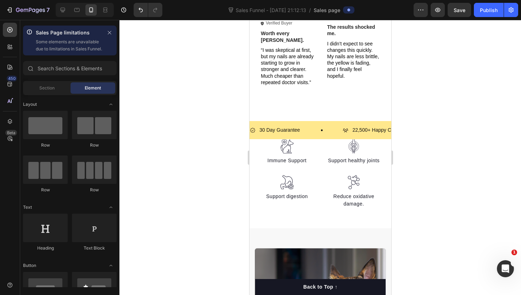
scroll to position [1996, 0]
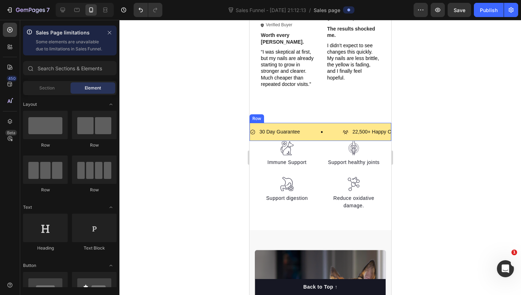
click at [253, 123] on div "30 Day Guarantee Item List 22,500+ Happy Customers Item List 700+ 5-Star Review…" at bounding box center [320, 132] width 142 height 18
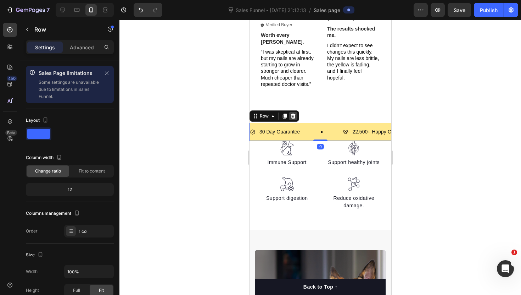
click at [295, 113] on icon at bounding box center [293, 116] width 6 height 6
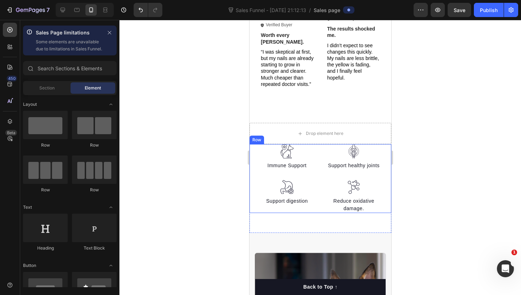
click at [252, 144] on div "Image Immune Support Text block Image Support digestion Text block Image Suppor…" at bounding box center [320, 178] width 142 height 69
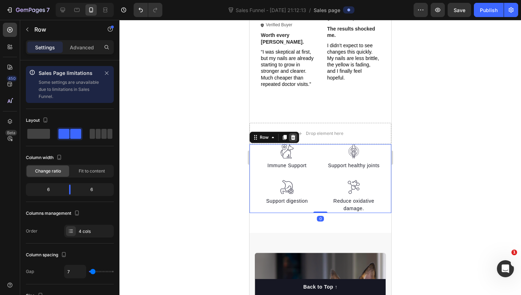
click at [293, 134] on icon at bounding box center [293, 137] width 6 height 6
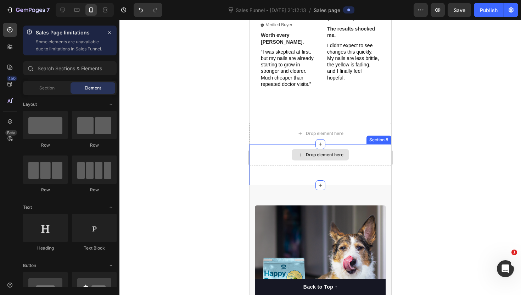
click at [254, 144] on div "Drop element here" at bounding box center [320, 154] width 142 height 21
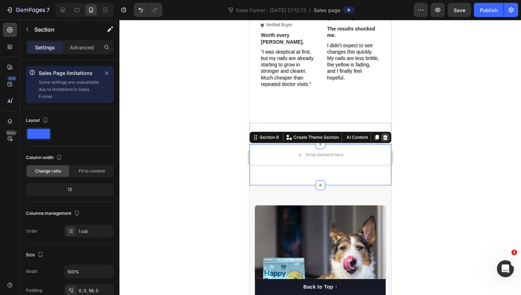
click at [385, 134] on icon at bounding box center [385, 137] width 6 height 6
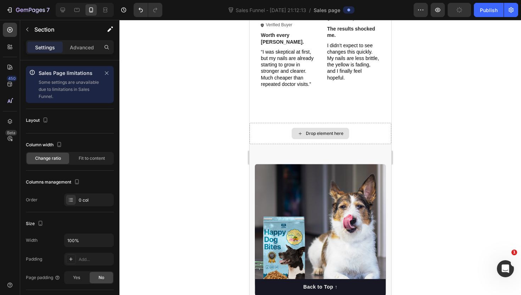
click at [384, 123] on div "Drop element here" at bounding box center [320, 133] width 142 height 21
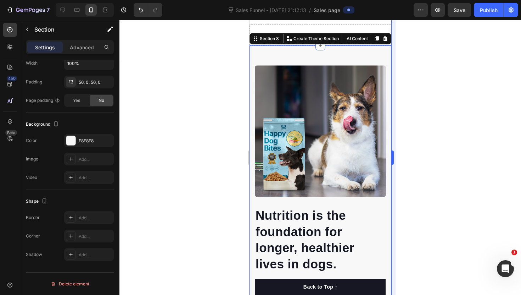
scroll to position [2060, 0]
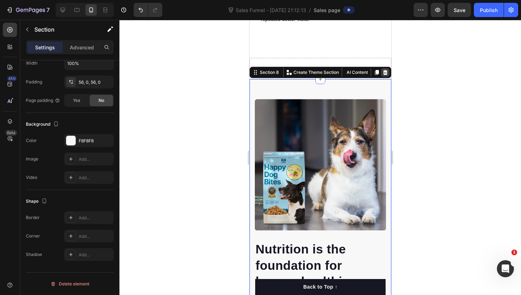
click at [386, 70] on icon at bounding box center [385, 72] width 5 height 5
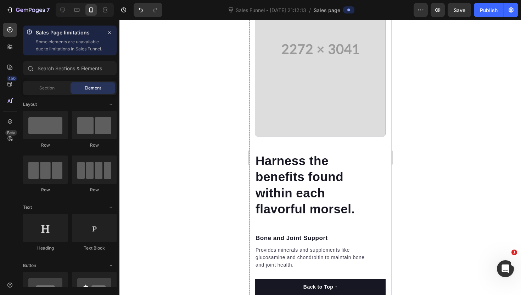
scroll to position [2186, 0]
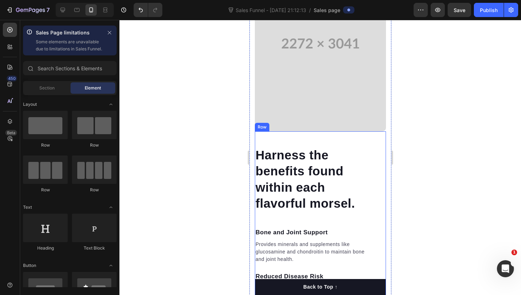
click at [379, 160] on div "Harness the benefits found within each flavorful morsel. Heading Bone and Joint…" at bounding box center [320, 278] width 131 height 294
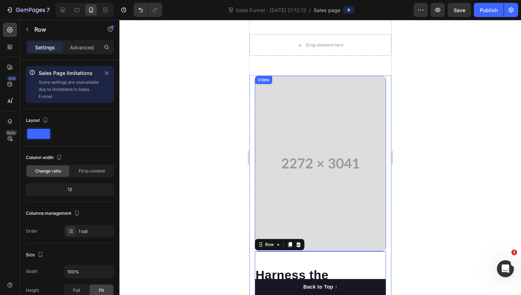
scroll to position [2051, 0]
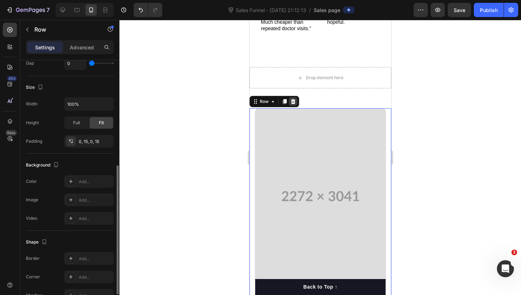
click at [294, 99] on icon at bounding box center [293, 101] width 5 height 5
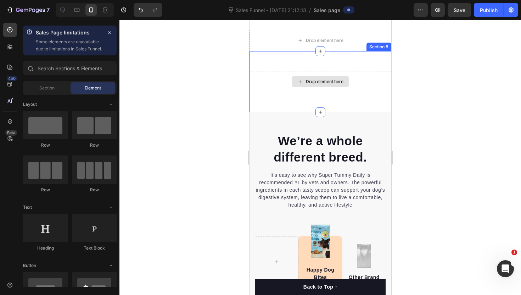
scroll to position [2035, 0]
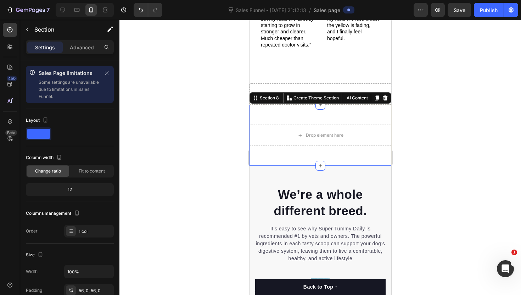
click at [303, 105] on div "Drop element here Section 8 You can create reusable sections Create Theme Secti…" at bounding box center [320, 135] width 142 height 61
click at [383, 95] on icon at bounding box center [385, 98] width 6 height 6
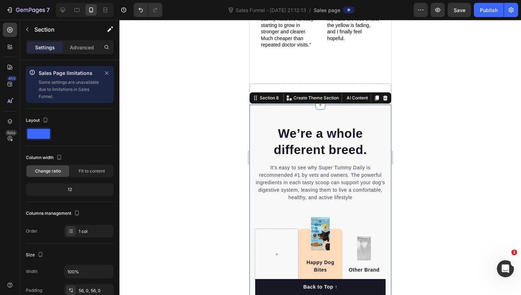
click at [384, 94] on div at bounding box center [385, 98] width 9 height 9
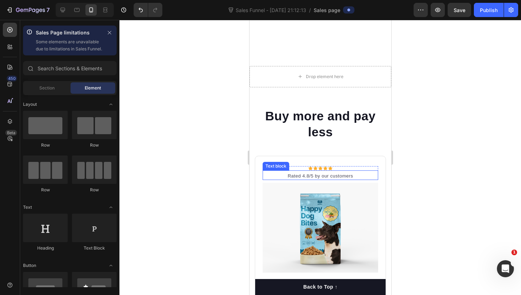
scroll to position [2089, 0]
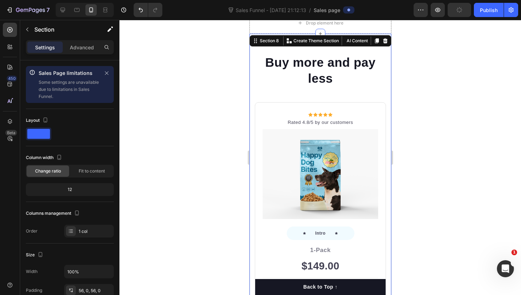
drag, startPoint x: 384, startPoint y: 42, endPoint x: 355, endPoint y: 61, distance: 34.7
click at [384, 42] on icon at bounding box center [385, 40] width 5 height 5
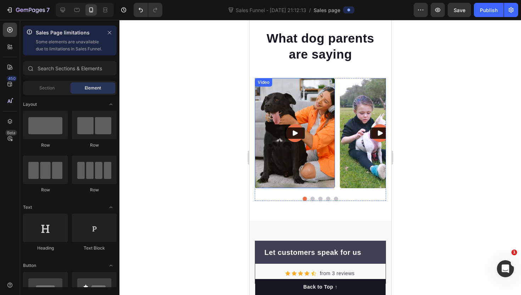
scroll to position [2374, 0]
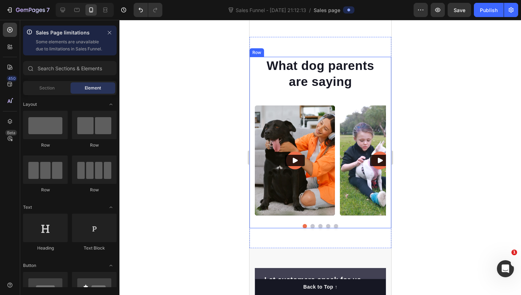
click at [251, 92] on div "What dog parents are saying Heading Video Video Video Video Video Carousel Row" at bounding box center [320, 142] width 142 height 171
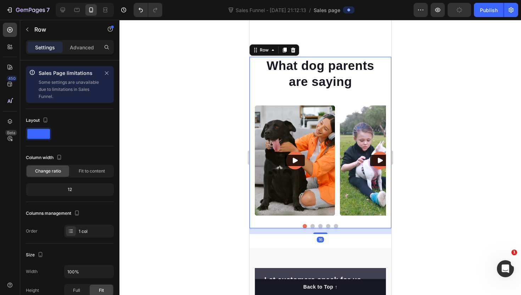
click at [295, 49] on icon at bounding box center [293, 50] width 6 height 6
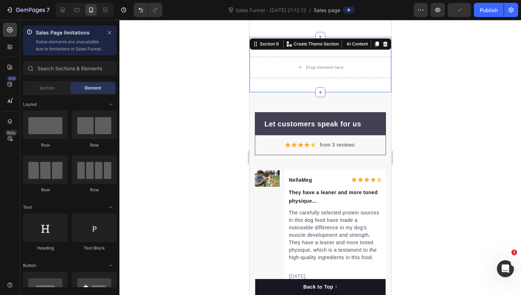
drag, startPoint x: 259, startPoint y: 79, endPoint x: 302, endPoint y: 51, distance: 51.6
click at [259, 78] on div "Drop element here Section 9 You can create reusable sections Create Theme Secti…" at bounding box center [320, 64] width 142 height 55
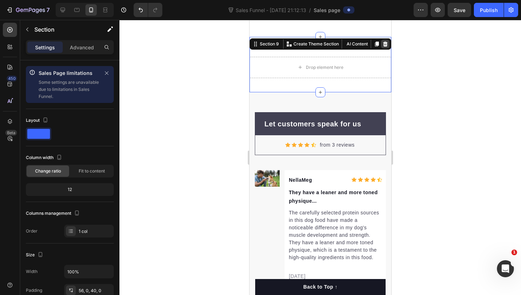
click at [385, 42] on icon at bounding box center [385, 44] width 5 height 5
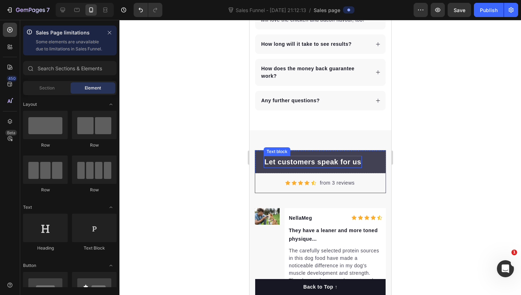
scroll to position [2280, 0]
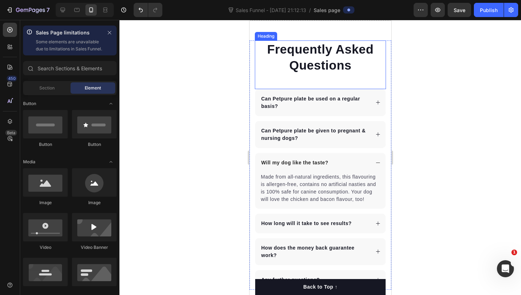
scroll to position [2060, 0]
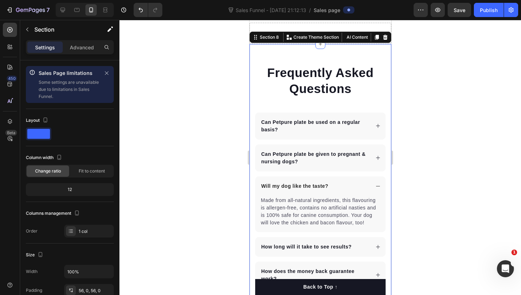
click at [278, 69] on div "Frequently Asked Questions Heading Can Petpure plate be used on a regular basis…" at bounding box center [320, 188] width 142 height 289
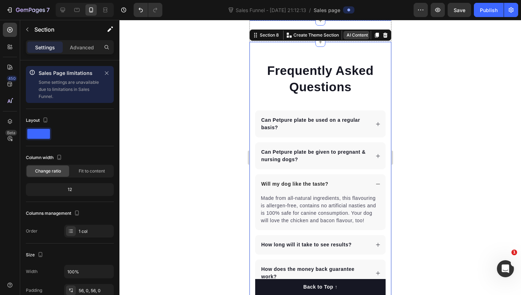
scroll to position [2009, 0]
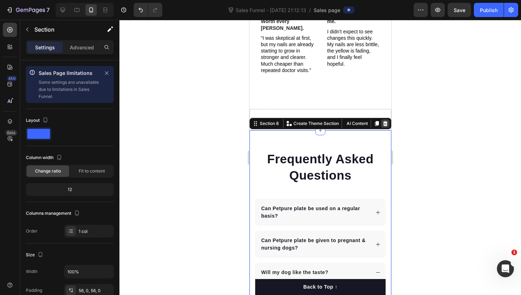
click at [384, 121] on icon at bounding box center [385, 123] width 5 height 5
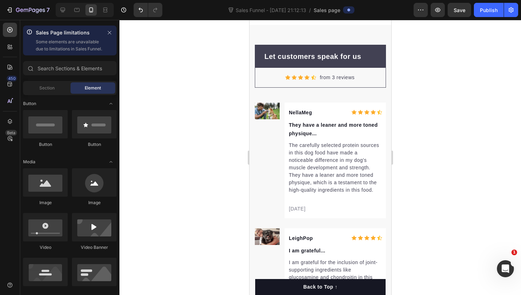
scroll to position [2090, 0]
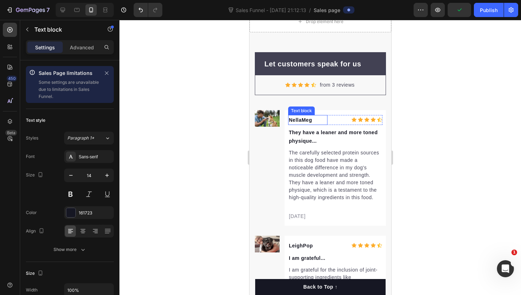
click at [309, 121] on p "NellaMeg" at bounding box center [308, 120] width 38 height 9
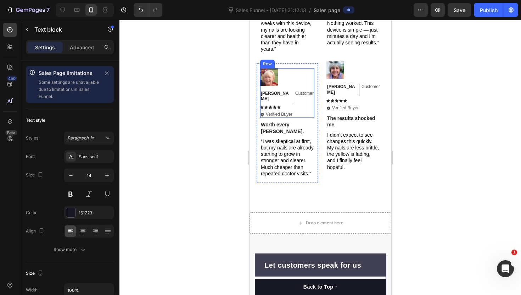
scroll to position [1907, 0]
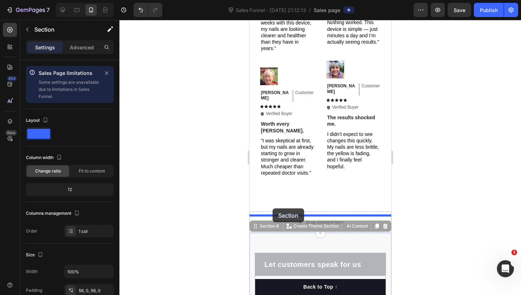
drag, startPoint x: 270, startPoint y: 212, endPoint x: 272, endPoint y: 208, distance: 4.6
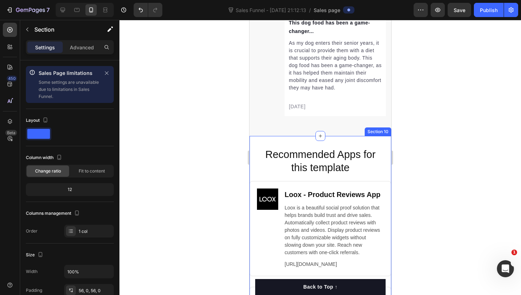
scroll to position [208, 0]
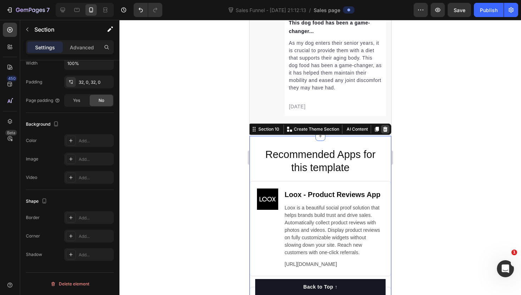
click at [384, 131] on icon at bounding box center [385, 129] width 5 height 5
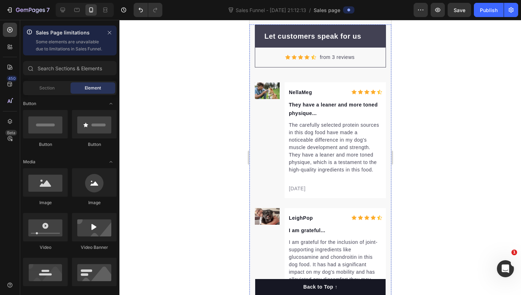
scroll to position [2126, 0]
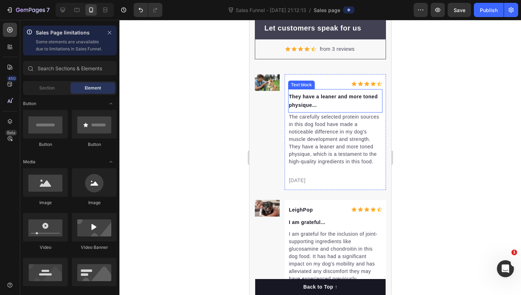
click at [299, 102] on p "They have a leaner and more toned physique..." at bounding box center [335, 100] width 93 height 17
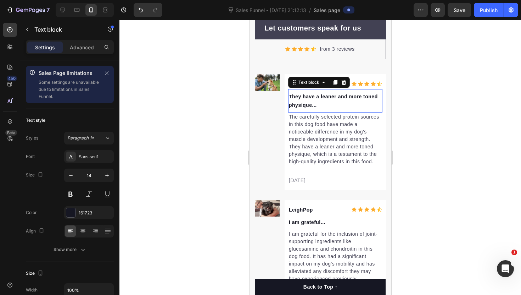
click at [299, 102] on p "They have a leaner and more toned physique..." at bounding box center [335, 100] width 93 height 17
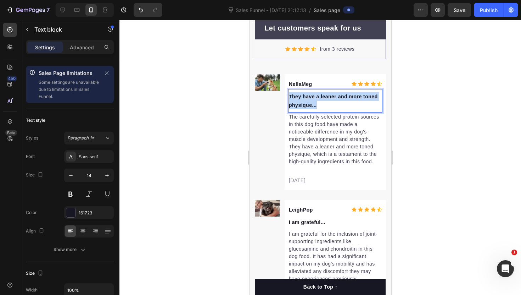
click at [299, 102] on p "They have a leaner and more toned physique..." at bounding box center [335, 100] width 93 height 17
drag, startPoint x: 302, startPoint y: 103, endPoint x: 288, endPoint y: 96, distance: 15.4
click at [289, 96] on p "Easy to use and practical for home care" at bounding box center [335, 100] width 93 height 17
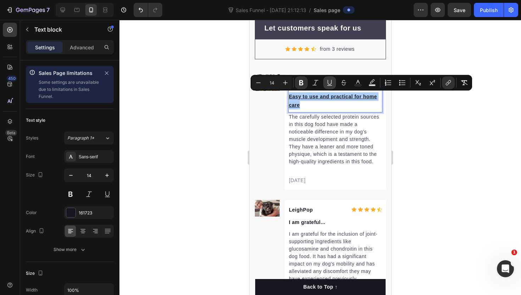
click at [326, 83] on button "Underline" at bounding box center [329, 82] width 13 height 13
click at [236, 124] on div at bounding box center [321, 157] width 402 height 275
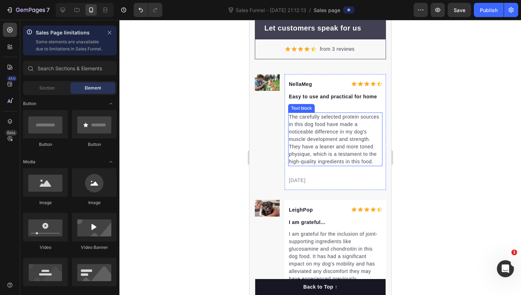
click at [300, 126] on p "The carefully selected protein sources in this dog food have made a noticeable …" at bounding box center [335, 139] width 93 height 52
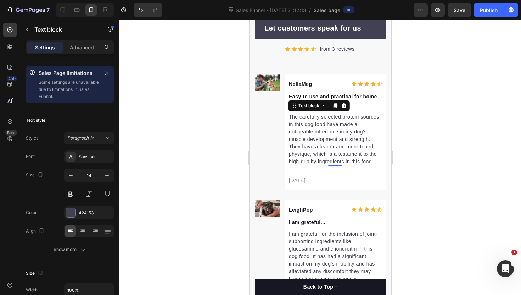
click at [320, 149] on p "The carefully selected protein sources in this dog food have made a noticeable …" at bounding box center [335, 139] width 93 height 52
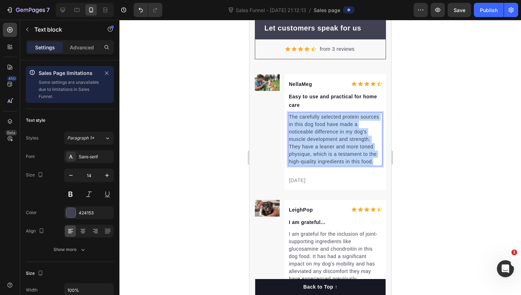
click at [320, 149] on p "The carefully selected protein sources in this dog food have made a noticeable …" at bounding box center [335, 139] width 93 height 52
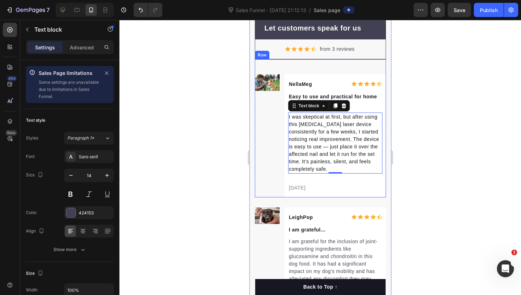
click at [205, 158] on div at bounding box center [321, 157] width 402 height 275
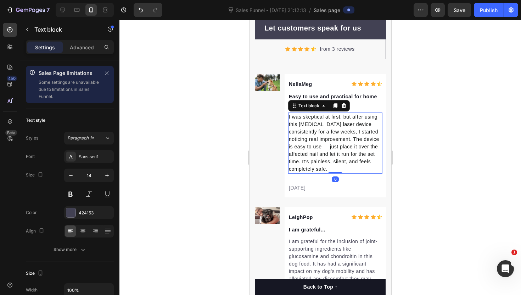
click at [332, 141] on span "I was skeptical at first, but after using this [MEDICAL_DATA] laser device cons…" at bounding box center [334, 143] width 90 height 58
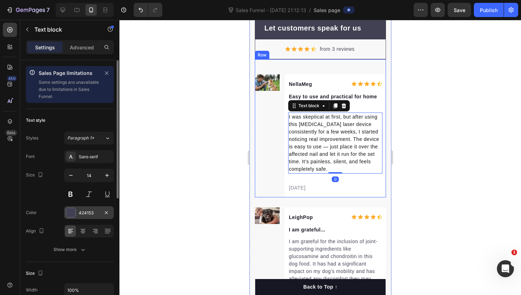
click at [84, 211] on div "424153" at bounding box center [89, 213] width 21 height 6
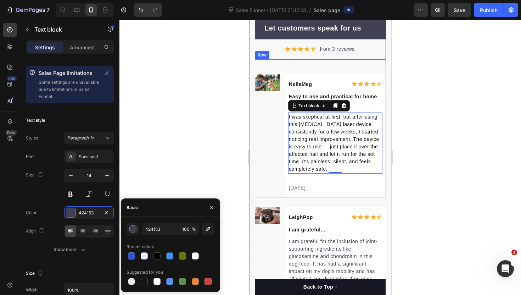
drag, startPoint x: 155, startPoint y: 256, endPoint x: 191, endPoint y: 211, distance: 57.3
click at [157, 256] on div at bounding box center [157, 255] width 7 height 7
type input "000000"
click at [220, 149] on div at bounding box center [321, 157] width 402 height 275
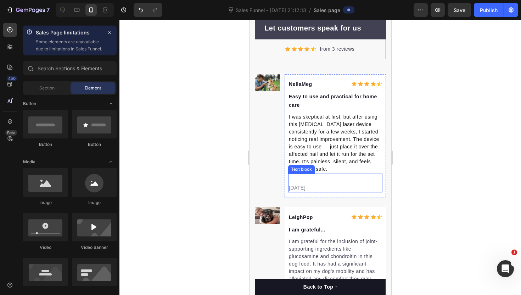
click at [309, 188] on p "[DATE]" at bounding box center [335, 187] width 93 height 7
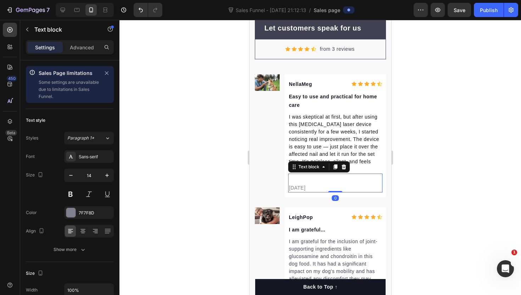
click at [318, 188] on p "[DATE]" at bounding box center [335, 187] width 93 height 7
click at [226, 194] on div at bounding box center [321, 157] width 402 height 275
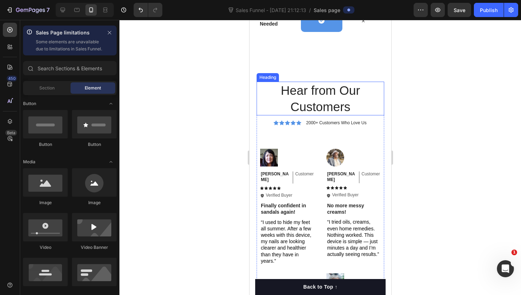
scroll to position [1657, 0]
click at [317, 116] on h2 "Hear from Our Customers" at bounding box center [320, 99] width 128 height 34
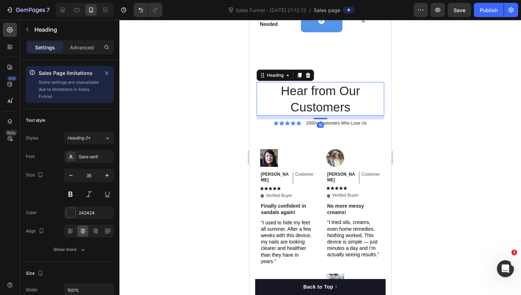
click at [317, 116] on h2 "Hear from Our Customers" at bounding box center [320, 99] width 128 height 34
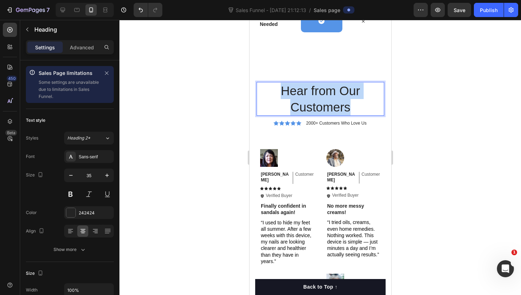
click at [317, 115] on p "Hear from Our Customers" at bounding box center [320, 99] width 126 height 32
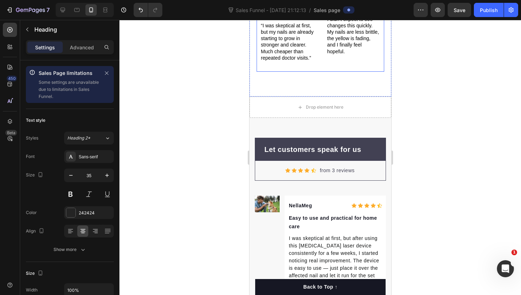
scroll to position [2024, 0]
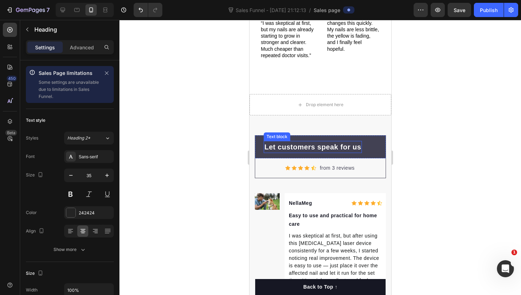
click at [316, 142] on p "Let customers speak for us" at bounding box center [312, 147] width 97 height 11
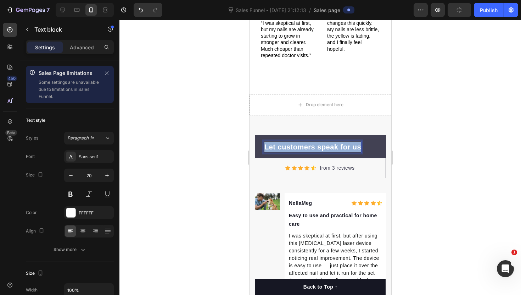
click at [316, 142] on p "Let customers speak for us" at bounding box center [312, 147] width 97 height 11
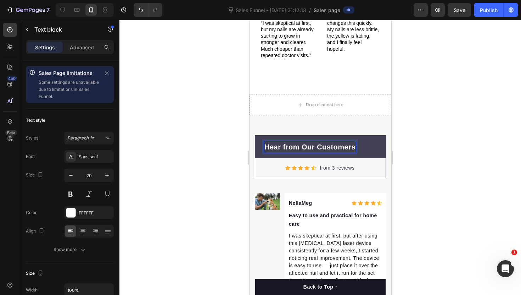
click at [286, 142] on p "Hear from Our Customers" at bounding box center [309, 147] width 91 height 11
click at [214, 153] on div at bounding box center [321, 157] width 402 height 275
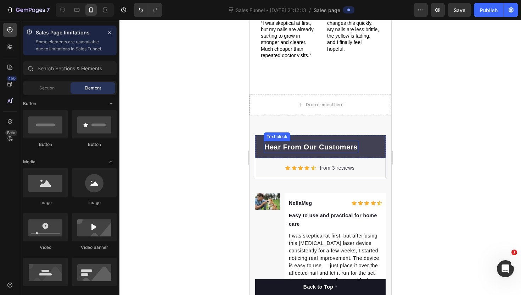
click at [304, 142] on p "Hear From Our Customers" at bounding box center [310, 147] width 93 height 11
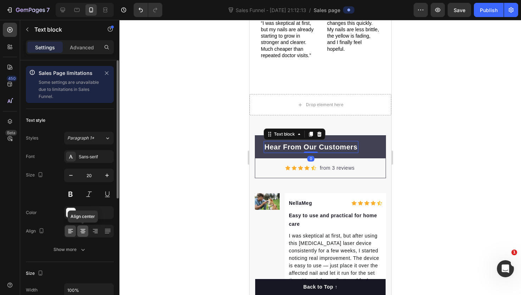
click at [79, 228] on div at bounding box center [82, 230] width 11 height 11
click at [94, 235] on div at bounding box center [95, 230] width 11 height 11
click at [73, 233] on icon at bounding box center [70, 230] width 7 height 7
click at [83, 233] on icon at bounding box center [82, 230] width 7 height 7
click at [201, 223] on div at bounding box center [321, 157] width 402 height 275
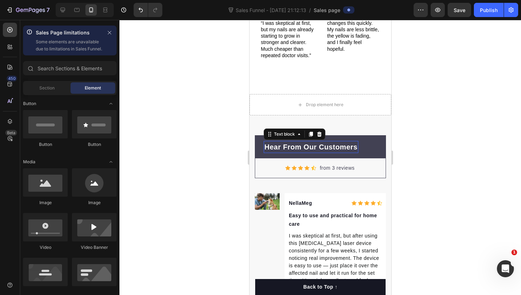
click at [356, 142] on p "Hear From Our Customers" at bounding box center [310, 147] width 93 height 11
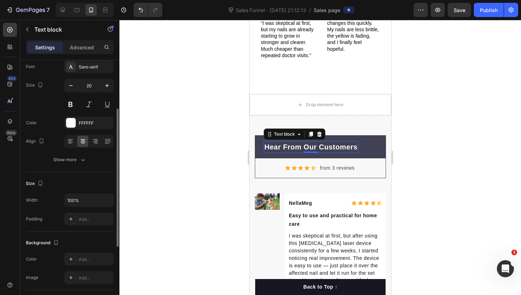
scroll to position [89, 0]
click at [82, 200] on input "100%" at bounding box center [89, 200] width 49 height 13
click at [102, 200] on button "button" at bounding box center [107, 200] width 13 height 13
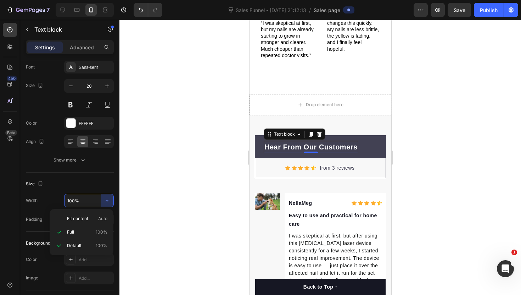
click at [140, 205] on div at bounding box center [321, 157] width 402 height 275
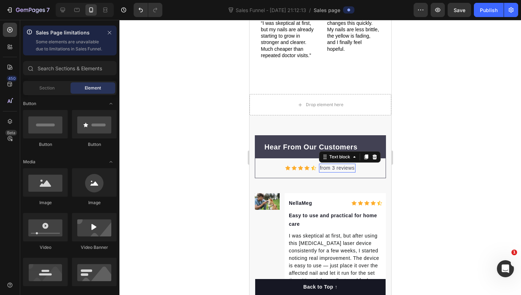
click at [336, 164] on p "from 3 reviews" at bounding box center [337, 167] width 35 height 7
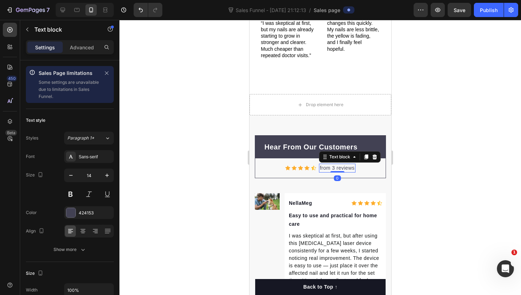
click at [335, 164] on p "from 3 reviews" at bounding box center [337, 167] width 35 height 7
click at [183, 203] on div at bounding box center [321, 157] width 402 height 275
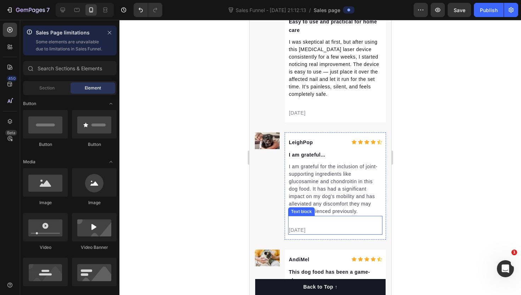
scroll to position [2192, 0]
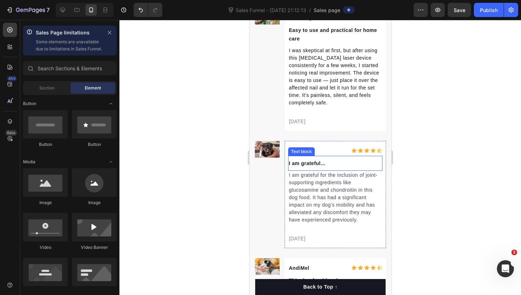
click at [315, 164] on p "I am grateful..." at bounding box center [335, 163] width 93 height 9
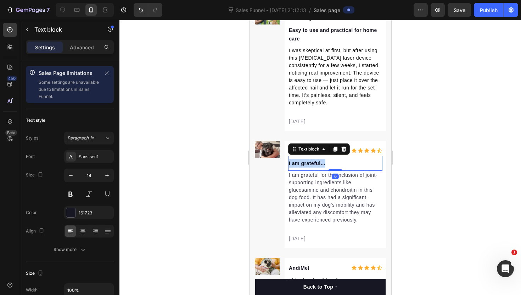
click at [315, 164] on p "I am grateful..." at bounding box center [335, 163] width 93 height 9
click at [237, 161] on div at bounding box center [321, 157] width 402 height 275
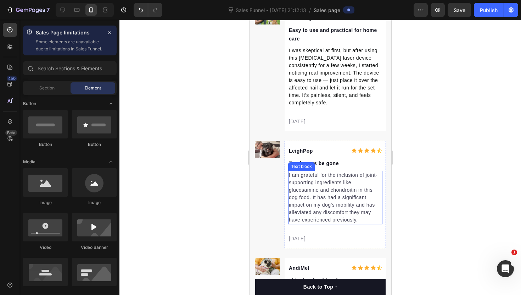
click at [309, 188] on p "I am grateful for the inclusion of joint-supporting ingredients like glucosamin…" at bounding box center [335, 197] width 93 height 52
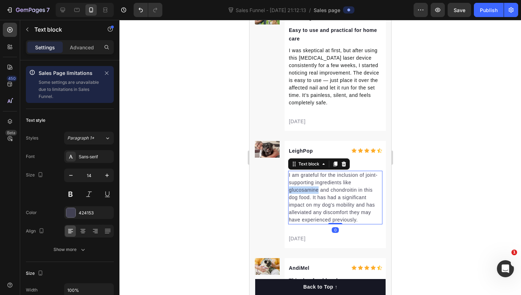
click at [309, 188] on p "I am grateful for the inclusion of joint-supporting ingredients like glucosamin…" at bounding box center [335, 197] width 93 height 52
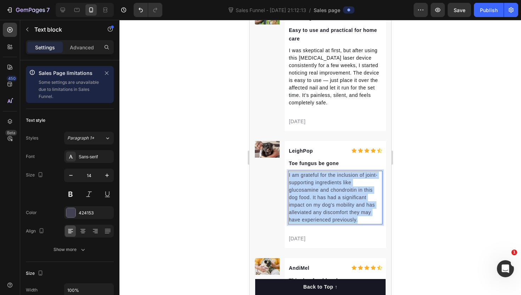
click at [309, 188] on p "I am grateful for the inclusion of joint-supporting ingredients like glucosamin…" at bounding box center [335, 197] width 93 height 52
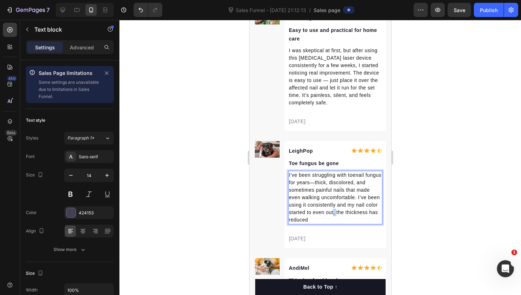
click at [334, 213] on span "I’ve been struggling with toenail fungus for years—thick, discolored, and somet…" at bounding box center [335, 197] width 93 height 50
click at [344, 221] on p "I’ve been struggling with toenail fungus for years—thick, discolored, and somet…" at bounding box center [335, 197] width 93 height 52
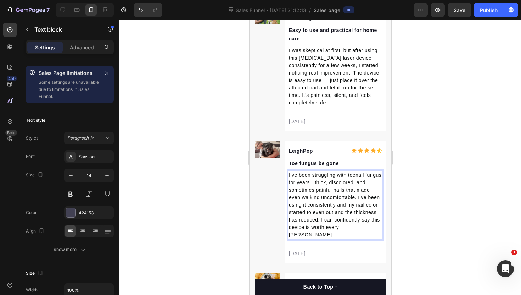
click at [167, 189] on div at bounding box center [321, 157] width 402 height 275
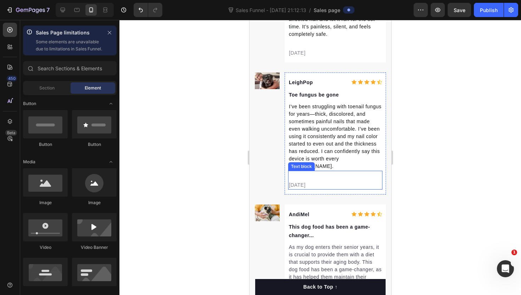
scroll to position [2263, 0]
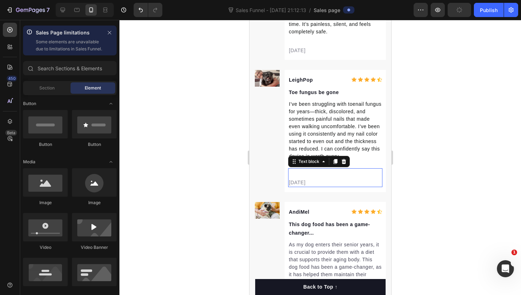
click at [302, 179] on p "[DATE]" at bounding box center [335, 182] width 93 height 7
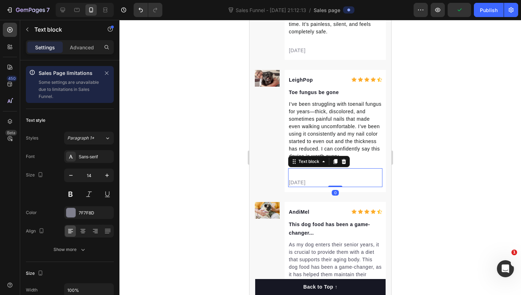
click at [295, 179] on p "[DATE]" at bounding box center [335, 182] width 93 height 7
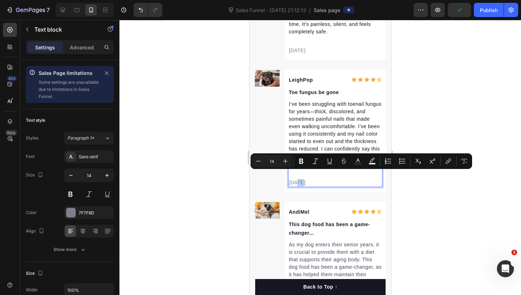
click at [295, 179] on p "[DATE]" at bounding box center [335, 182] width 93 height 7
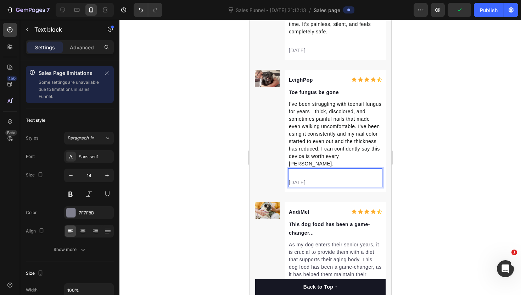
click at [295, 179] on p "[DATE]" at bounding box center [335, 182] width 93 height 7
click at [303, 179] on p "[DATE]" at bounding box center [335, 182] width 93 height 7
click at [333, 179] on p "[DATE]" at bounding box center [335, 182] width 93 height 7
click at [201, 193] on div at bounding box center [321, 157] width 402 height 275
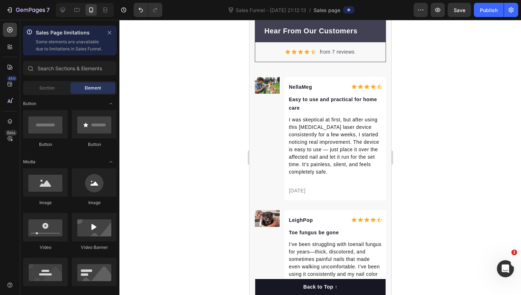
scroll to position [2346, 0]
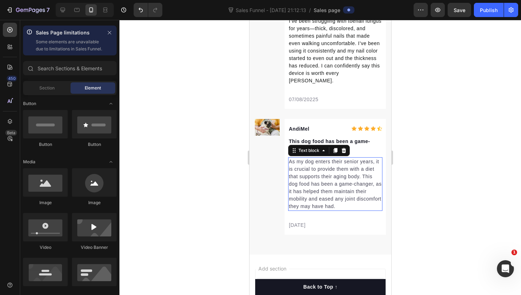
click at [309, 158] on p "As my dog enters their senior years, it is crucial to provide them with a diet …" at bounding box center [335, 184] width 93 height 52
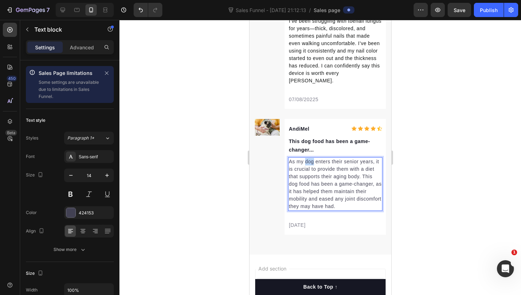
click at [309, 158] on p "As my dog enters their senior years, it is crucial to provide them with a diet …" at bounding box center [335, 184] width 93 height 52
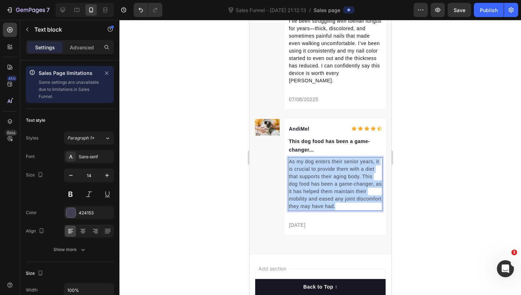
click at [309, 158] on p "As my dog enters their senior years, it is crucial to provide them with a diet …" at bounding box center [335, 184] width 93 height 52
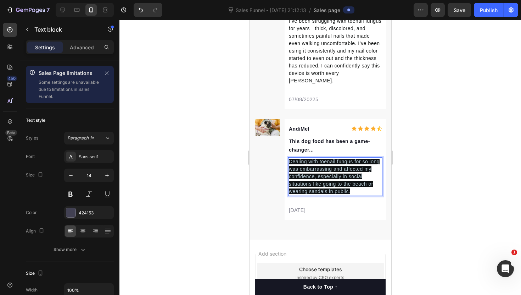
click at [309, 159] on span "Dealing with toenail fungus for so long was embarrassing and affected my confid…" at bounding box center [334, 176] width 91 height 35
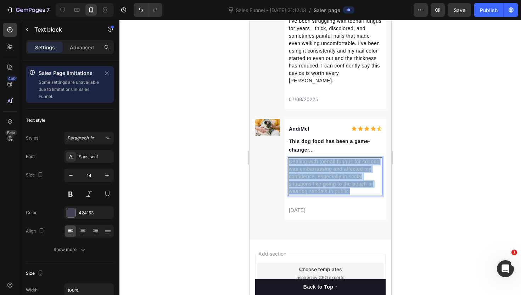
click at [309, 159] on span "Dealing with toenail fungus for so long was embarrassing and affected my confid…" at bounding box center [334, 176] width 91 height 35
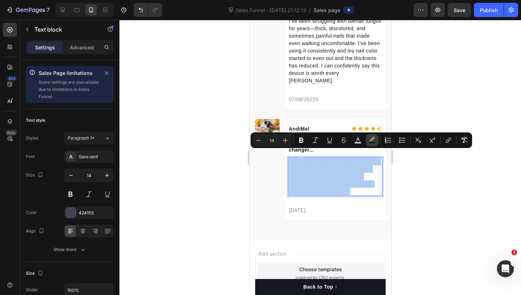
click at [368, 139] on button "color" at bounding box center [372, 140] width 13 height 13
type input "0E1113"
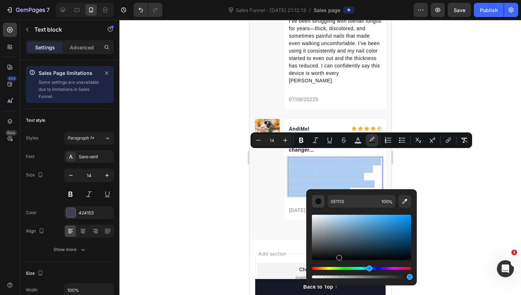
click at [321, 203] on div "Editor contextual toolbar" at bounding box center [318, 201] width 7 height 7
click at [333, 200] on input "0E1113" at bounding box center [353, 201] width 51 height 13
click at [318, 200] on div "Editor contextual toolbar" at bounding box center [318, 201] width 7 height 7
click at [319, 199] on div "Editor contextual toolbar" at bounding box center [318, 201] width 7 height 7
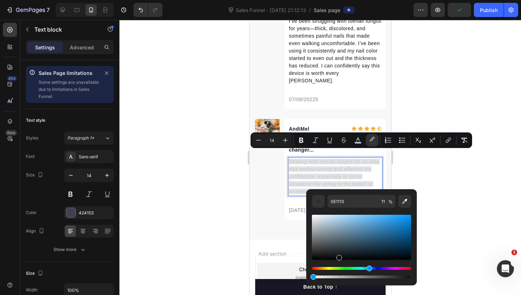
type input "0"
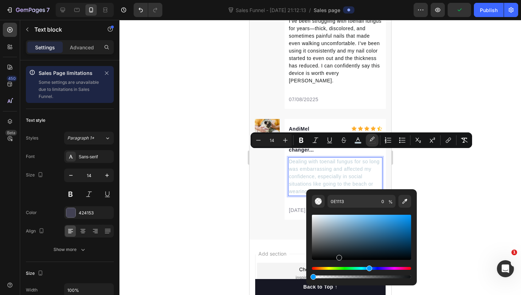
drag, startPoint x: 572, startPoint y: 295, endPoint x: 290, endPoint y: 275, distance: 282.4
click at [79, 211] on div "424153" at bounding box center [89, 213] width 21 height 6
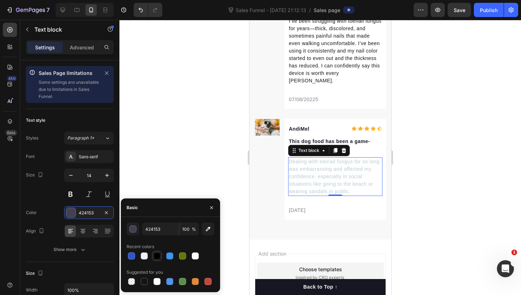
click at [161, 258] on div at bounding box center [157, 255] width 9 height 9
type input "000000"
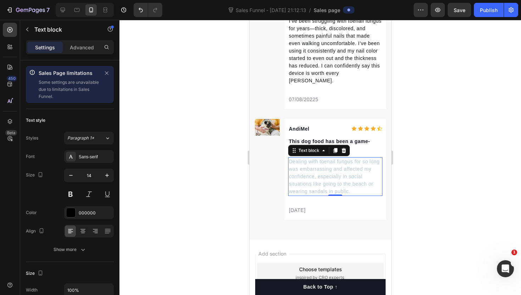
click at [216, 182] on div at bounding box center [321, 157] width 402 height 275
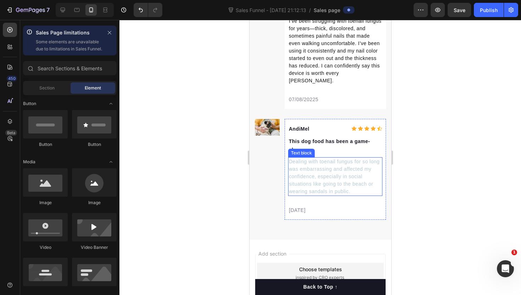
click at [332, 172] on p "Dealing with toenail fungus for so long was embarrassing and affected my confid…" at bounding box center [335, 176] width 93 height 37
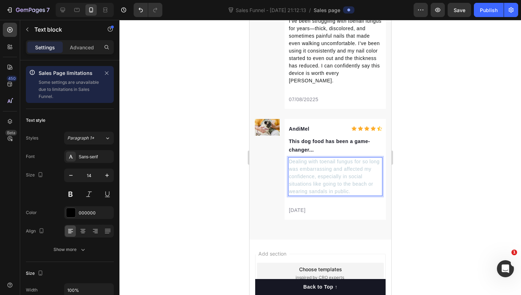
click at [332, 172] on p "Dealing with toenail fungus for so long was embarrassing and affected my confid…" at bounding box center [335, 176] width 93 height 37
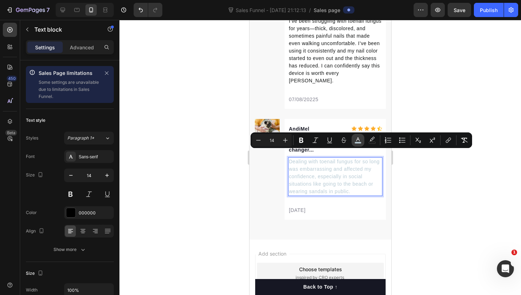
click at [353, 141] on button "color" at bounding box center [358, 140] width 13 height 13
type input "B7CAD4"
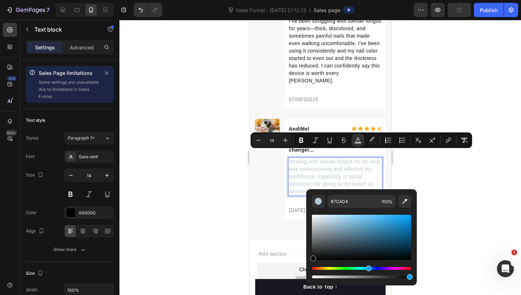
type input "000000"
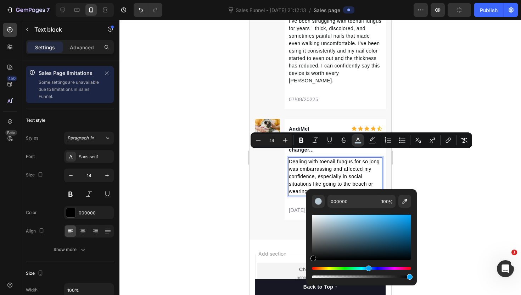
drag, startPoint x: 564, startPoint y: 278, endPoint x: 300, endPoint y: 264, distance: 265.0
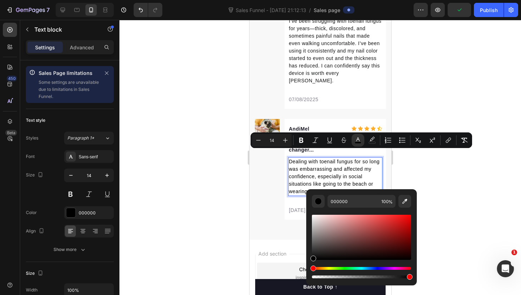
click at [204, 221] on div at bounding box center [321, 157] width 402 height 275
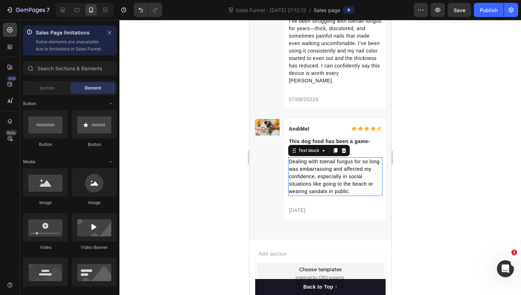
click at [364, 181] on p "Dealing with toenail fungus for so long was embarrassing and affected my confid…" at bounding box center [335, 176] width 93 height 37
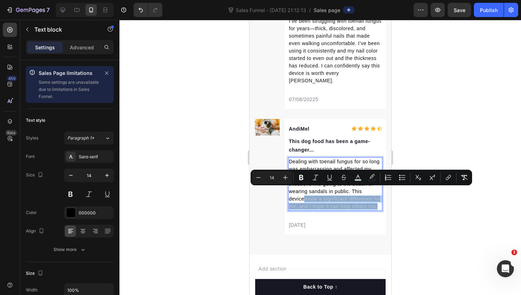
drag, startPoint x: 370, startPoint y: 199, endPoint x: 291, endPoint y: 194, distance: 79.3
click at [291, 194] on p "Dealing with toenail fungus for so long was embarrassing and affected my confid…" at bounding box center [335, 184] width 93 height 52
click at [367, 178] on button "color" at bounding box center [372, 177] width 13 height 13
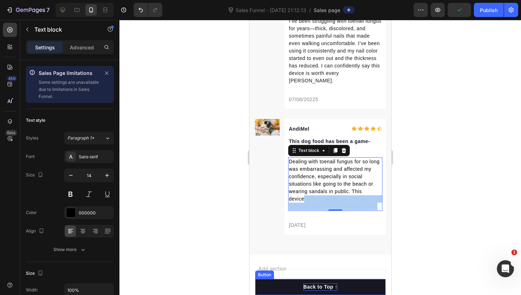
drag, startPoint x: 569, startPoint y: 309, endPoint x: 311, endPoint y: 289, distance: 259.0
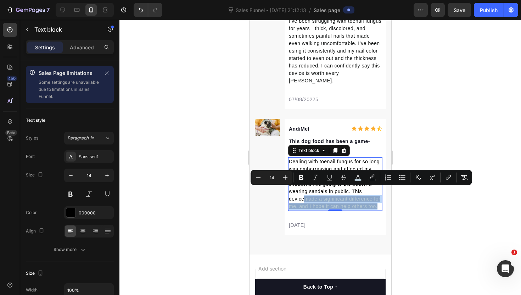
click at [350, 196] on span "made a significant difference for me, and I hope it can help others too." at bounding box center [335, 202] width 92 height 13
drag, startPoint x: 369, startPoint y: 197, endPoint x: 290, endPoint y: 191, distance: 79.7
click at [290, 191] on p "Dealing with toenail fungus for so long was embarrassing and affected my confid…" at bounding box center [335, 184] width 93 height 52
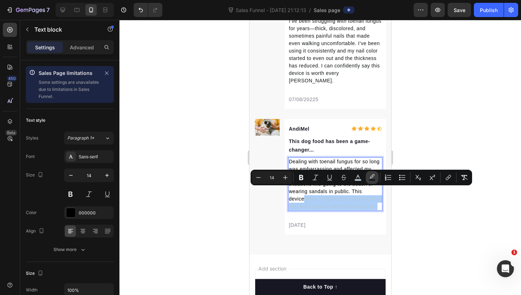
click at [369, 178] on button "color" at bounding box center [372, 177] width 13 height 13
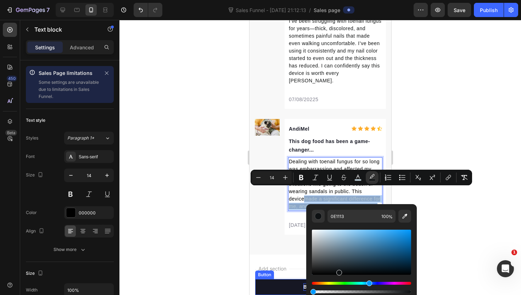
drag, startPoint x: 586, startPoint y: 311, endPoint x: 303, endPoint y: 290, distance: 283.4
type input "0"
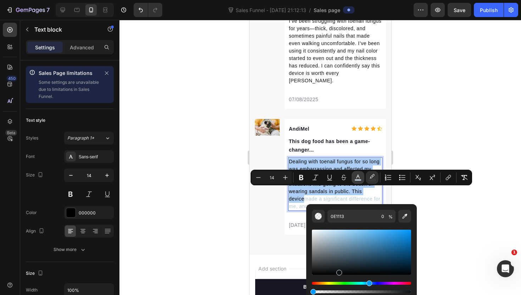
click at [359, 176] on icon "Editor contextual toolbar" at bounding box center [358, 177] width 7 height 7
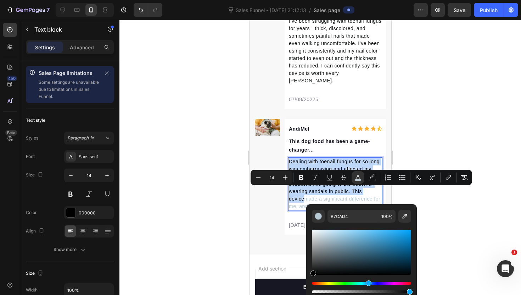
drag, startPoint x: 316, startPoint y: 269, endPoint x: 306, endPoint y: 276, distance: 12.2
click at [306, 276] on div "B7CAD4 100 %" at bounding box center [361, 249] width 111 height 90
type input "000000"
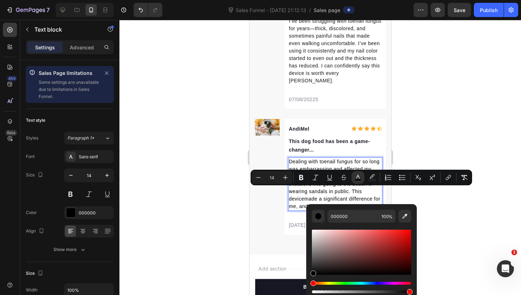
click at [221, 220] on div at bounding box center [321, 157] width 402 height 275
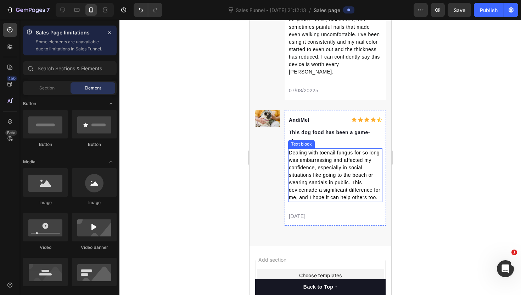
scroll to position [2358, 0]
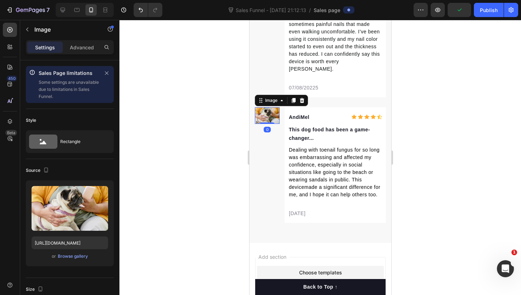
click at [279, 107] on img at bounding box center [267, 115] width 25 height 17
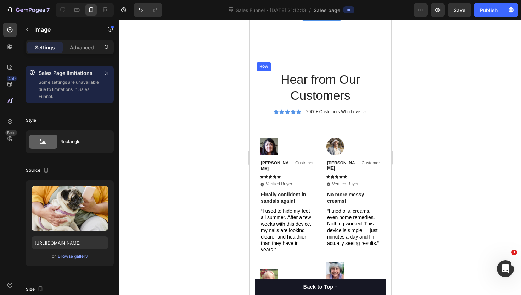
scroll to position [1704, 0]
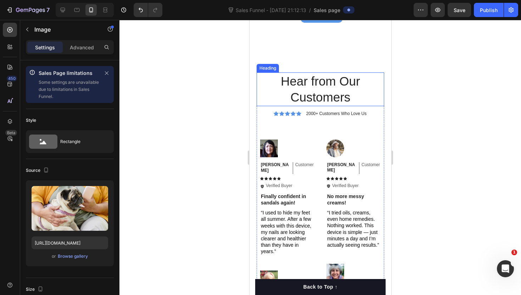
click at [303, 102] on h2 "Hear from Our Customers" at bounding box center [320, 89] width 128 height 34
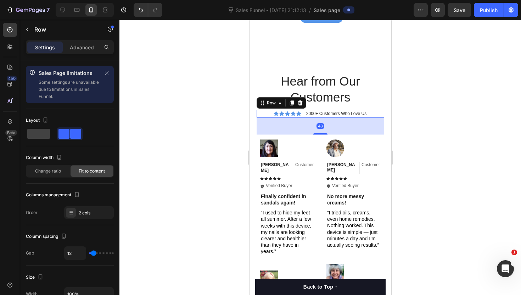
click at [269, 115] on div "Icon Icon Icon Icon Icon Icon List 2000+ Customers Who Love Us Text Block Row 48" at bounding box center [320, 114] width 128 height 8
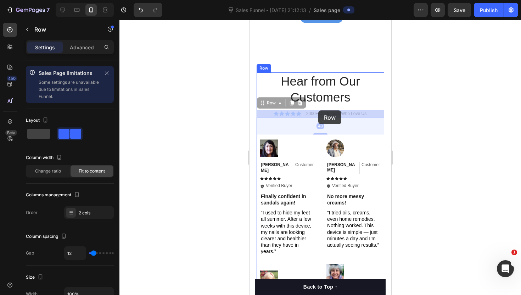
drag, startPoint x: 266, startPoint y: 105, endPoint x: 318, endPoint y: 110, distance: 52.7
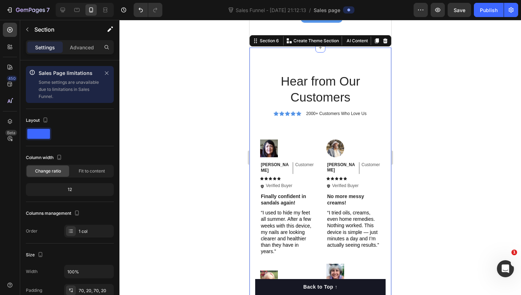
click at [250, 135] on div "Hear from Our Customers Heading Icon Icon Icon Icon Icon Icon List 2000+ Custom…" at bounding box center [320, 231] width 142 height 367
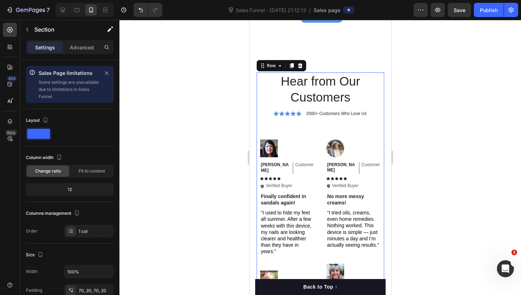
click at [258, 123] on div "Hear from Our Customers Heading Icon Icon Icon Icon Icon Icon List 2000+ Custom…" at bounding box center [320, 230] width 128 height 317
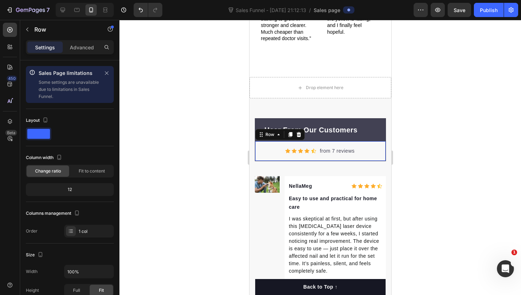
scroll to position [89, 0]
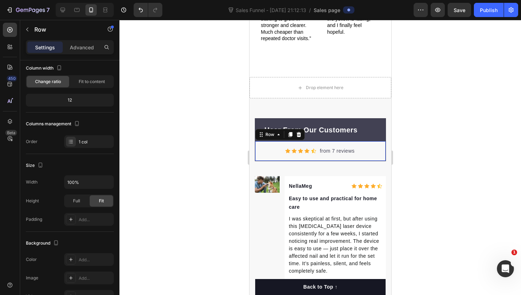
click at [261, 141] on div "Icon Icon Icon Icon Icon Icon List Hoz from 7 reviews Text block Row 0" at bounding box center [320, 151] width 131 height 20
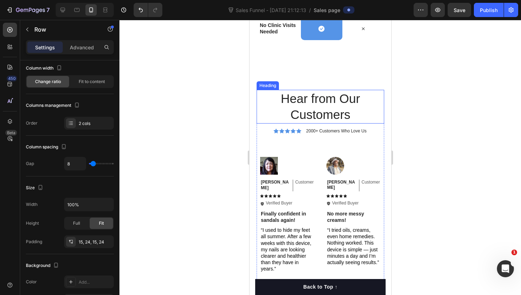
scroll to position [1697, 0]
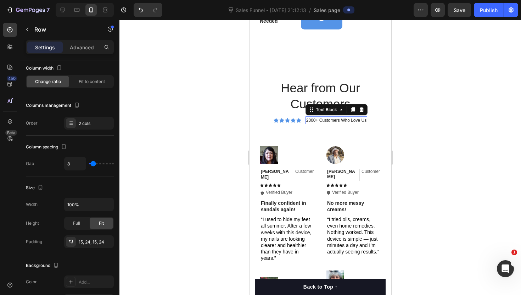
click at [317, 119] on p "2000+ Customers Who Love Us" at bounding box center [336, 120] width 60 height 6
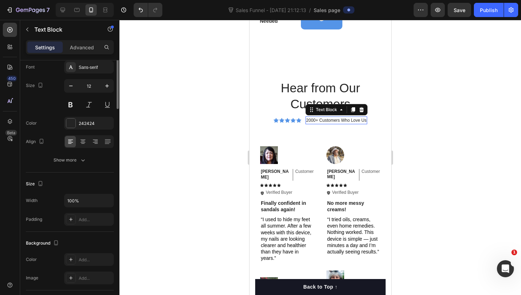
scroll to position [0, 0]
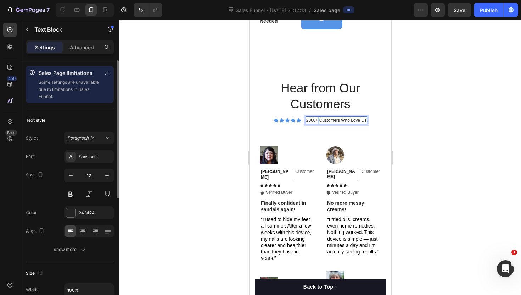
click at [317, 119] on p "2000+ Customers Who Love Us" at bounding box center [336, 120] width 60 height 6
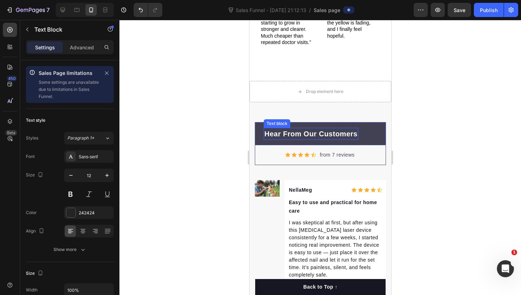
scroll to position [2055, 0]
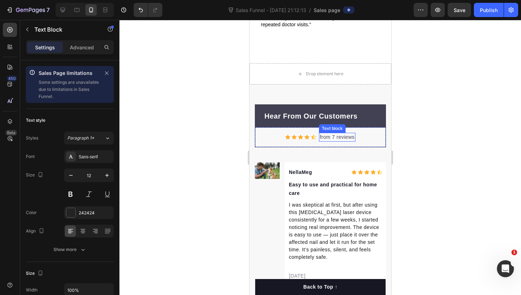
click at [321, 133] on p "from 7 reviews" at bounding box center [337, 136] width 35 height 7
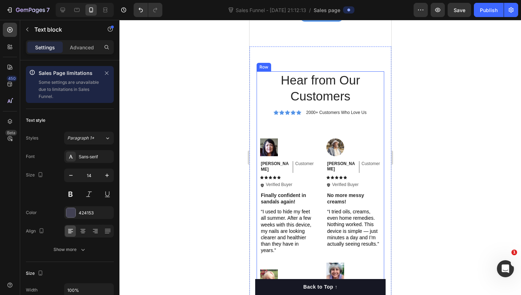
scroll to position [1706, 0]
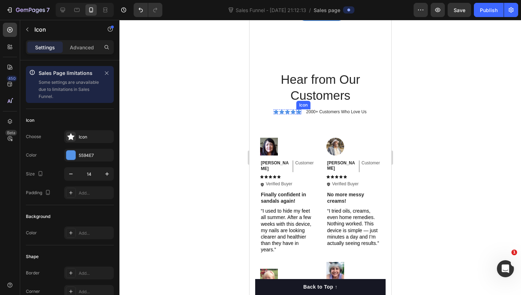
click at [300, 112] on icon at bounding box center [298, 111] width 5 height 5
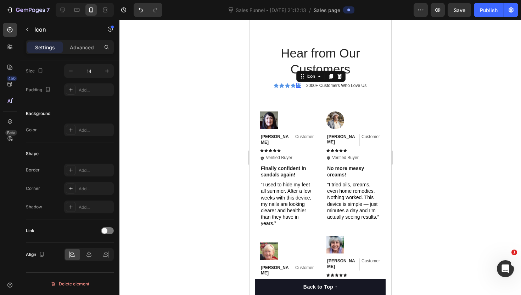
scroll to position [1722, 0]
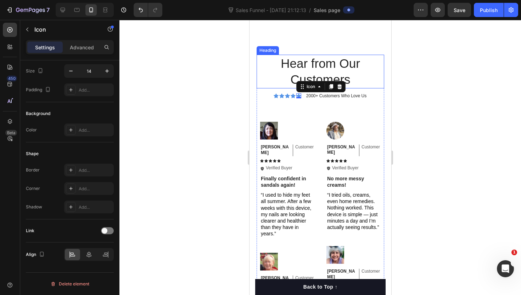
click at [286, 65] on h2 "Hear from Our Customers" at bounding box center [320, 72] width 128 height 34
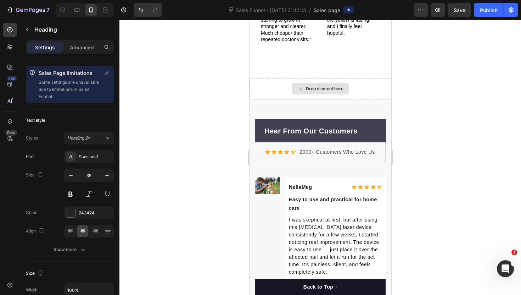
scroll to position [2054, 0]
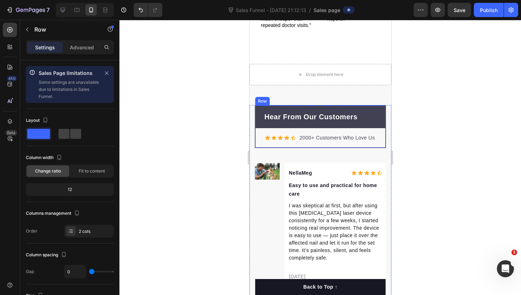
click at [257, 130] on div "Hear From Our Customers Text block Row Icon Icon Icon Icon Icon Icon List Hoz 2…" at bounding box center [320, 126] width 131 height 43
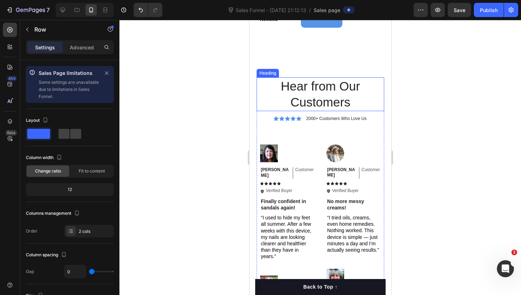
scroll to position [1683, 0]
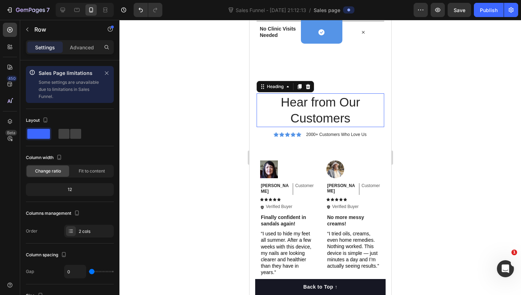
click at [287, 103] on h2 "Hear from Our Customers" at bounding box center [320, 110] width 128 height 34
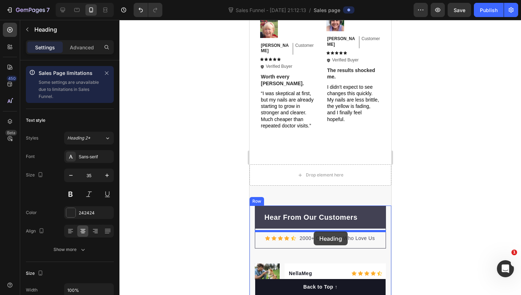
scroll to position [1953, 0]
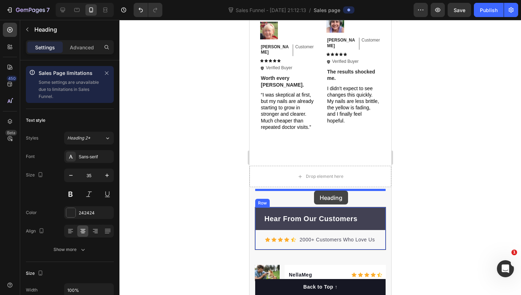
drag, startPoint x: 265, startPoint y: 88, endPoint x: 314, endPoint y: 190, distance: 113.6
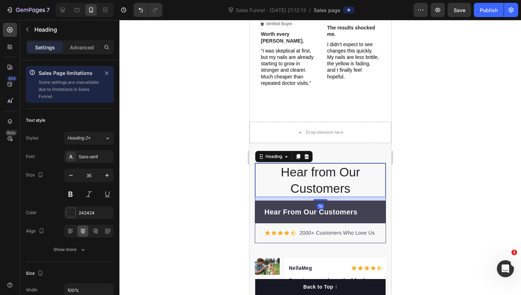
scroll to position [1962, 0]
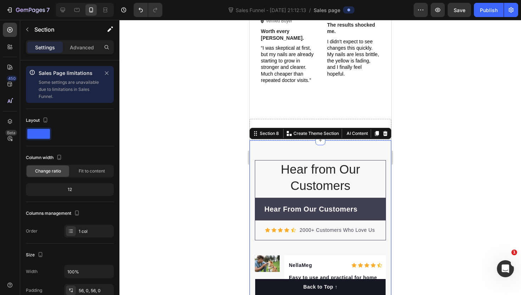
click at [286, 165] on h2 "Hear from Our Customers" at bounding box center [320, 177] width 131 height 34
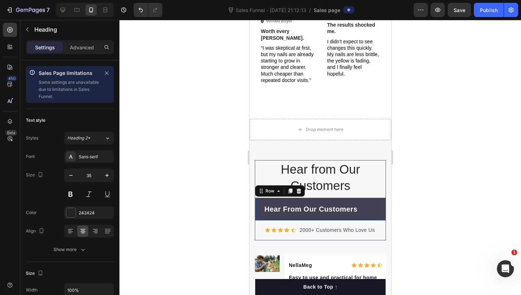
click at [255, 200] on div "Hear From Our Customers Text block Row 0" at bounding box center [320, 209] width 131 height 23
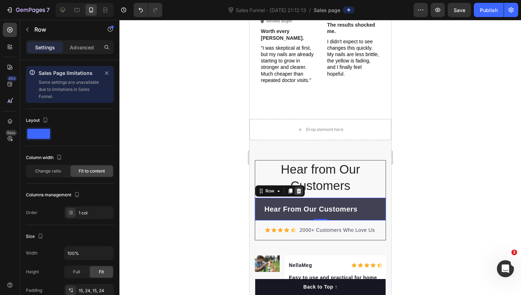
click at [300, 188] on icon at bounding box center [299, 191] width 6 height 6
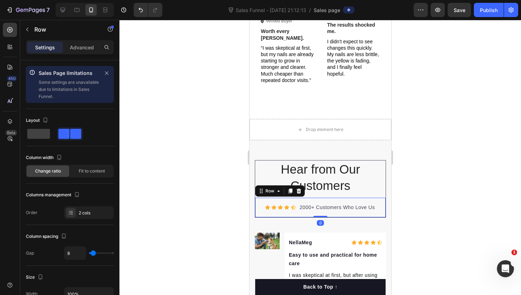
click at [281, 198] on div "Icon Icon Icon Icon Icon Icon List Hoz 2000+ Customers Who Love Us Text block R…" at bounding box center [320, 208] width 131 height 20
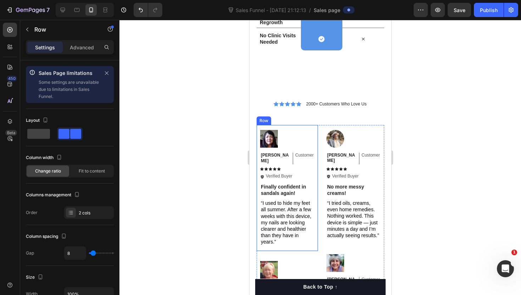
scroll to position [1664, 0]
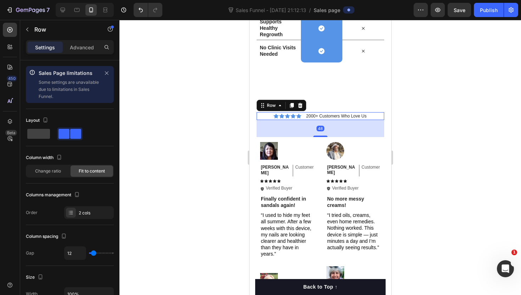
click at [266, 117] on div "Icon Icon Icon Icon Icon Icon List 2000+ Customers Who Love Us Text Block Row 48" at bounding box center [320, 116] width 128 height 8
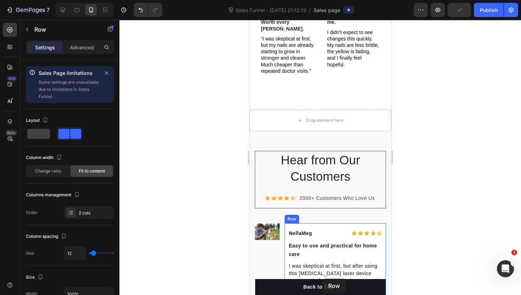
scroll to position [1988, 0]
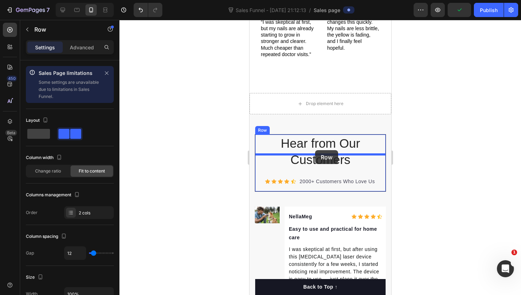
drag, startPoint x: 262, startPoint y: 106, endPoint x: 315, endPoint y: 150, distance: 69.3
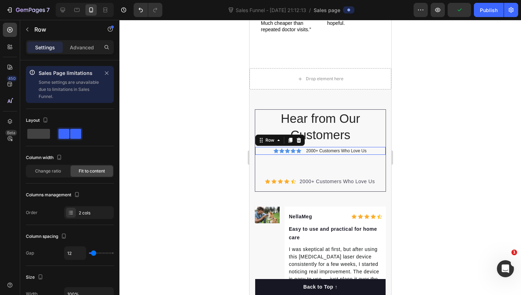
scroll to position [1963, 0]
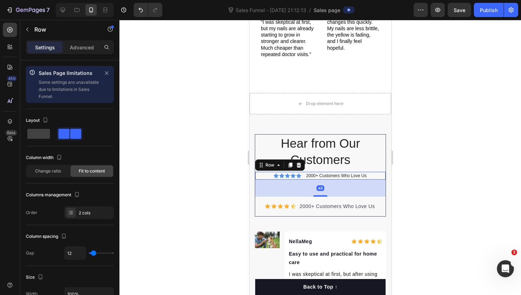
click at [234, 173] on div at bounding box center [321, 157] width 402 height 275
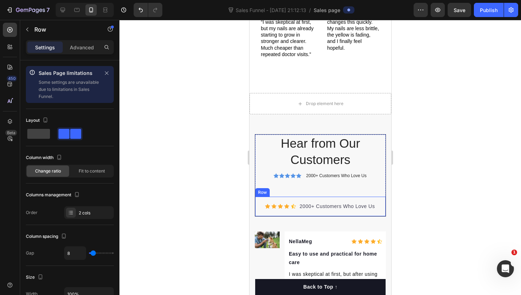
click at [291, 197] on div "Icon Icon Icon Icon Icon Icon List Hoz 2000+ Customers Who Love Us Text block R…" at bounding box center [320, 207] width 131 height 20
click at [302, 186] on div at bounding box center [298, 190] width 9 height 9
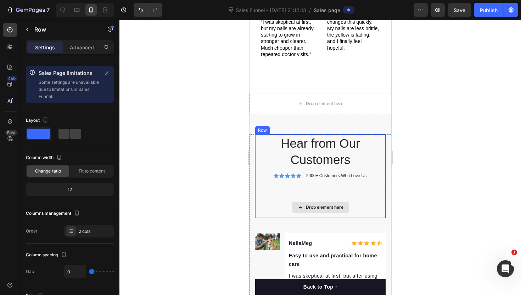
click at [278, 197] on div "Drop element here" at bounding box center [320, 207] width 131 height 21
click at [282, 170] on div "Hear from Our Customers Heading Icon Icon Icon Icon Icon Icon List 2000+ Custom…" at bounding box center [320, 165] width 131 height 62
click at [308, 172] on div "Hear from Our Customers Heading Icon Icon Icon Icon Icon Icon List 2000+ Custom…" at bounding box center [320, 165] width 131 height 62
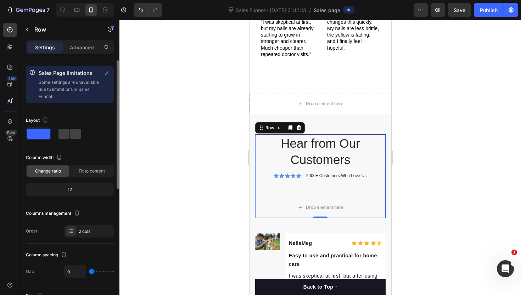
click at [37, 136] on span at bounding box center [38, 134] width 23 height 10
click at [221, 138] on div at bounding box center [321, 157] width 402 height 275
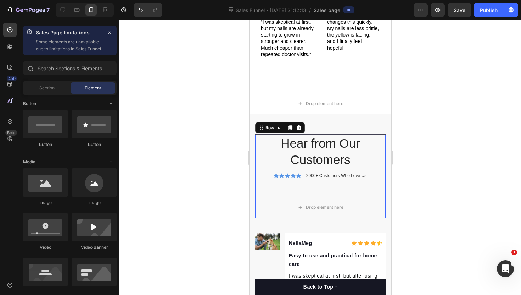
click at [259, 168] on div "Hear from Our Customers Heading Icon Icon Icon Icon Icon Icon List 2000+ Custom…" at bounding box center [320, 165] width 131 height 62
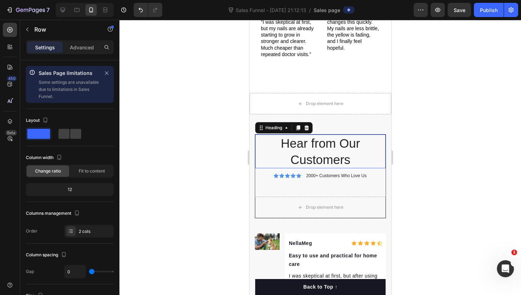
click at [261, 140] on h2 "Hear from Our Customers" at bounding box center [320, 151] width 131 height 34
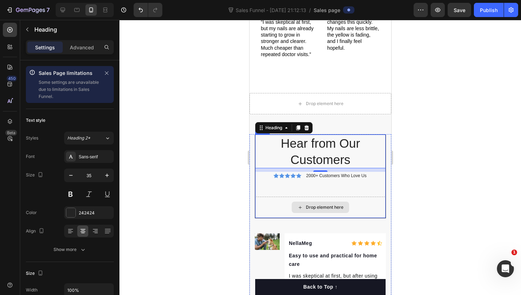
click at [280, 197] on div "Drop element here" at bounding box center [320, 207] width 131 height 21
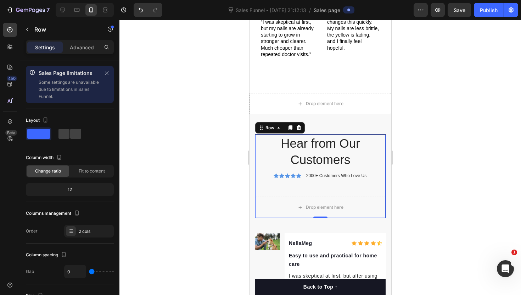
click at [313, 134] on div "Hear from Our Customers Heading Icon Icon Icon Icon Icon Icon List 2000+ Custom…" at bounding box center [320, 176] width 131 height 84
click at [40, 32] on p "Row" at bounding box center [64, 29] width 60 height 9
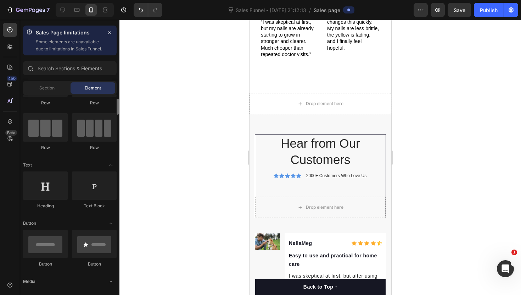
scroll to position [0, 0]
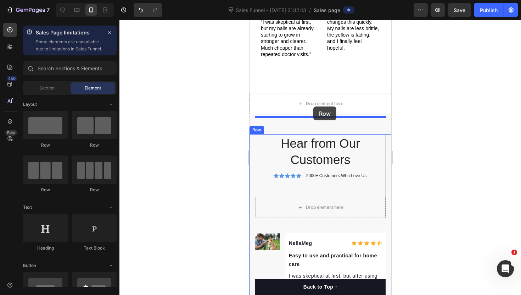
drag, startPoint x: 334, startPoint y: 158, endPoint x: 313, endPoint y: 106, distance: 56.0
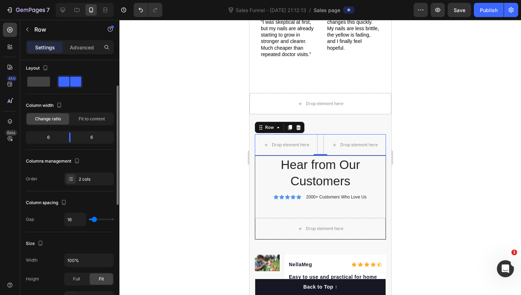
scroll to position [54, 0]
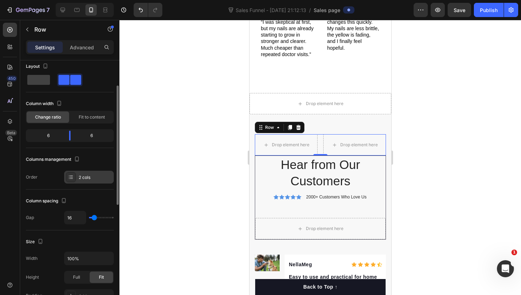
click at [90, 182] on div "2 cols" at bounding box center [89, 177] width 50 height 13
click at [85, 168] on div "Columns management Order 2 cols" at bounding box center [70, 169] width 88 height 30
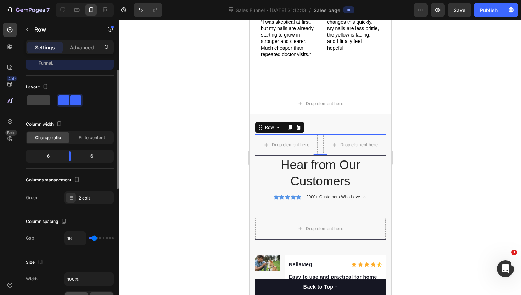
scroll to position [35, 0]
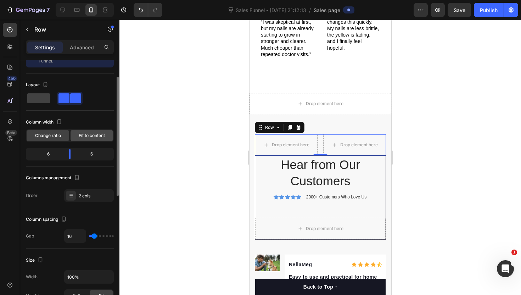
click at [84, 139] on div "Fit to content" at bounding box center [92, 135] width 43 height 11
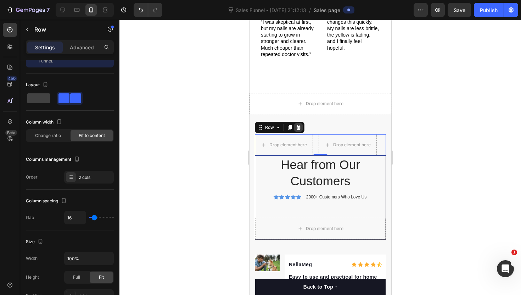
click at [299, 125] on icon at bounding box center [298, 127] width 5 height 5
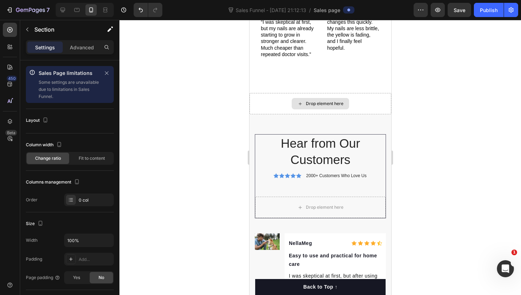
click at [283, 93] on div "Drop element here" at bounding box center [320, 103] width 142 height 21
click at [109, 72] on icon "button" at bounding box center [106, 73] width 5 height 5
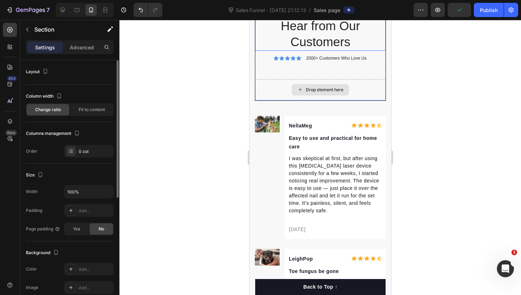
scroll to position [2064, 0]
click at [235, 142] on div at bounding box center [321, 157] width 402 height 275
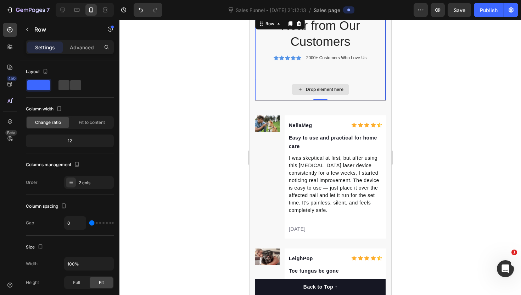
click at [270, 93] on div "Drop element here" at bounding box center [320, 89] width 131 height 21
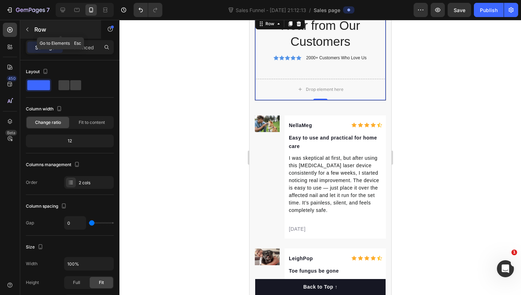
click at [36, 33] on p "Row" at bounding box center [64, 29] width 60 height 9
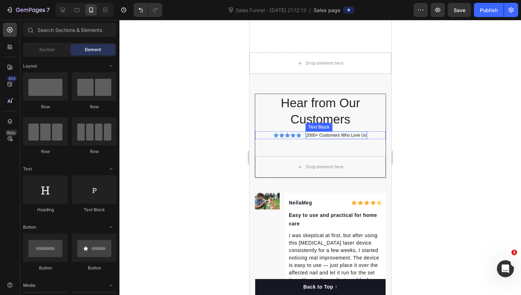
scroll to position [2005, 0]
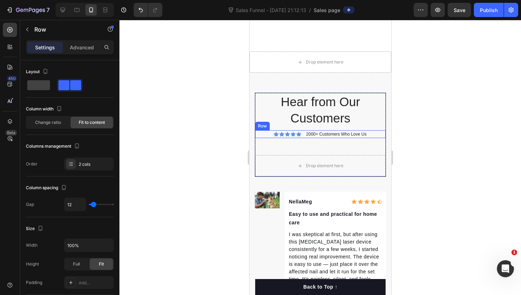
click at [265, 130] on div "Icon Icon Icon Icon Icon Icon List 2000+ Customers Who Love Us Text Block Row" at bounding box center [320, 134] width 131 height 8
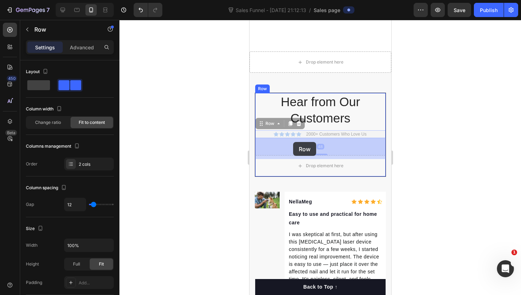
drag, startPoint x: 264, startPoint y: 108, endPoint x: 293, endPoint y: 142, distance: 44.3
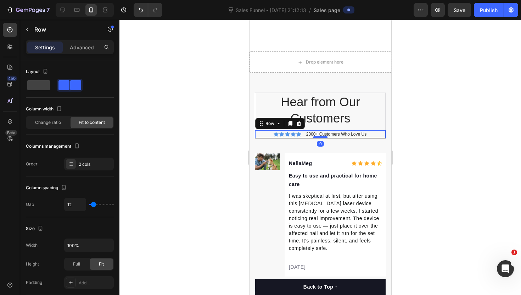
drag, startPoint x: 316, startPoint y: 136, endPoint x: 318, endPoint y: 118, distance: 18.5
click at [318, 136] on div at bounding box center [320, 137] width 14 height 2
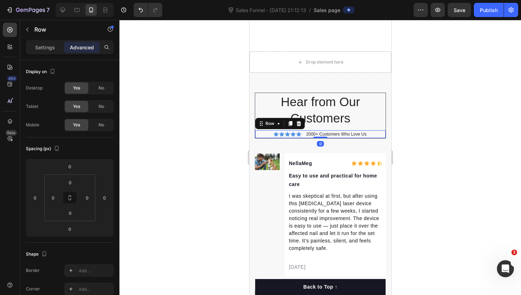
click at [233, 125] on div at bounding box center [321, 157] width 402 height 275
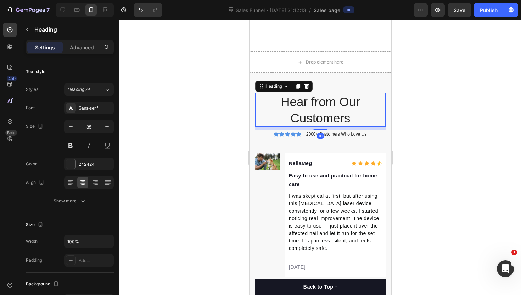
click at [314, 93] on h2 "Hear from Our Customers" at bounding box center [320, 110] width 131 height 34
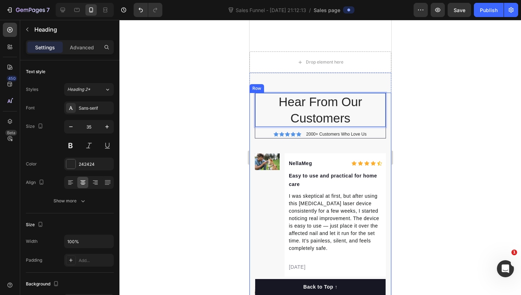
click at [231, 126] on div at bounding box center [321, 157] width 402 height 275
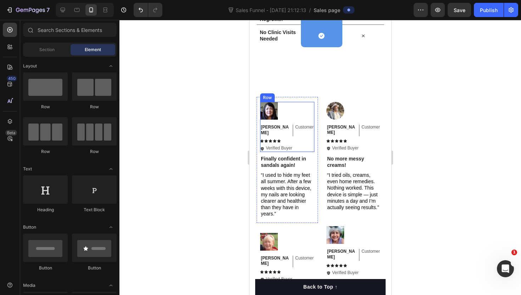
scroll to position [1714, 0]
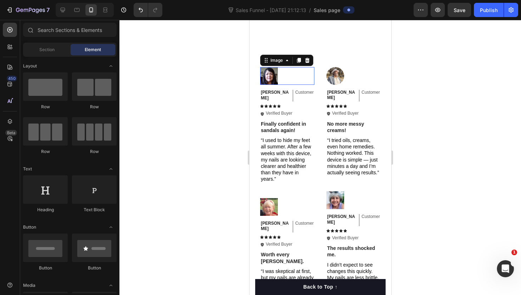
click at [268, 79] on img at bounding box center [269, 76] width 18 height 18
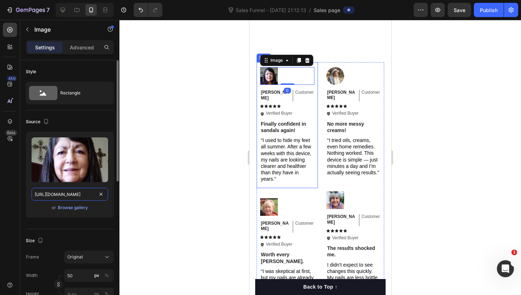
click at [89, 195] on input "[URL][DOMAIN_NAME]" at bounding box center [70, 194] width 77 height 13
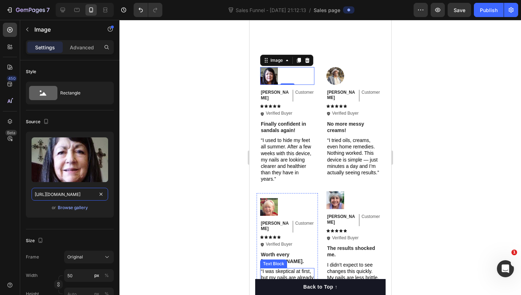
scroll to position [1968, 0]
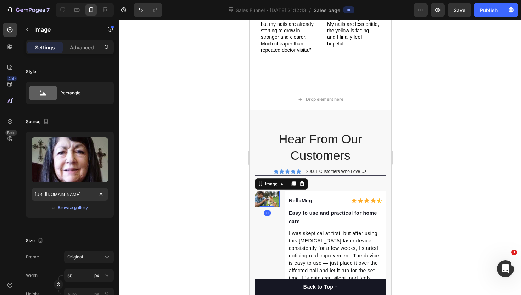
click at [274, 190] on img at bounding box center [267, 198] width 25 height 17
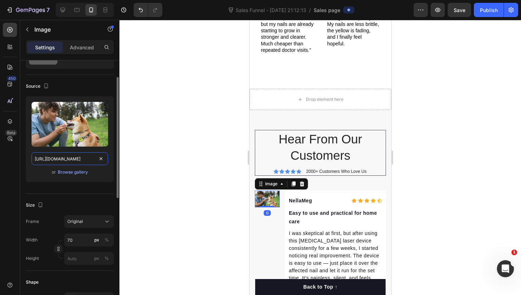
click at [90, 161] on input "[URL][DOMAIN_NAME]" at bounding box center [70, 158] width 77 height 13
paste input "[DOMAIN_NAME][URL]"
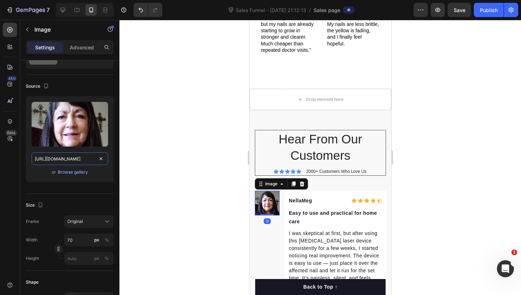
type input "[URL][DOMAIN_NAME]"
click at [198, 189] on div at bounding box center [321, 157] width 402 height 275
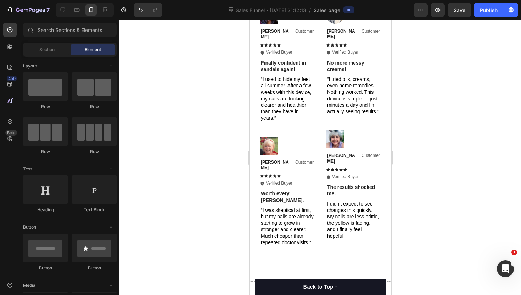
scroll to position [1735, 0]
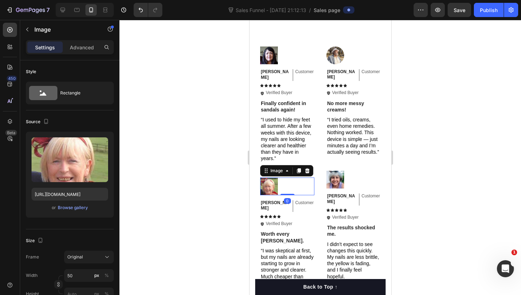
click at [267, 183] on img at bounding box center [269, 186] width 18 height 18
click at [76, 195] on input "[URL][DOMAIN_NAME]" at bounding box center [70, 194] width 77 height 13
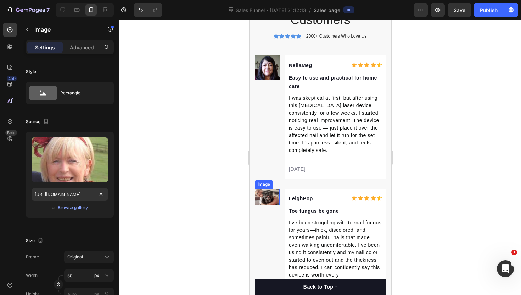
scroll to position [35, 0]
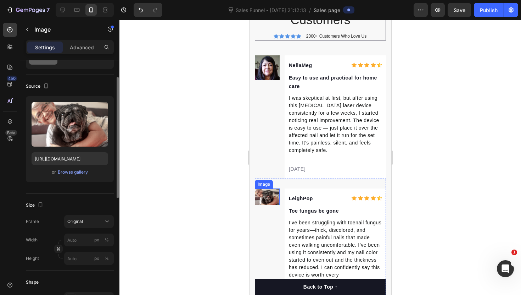
click at [274, 200] on img at bounding box center [267, 196] width 25 height 17
click at [82, 158] on input "[URL][DOMAIN_NAME]" at bounding box center [70, 158] width 77 height 13
paste input "[DOMAIN_NAME][URL]"
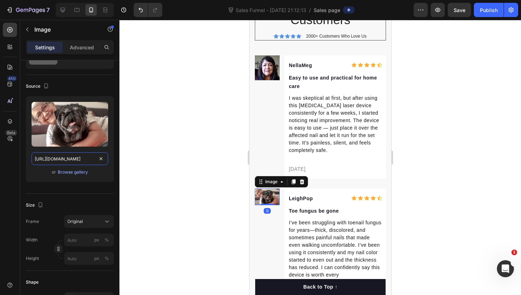
scroll to position [0, 220]
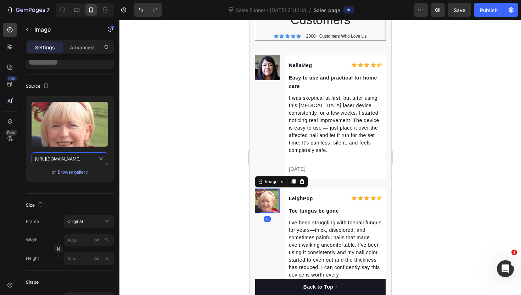
type input "[URL][DOMAIN_NAME]"
click at [210, 186] on div at bounding box center [321, 157] width 402 height 275
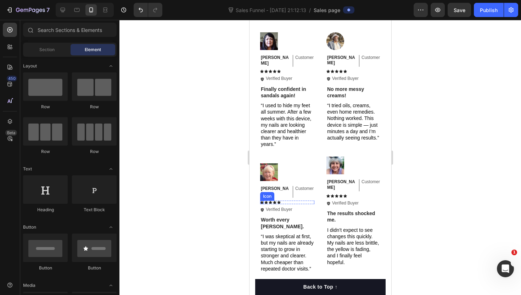
scroll to position [1744, 0]
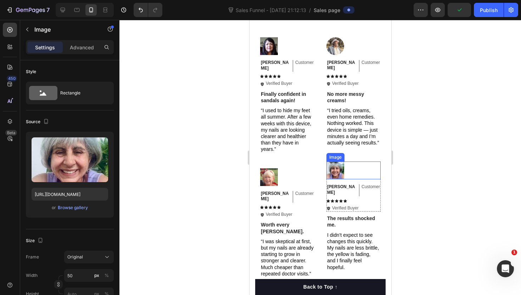
click at [333, 170] on img at bounding box center [335, 170] width 18 height 18
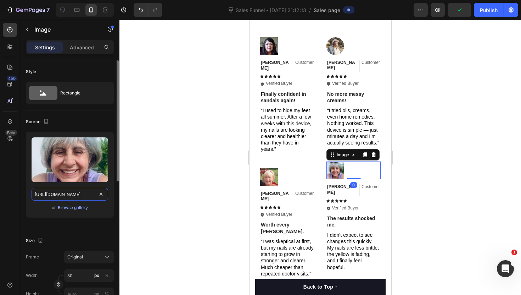
click at [87, 195] on input "[URL][DOMAIN_NAME]" at bounding box center [70, 194] width 77 height 13
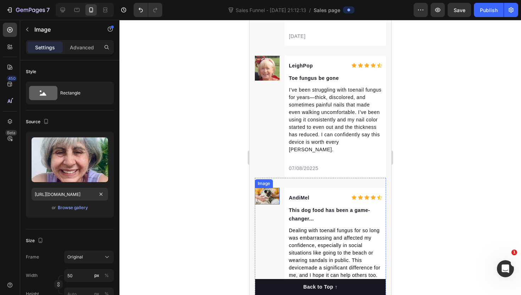
scroll to position [35, 0]
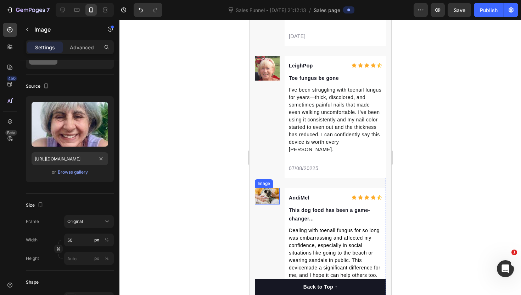
click at [272, 189] on img at bounding box center [267, 196] width 25 height 17
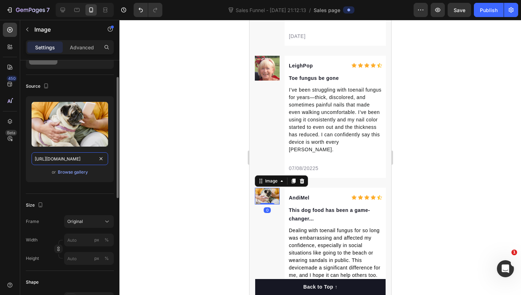
click at [65, 156] on input "[URL][DOMAIN_NAME]" at bounding box center [70, 158] width 77 height 13
paste input "[DOMAIN_NAME][URL]"
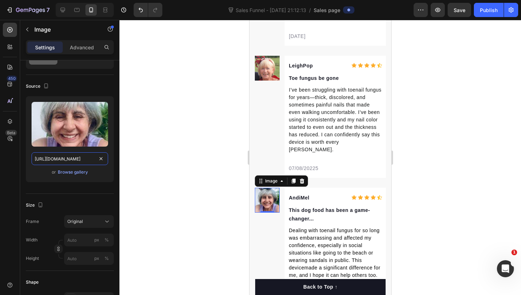
type input "[URL][DOMAIN_NAME]"
click at [164, 184] on div at bounding box center [321, 157] width 402 height 275
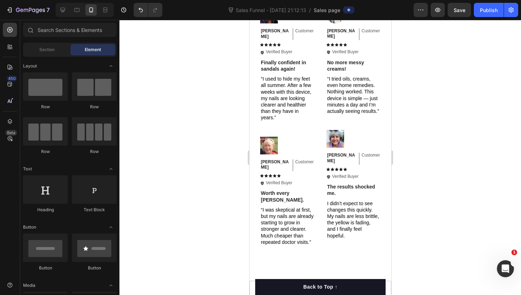
scroll to position [1762, 0]
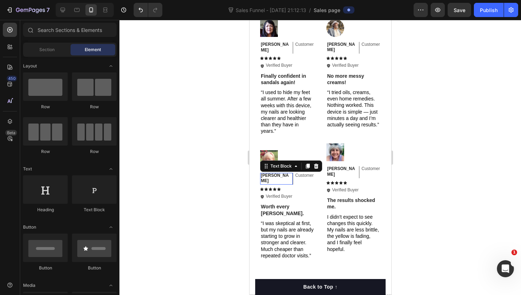
click at [269, 173] on p "[PERSON_NAME]" at bounding box center [276, 178] width 30 height 11
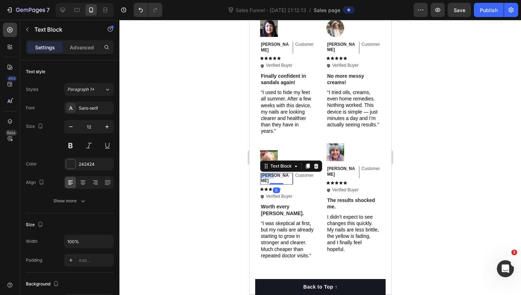
click at [269, 173] on p "[PERSON_NAME]" at bounding box center [276, 178] width 30 height 11
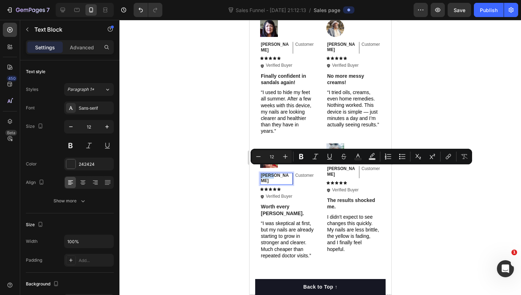
copy p "[PERSON_NAME]"
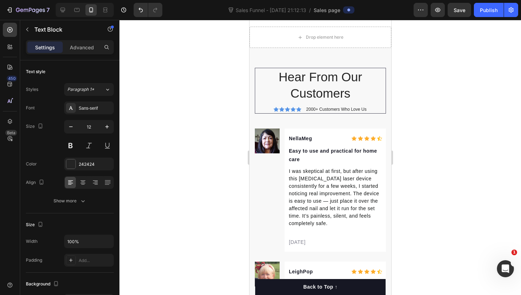
type input "16"
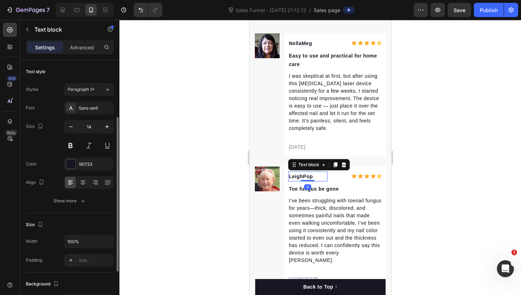
scroll to position [35, 0]
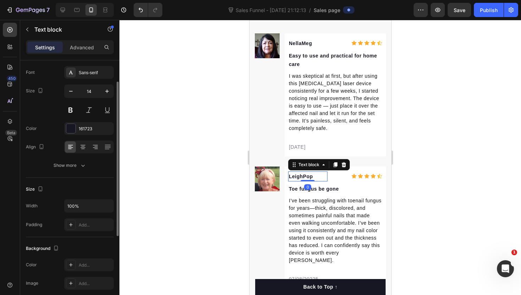
click at [307, 174] on p "LeighPop" at bounding box center [308, 176] width 38 height 9
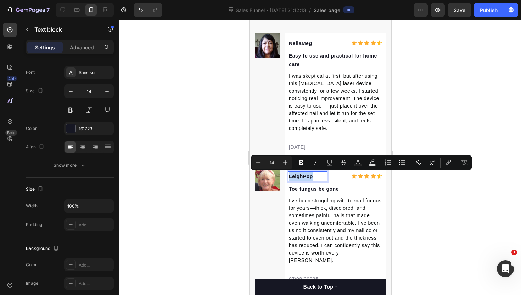
copy p "LeighPop"
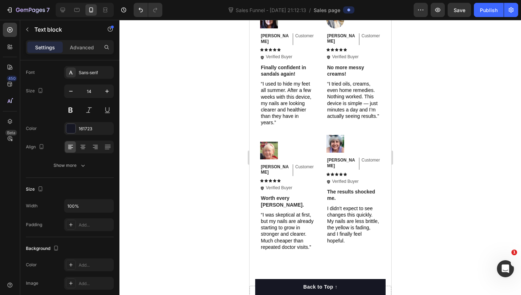
type input "16"
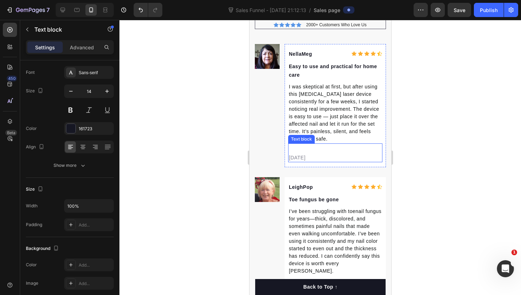
scroll to position [2101, 0]
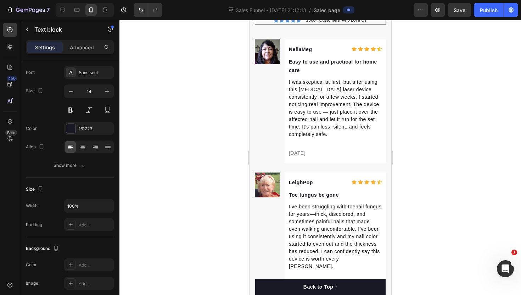
click at [302, 181] on p "LeighPop" at bounding box center [308, 182] width 38 height 9
click at [299, 182] on p "LeighPop" at bounding box center [308, 182] width 38 height 9
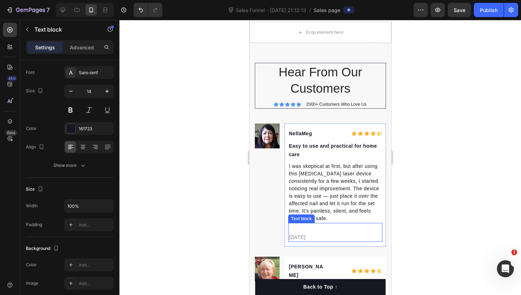
scroll to position [1988, 0]
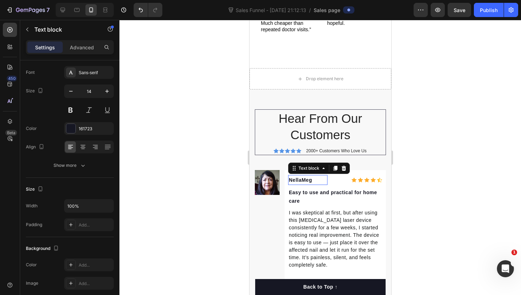
click at [305, 176] on p "NellaMeg" at bounding box center [308, 180] width 38 height 9
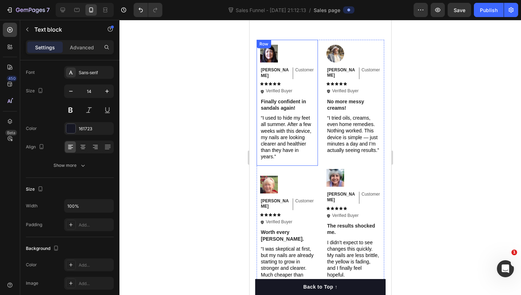
scroll to position [1706, 0]
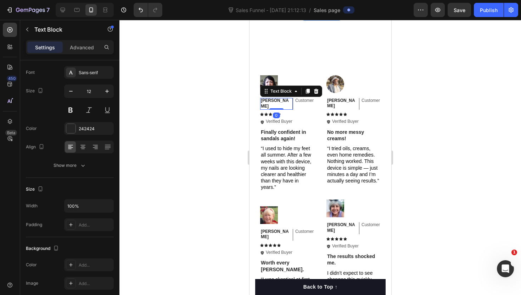
click at [270, 99] on p "[PERSON_NAME]" at bounding box center [276, 103] width 30 height 11
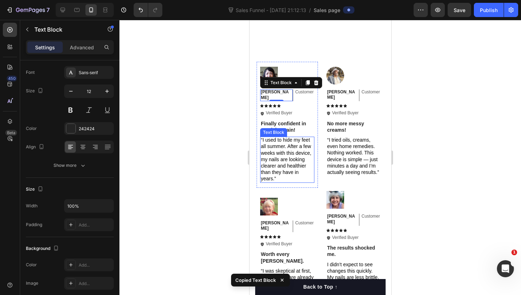
scroll to position [1716, 0]
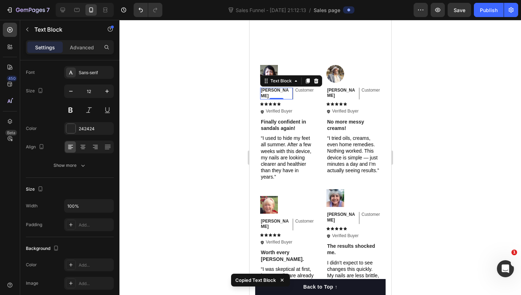
click at [267, 89] on p "[PERSON_NAME]" at bounding box center [276, 93] width 30 height 11
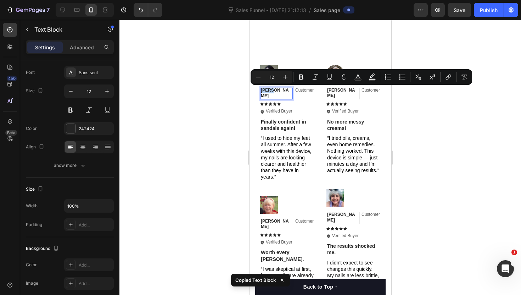
copy p "[PERSON_NAME]"
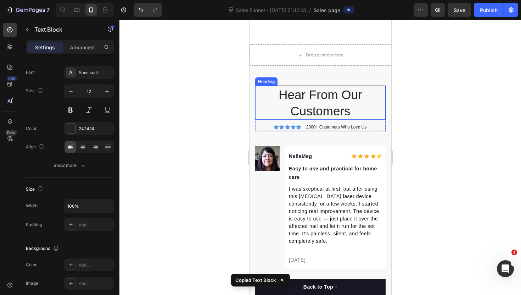
type input "16"
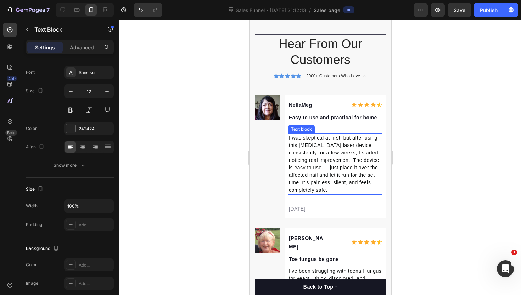
scroll to position [2039, 0]
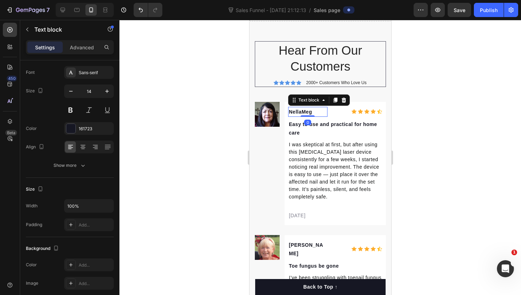
click at [305, 109] on p "NellaMeg" at bounding box center [308, 111] width 38 height 9
click at [311, 111] on p "NellaMeg" at bounding box center [308, 111] width 38 height 9
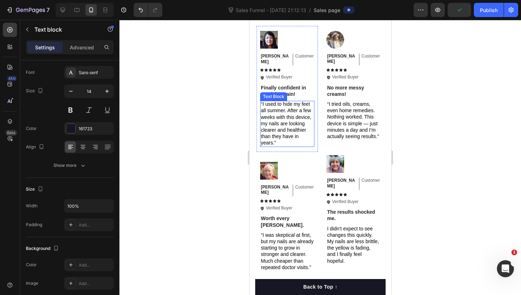
scroll to position [1750, 0]
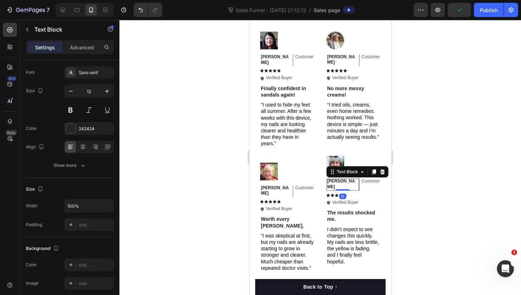
click at [334, 178] on p "[PERSON_NAME]" at bounding box center [342, 183] width 30 height 11
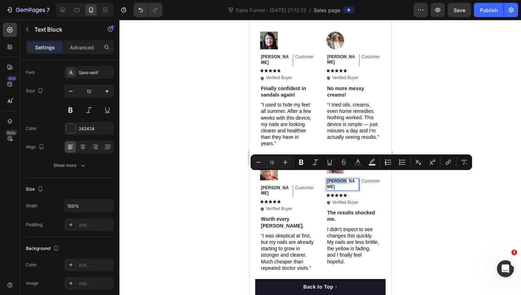
copy p "[PERSON_NAME]"
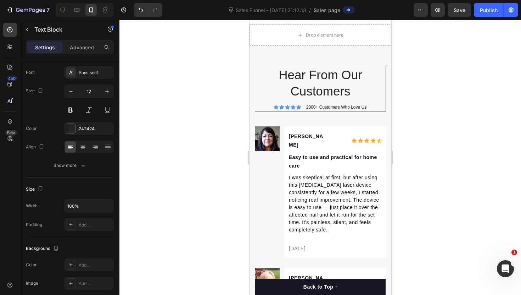
type input "16"
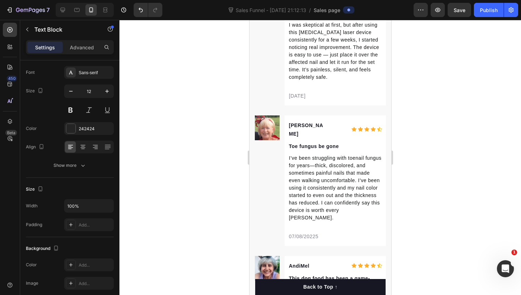
scroll to position [2225, 0]
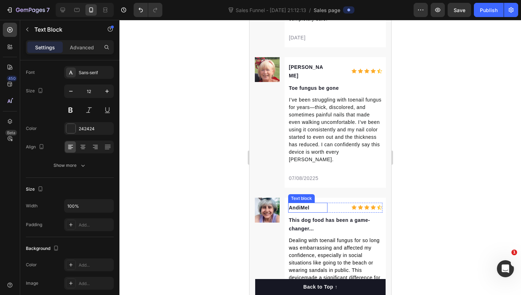
click at [305, 203] on p "AndiMel" at bounding box center [308, 207] width 38 height 9
click at [308, 203] on p "AndiMel" at bounding box center [308, 207] width 38 height 9
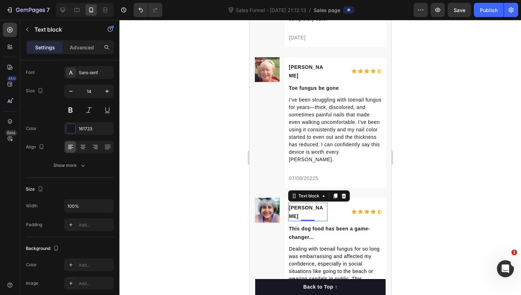
click at [217, 175] on div at bounding box center [321, 157] width 402 height 275
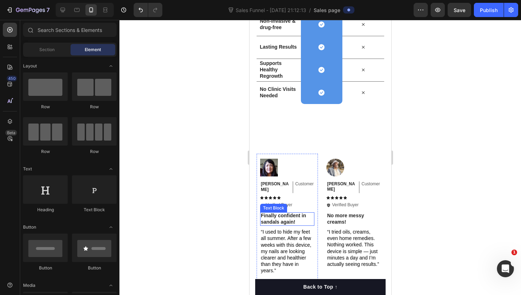
scroll to position [1585, 0]
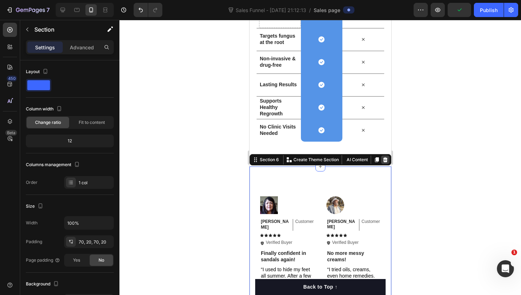
click at [384, 157] on icon at bounding box center [385, 159] width 5 height 5
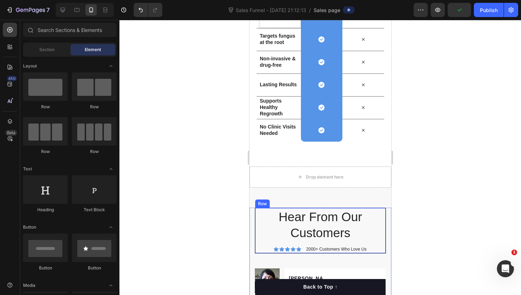
scroll to position [1657, 0]
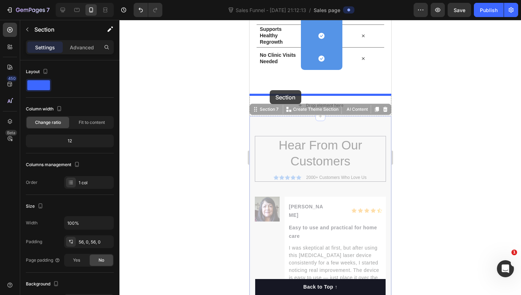
drag, startPoint x: 257, startPoint y: 109, endPoint x: 270, endPoint y: 90, distance: 23.0
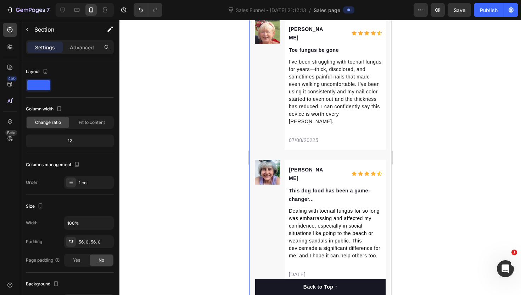
scroll to position [2102, 0]
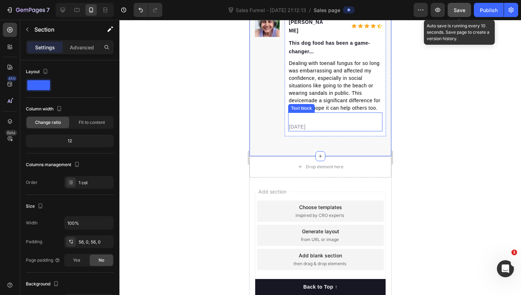
click at [462, 13] on button "Save" at bounding box center [459, 10] width 23 height 14
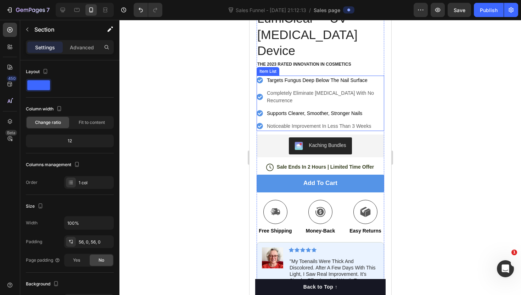
scroll to position [0, 0]
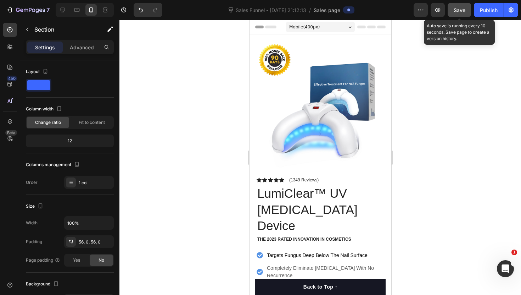
click at [451, 15] on button "Save" at bounding box center [459, 10] width 23 height 14
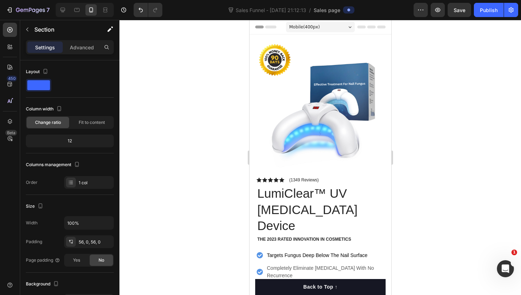
click at [0, 9] on div "7" at bounding box center [26, 10] width 53 height 14
click at [8, 7] on icon "button" at bounding box center [9, 9] width 7 height 7
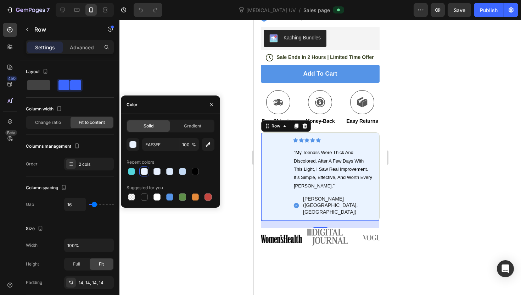
scroll to position [218, 0]
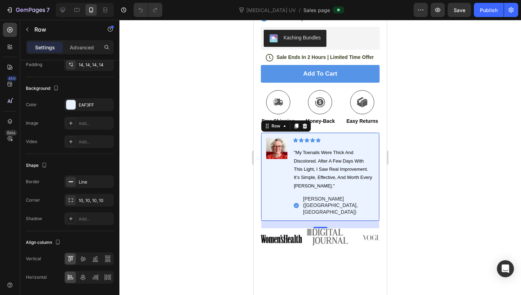
click at [159, 59] on div at bounding box center [321, 157] width 402 height 275
